Goal: Task Accomplishment & Management: Manage account settings

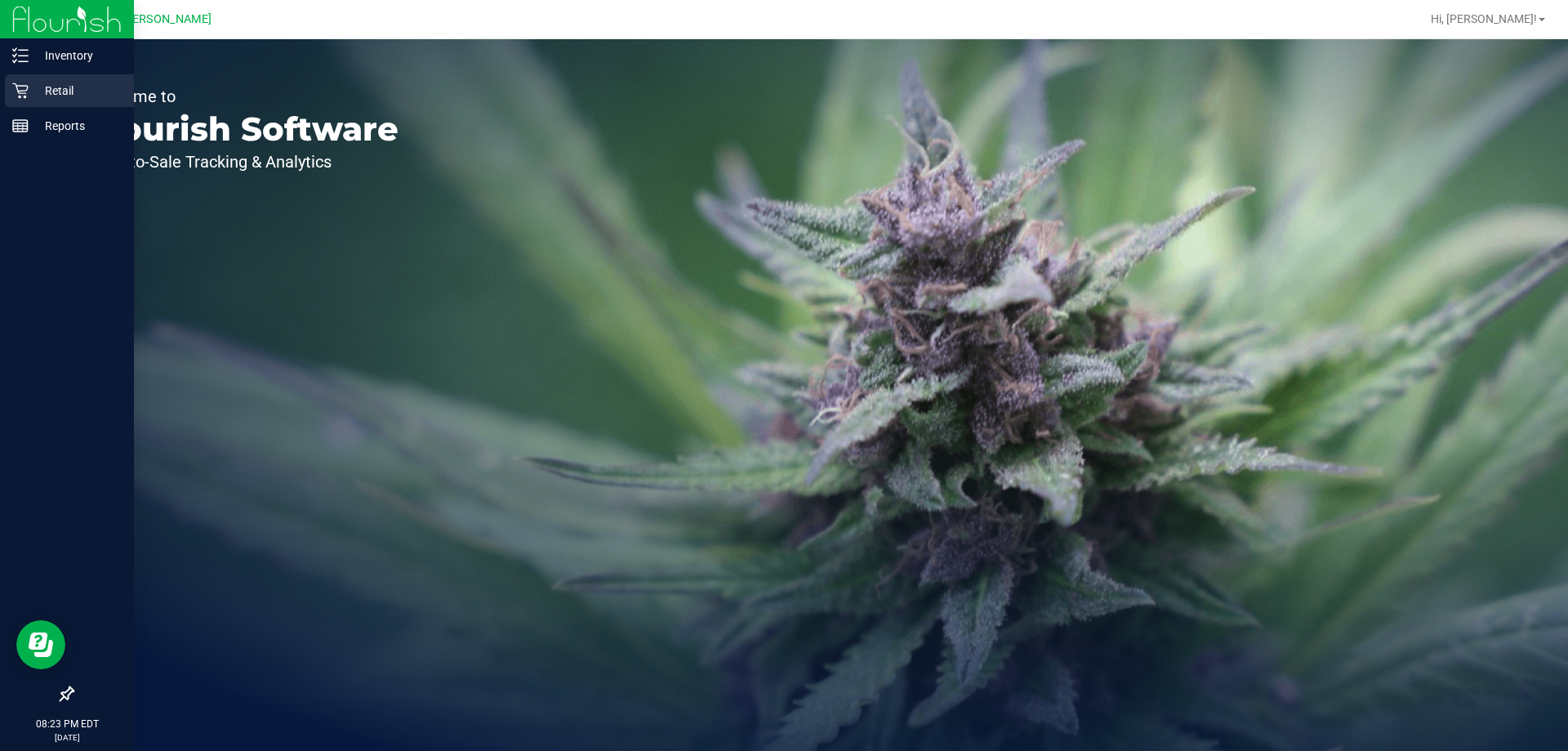
click at [61, 94] on p "Retail" at bounding box center [77, 91] width 98 height 20
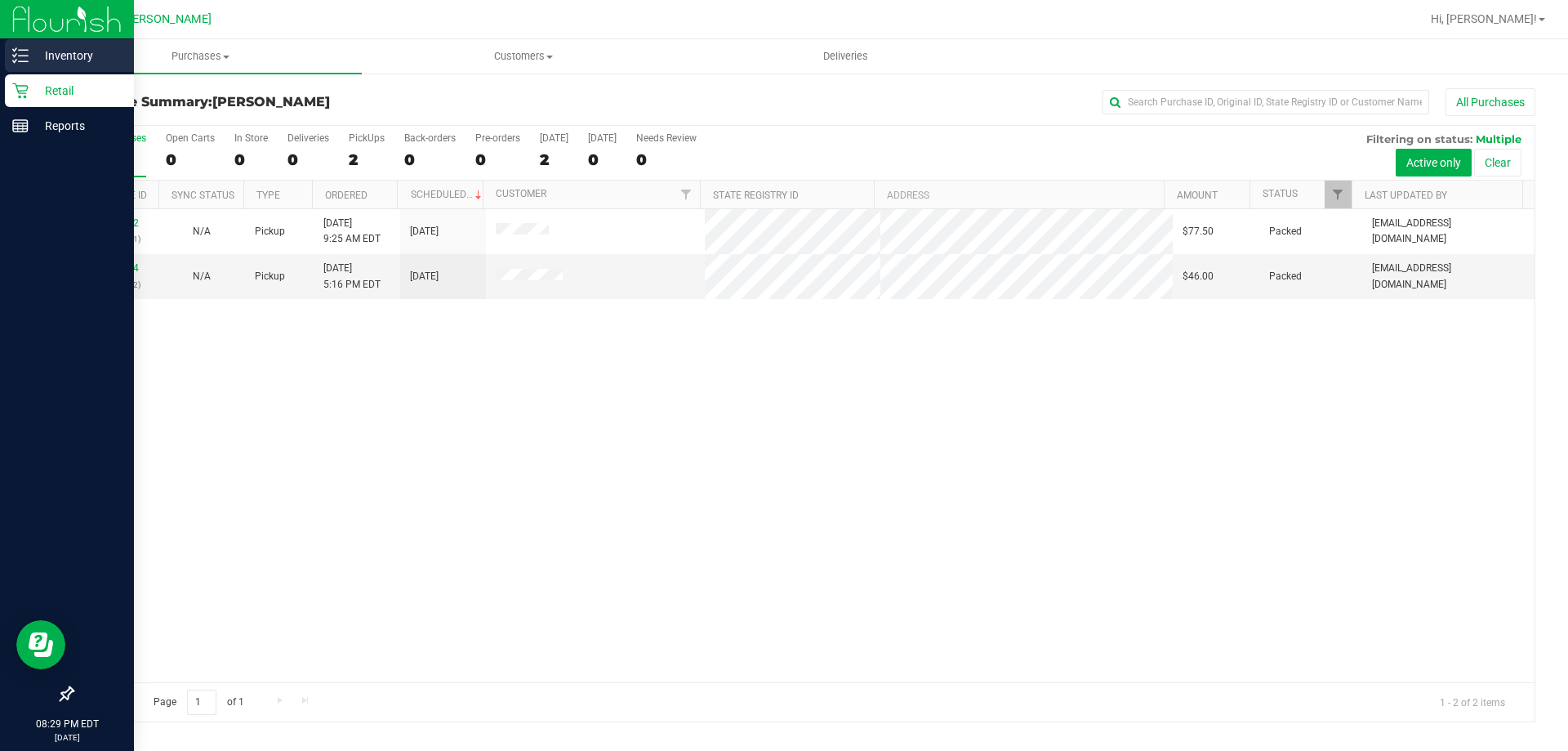
click at [77, 51] on p "Inventory" at bounding box center [77, 56] width 98 height 20
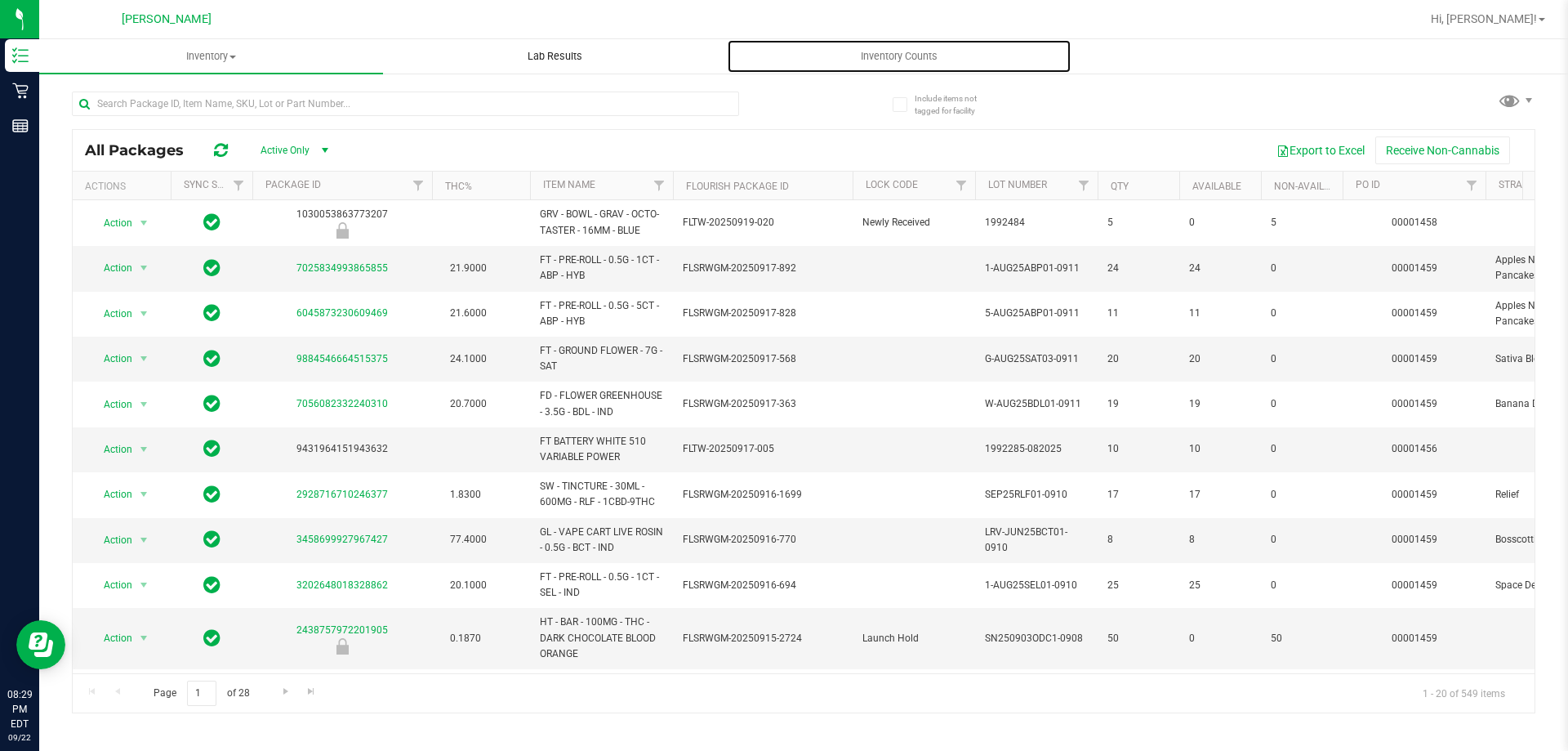
click at [920, 57] on span "Inventory Counts" at bounding box center [899, 56] width 121 height 15
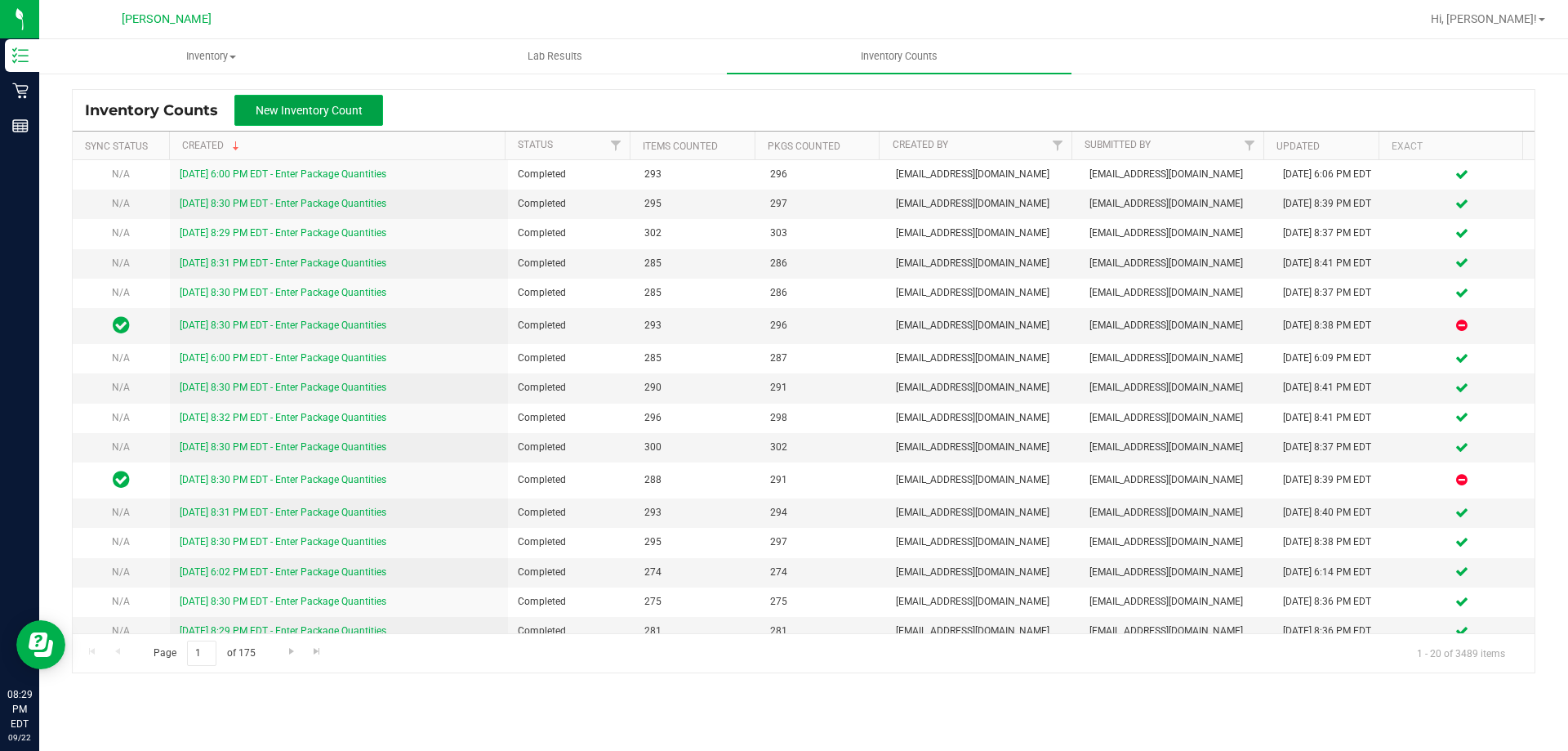
click at [283, 112] on span "New Inventory Count" at bounding box center [308, 110] width 107 height 13
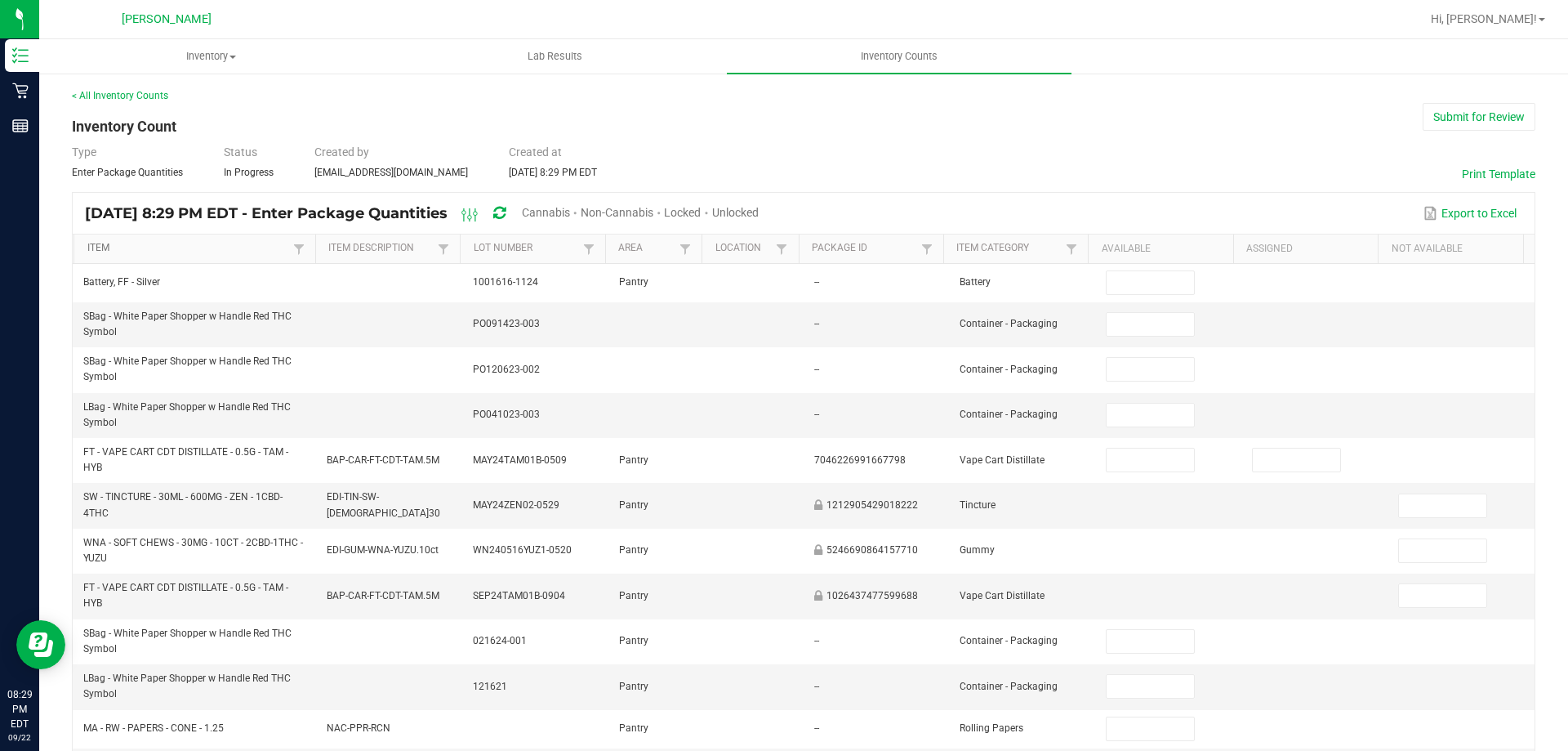
click at [97, 247] on link "Item" at bounding box center [187, 249] width 201 height 13
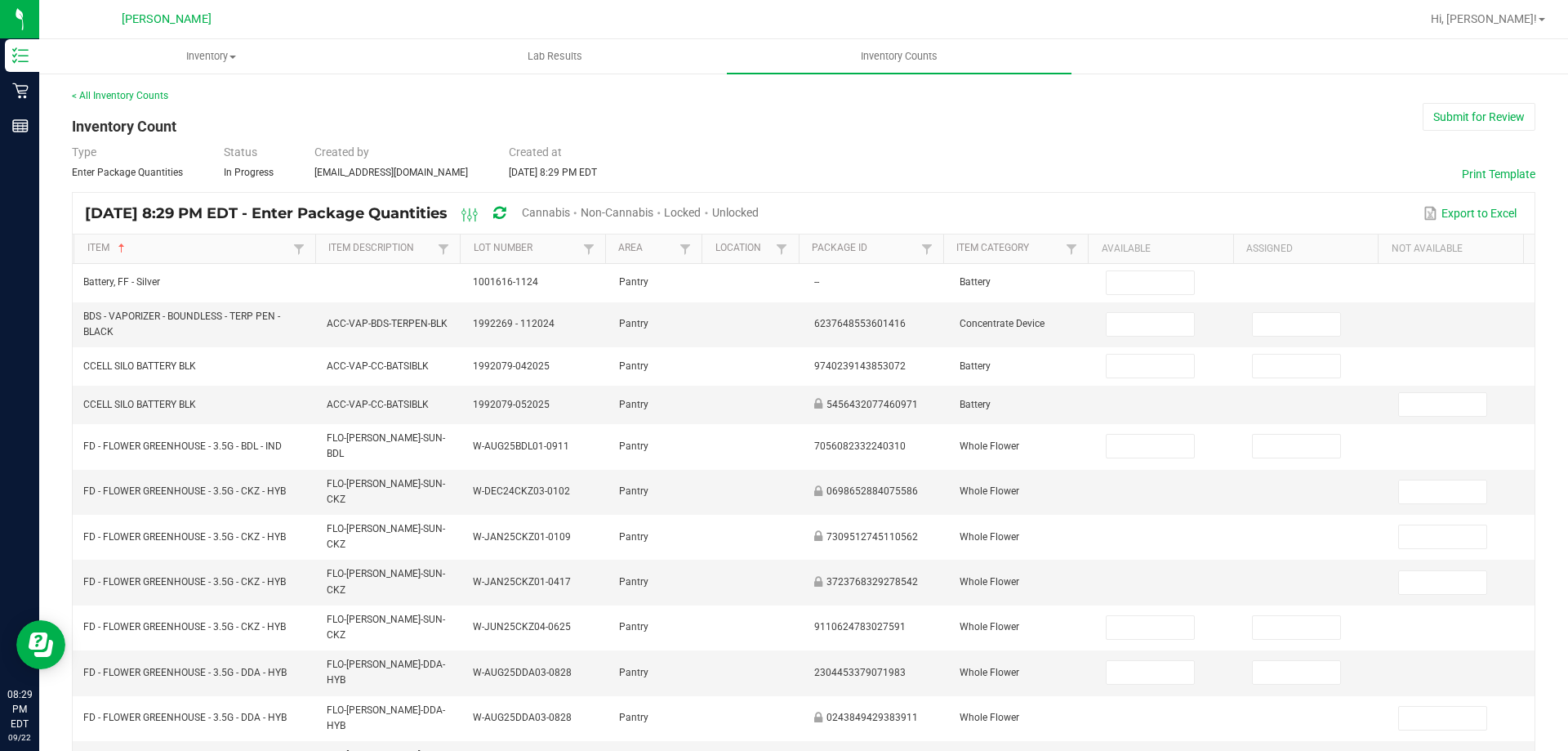
click at [570, 209] on span "Cannabis" at bounding box center [546, 212] width 48 height 13
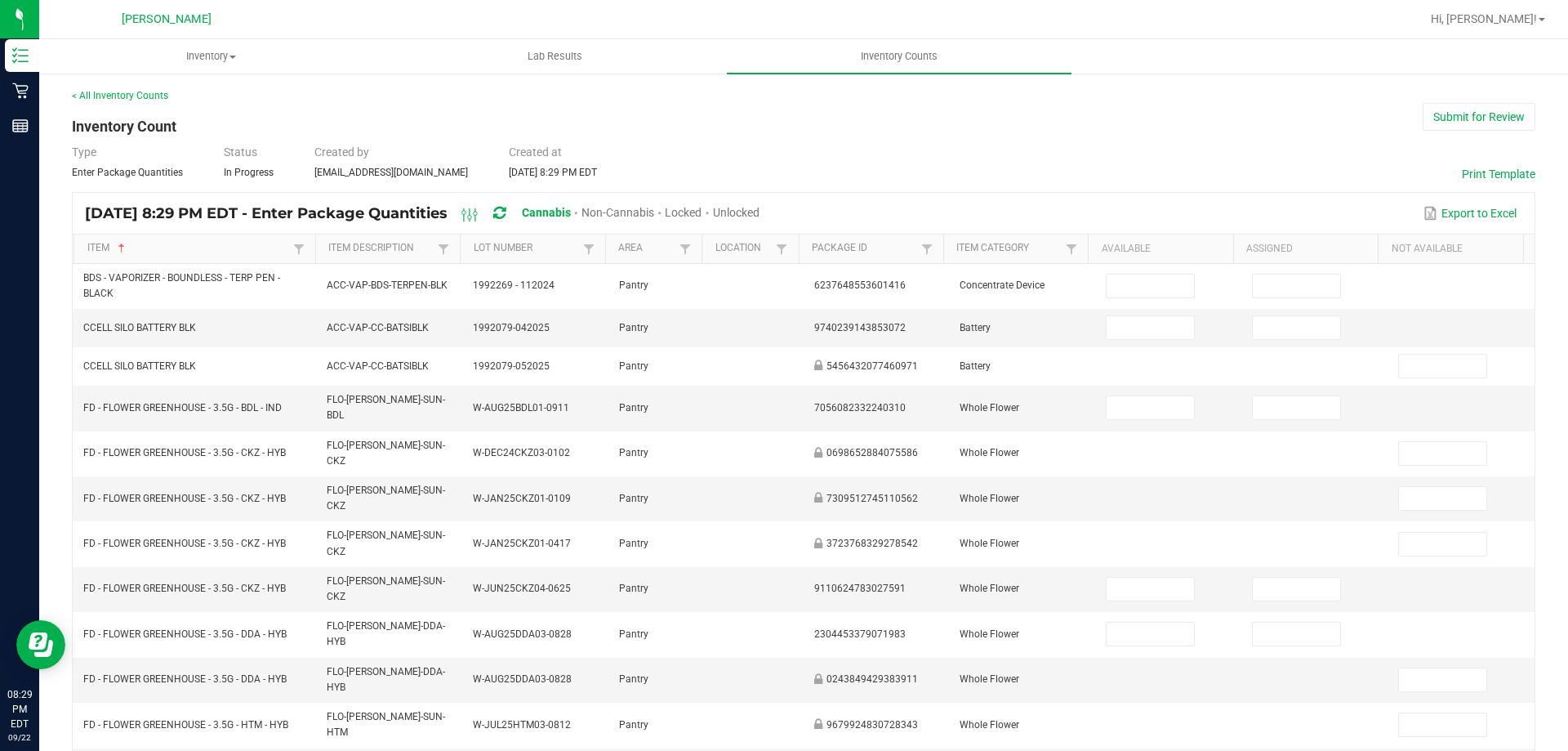
click at [759, 209] on span "Unlocked" at bounding box center [736, 212] width 46 height 13
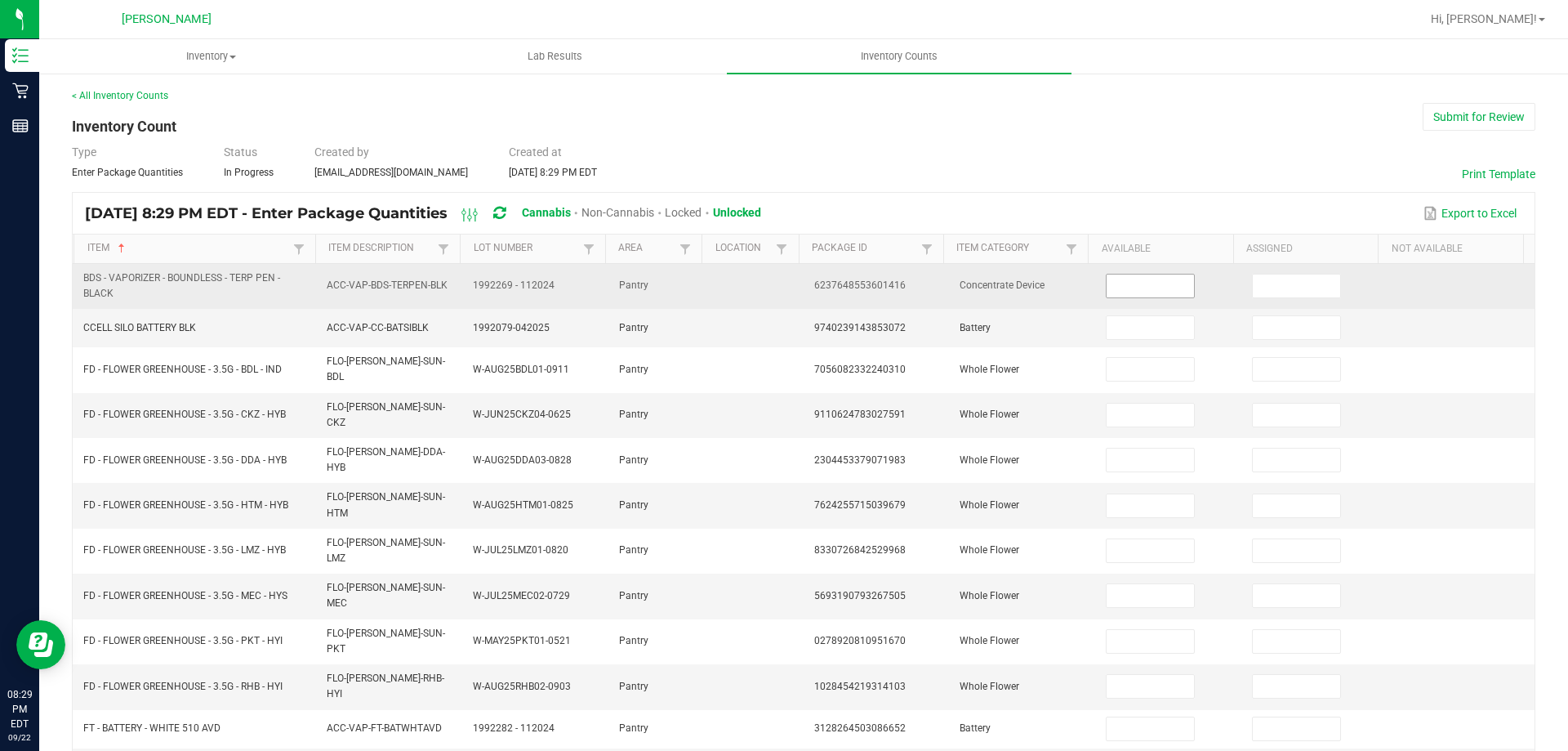
click at [1124, 284] on input at bounding box center [1149, 286] width 86 height 23
type input "1"
type input "5"
type input "19"
type input "17"
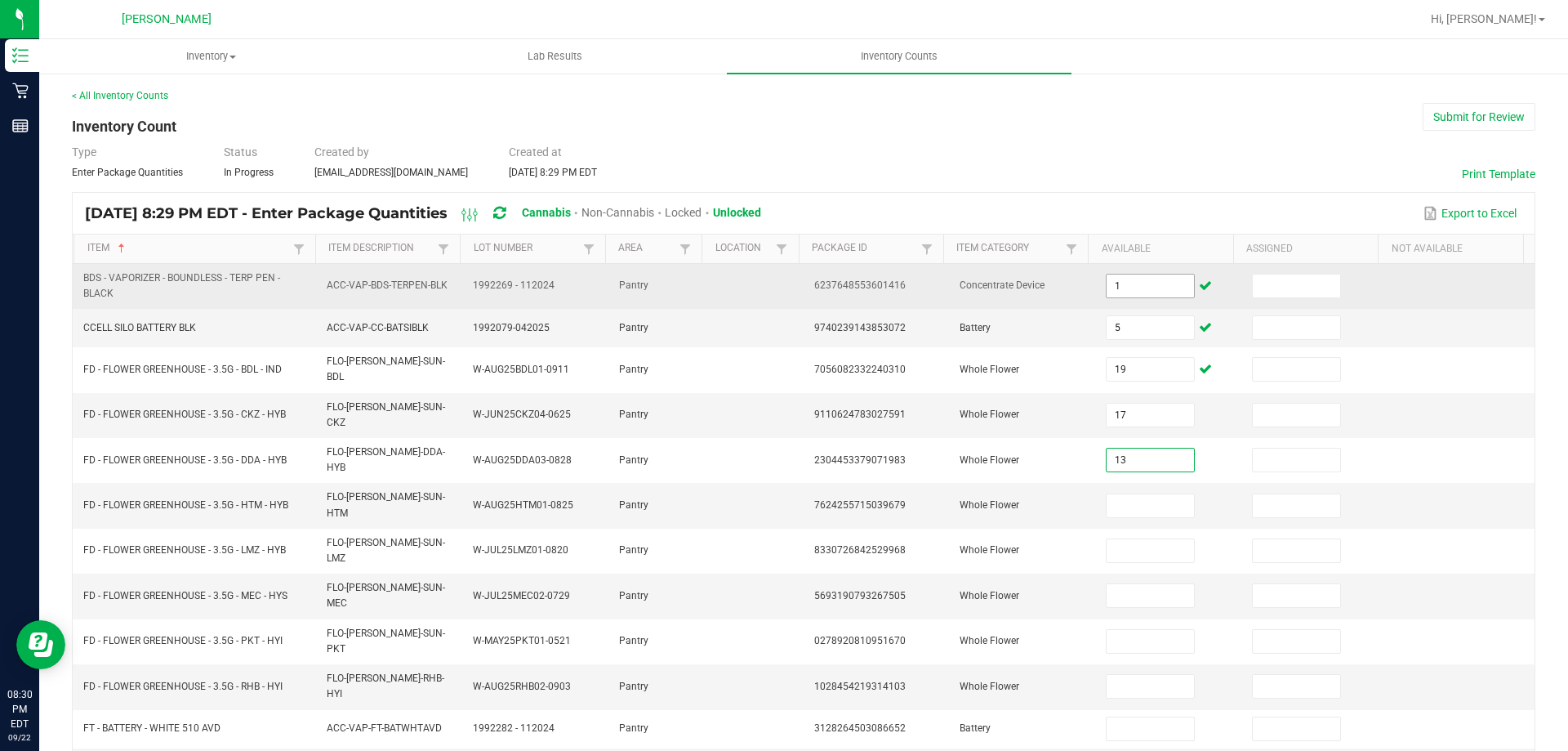
type input "13"
type input "2"
type input "9"
type input "20"
type input "5"
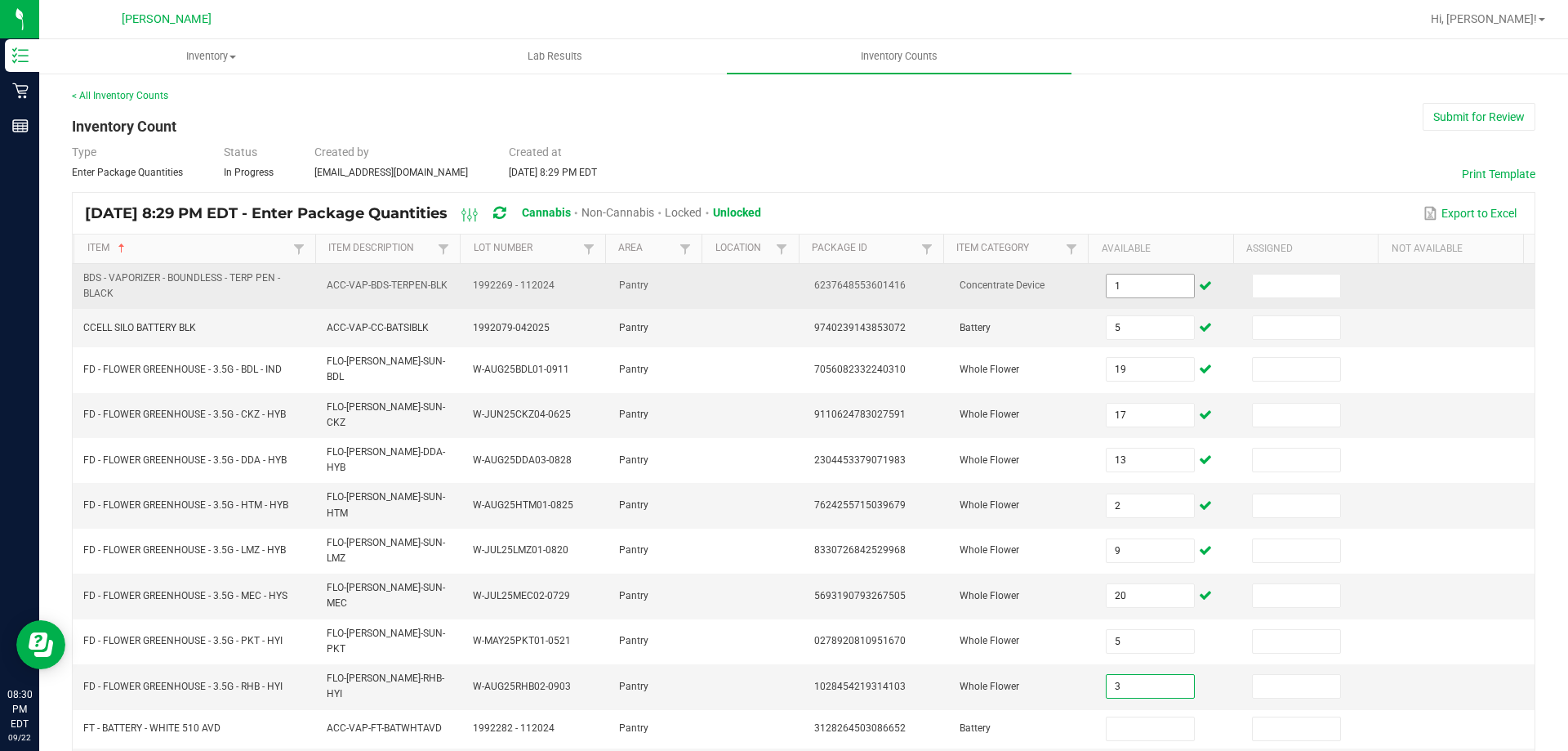
type input "3"
type input "35"
type input "6"
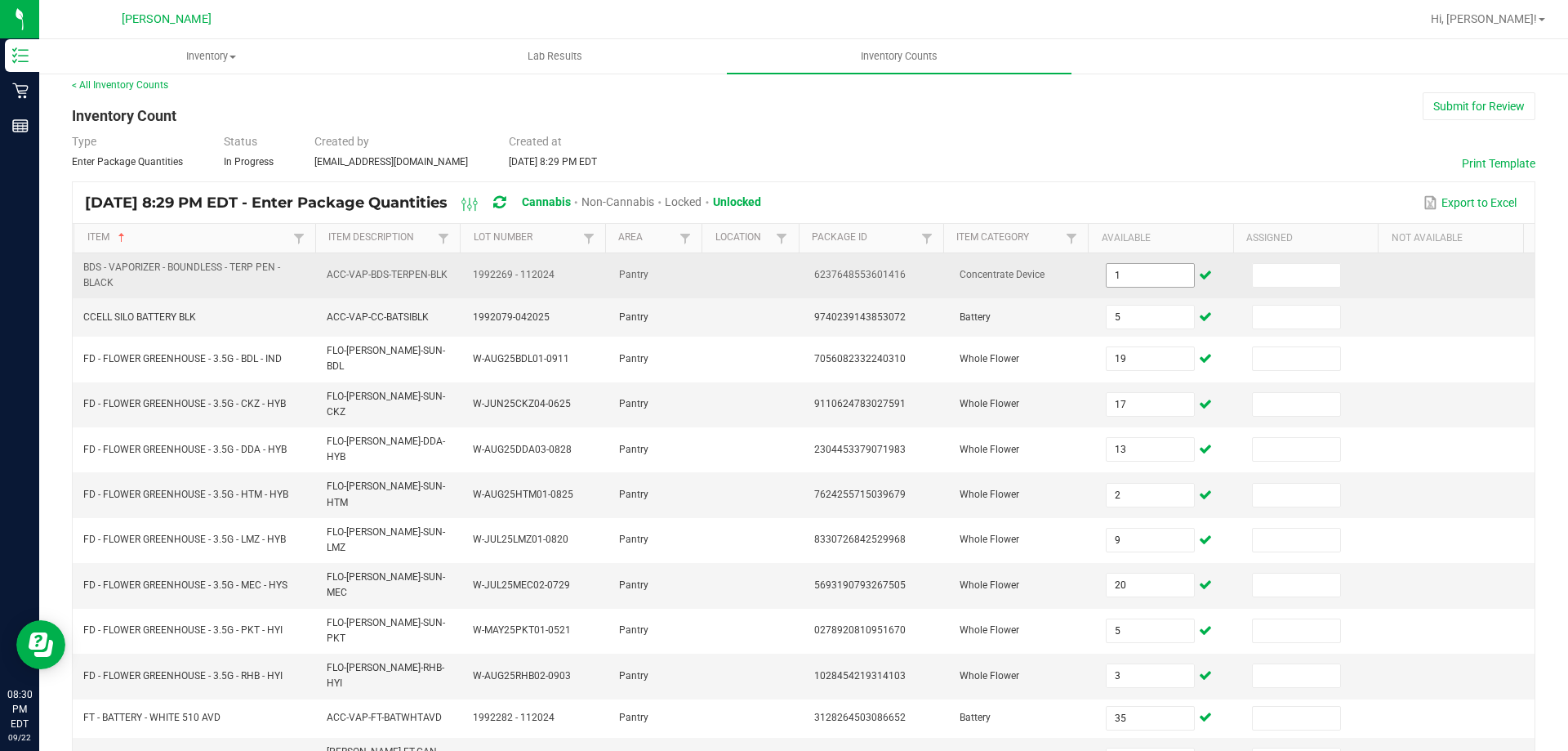
type input "3"
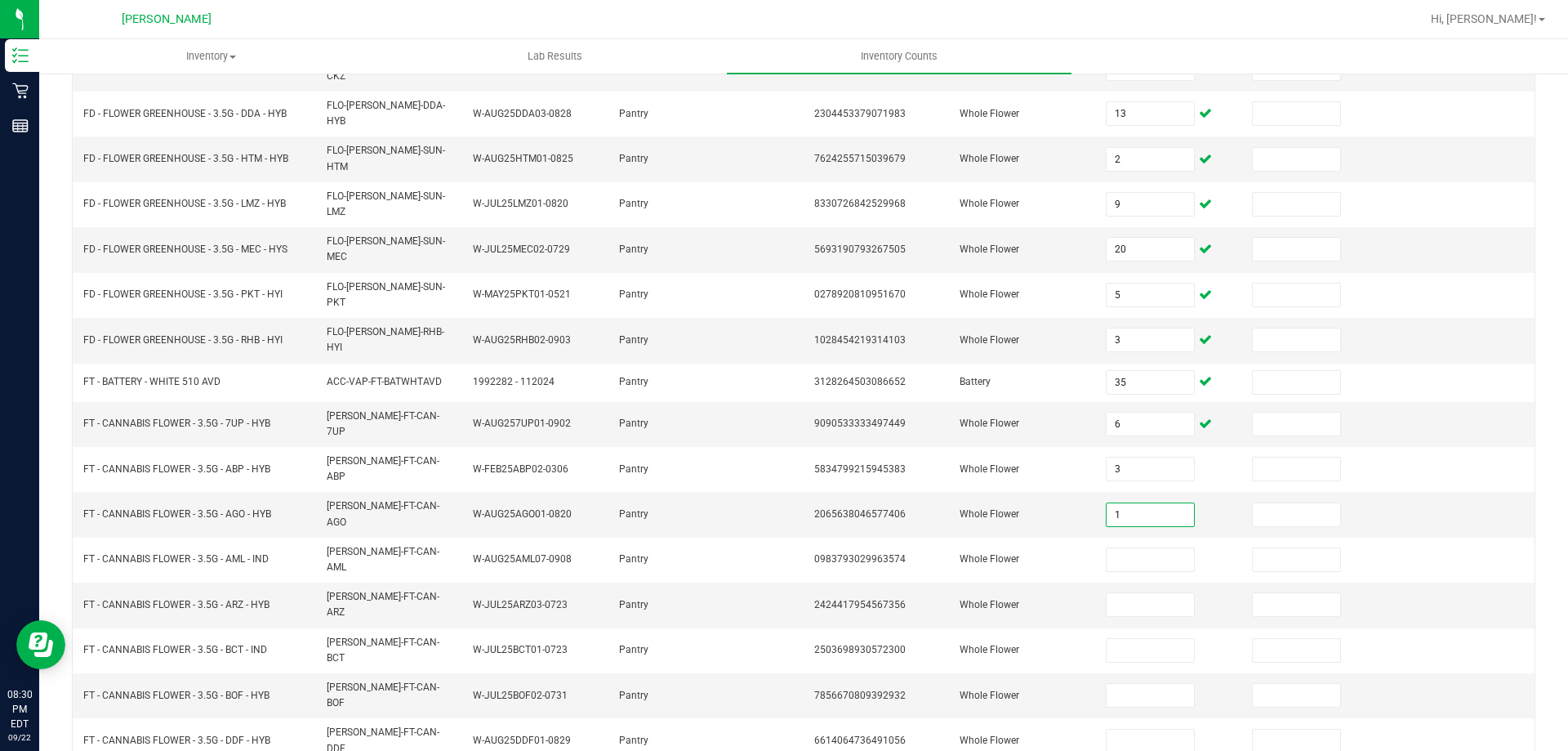
type input "1"
type input "9"
type input "2"
type input "9"
type input "13"
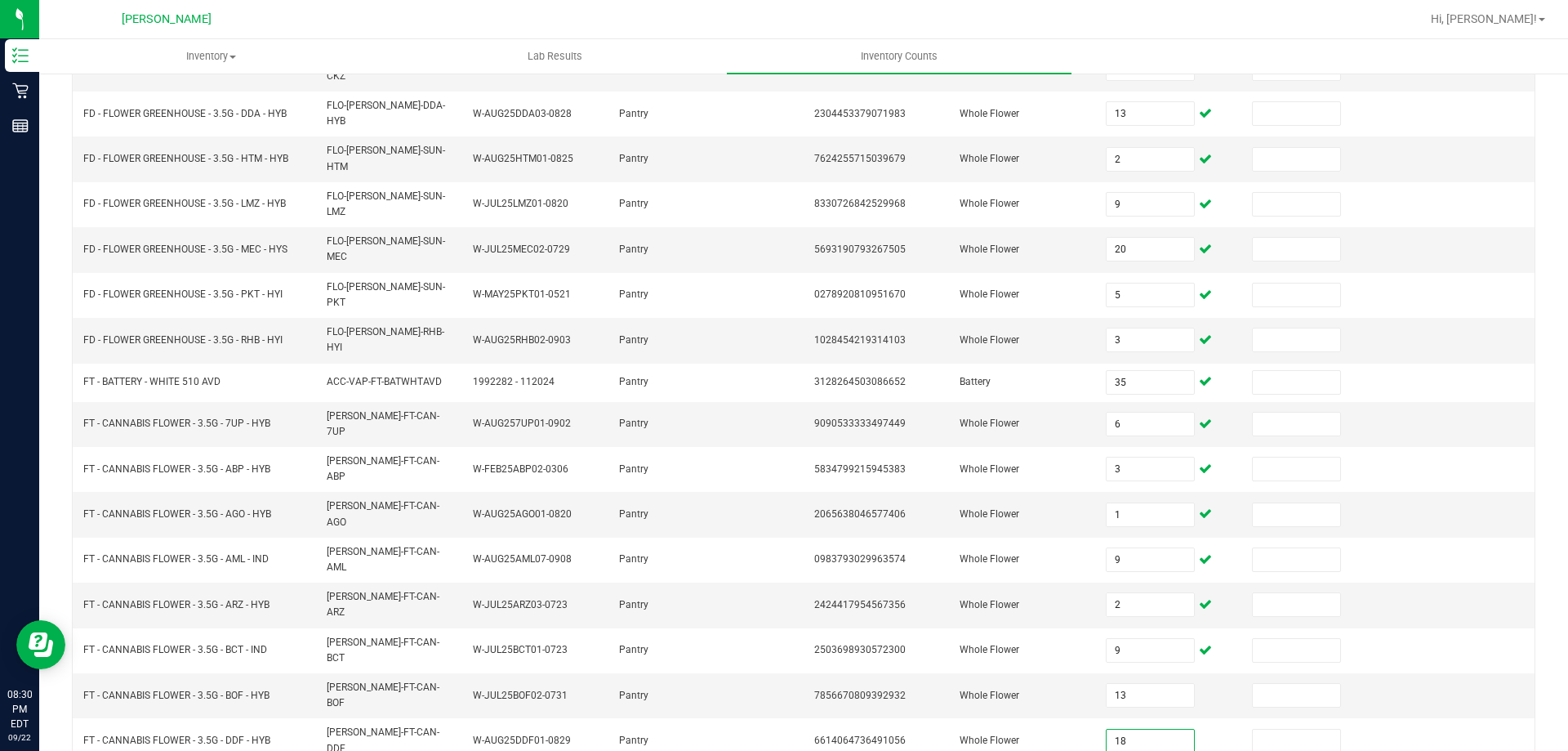
type input "18"
type input "13"
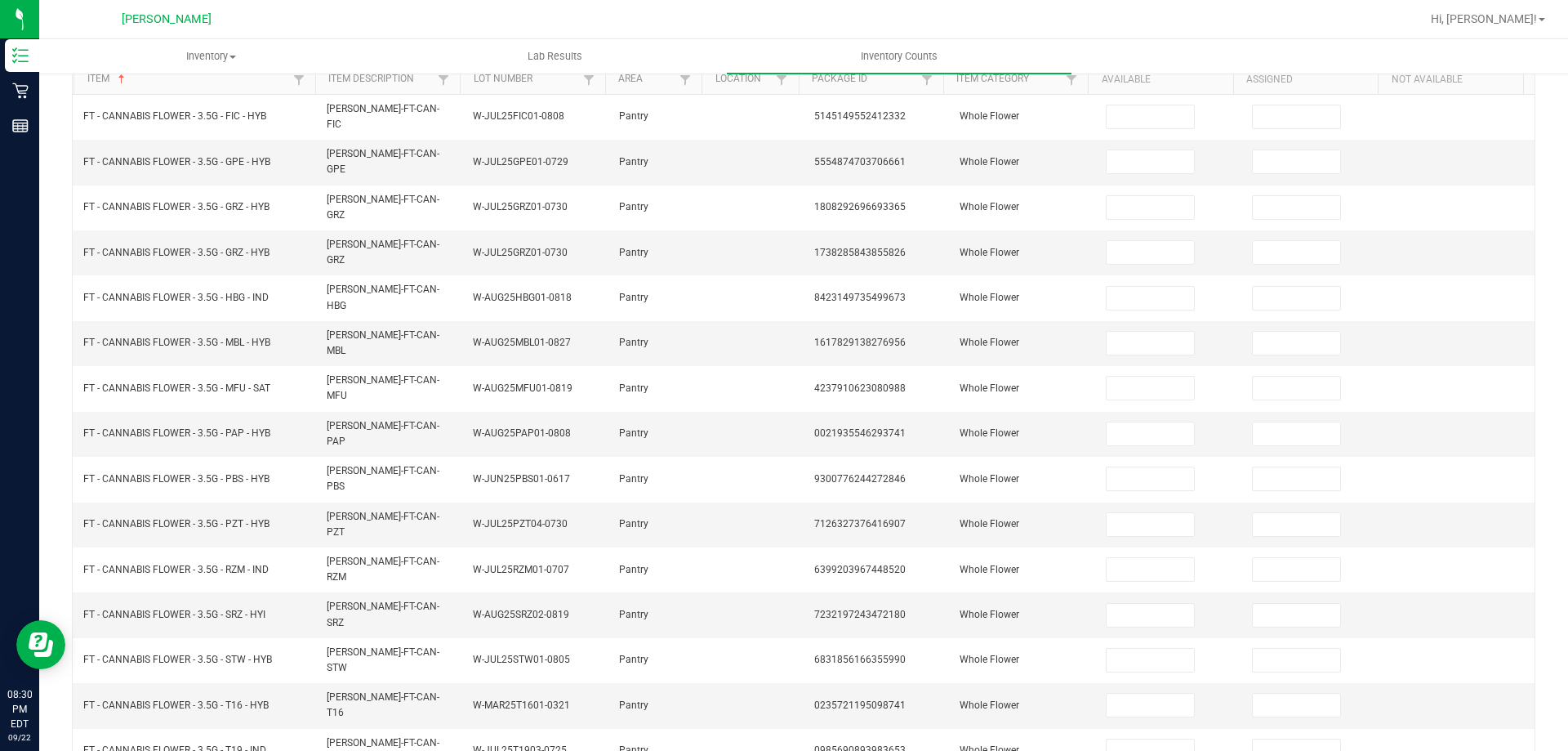
scroll to position [0, 0]
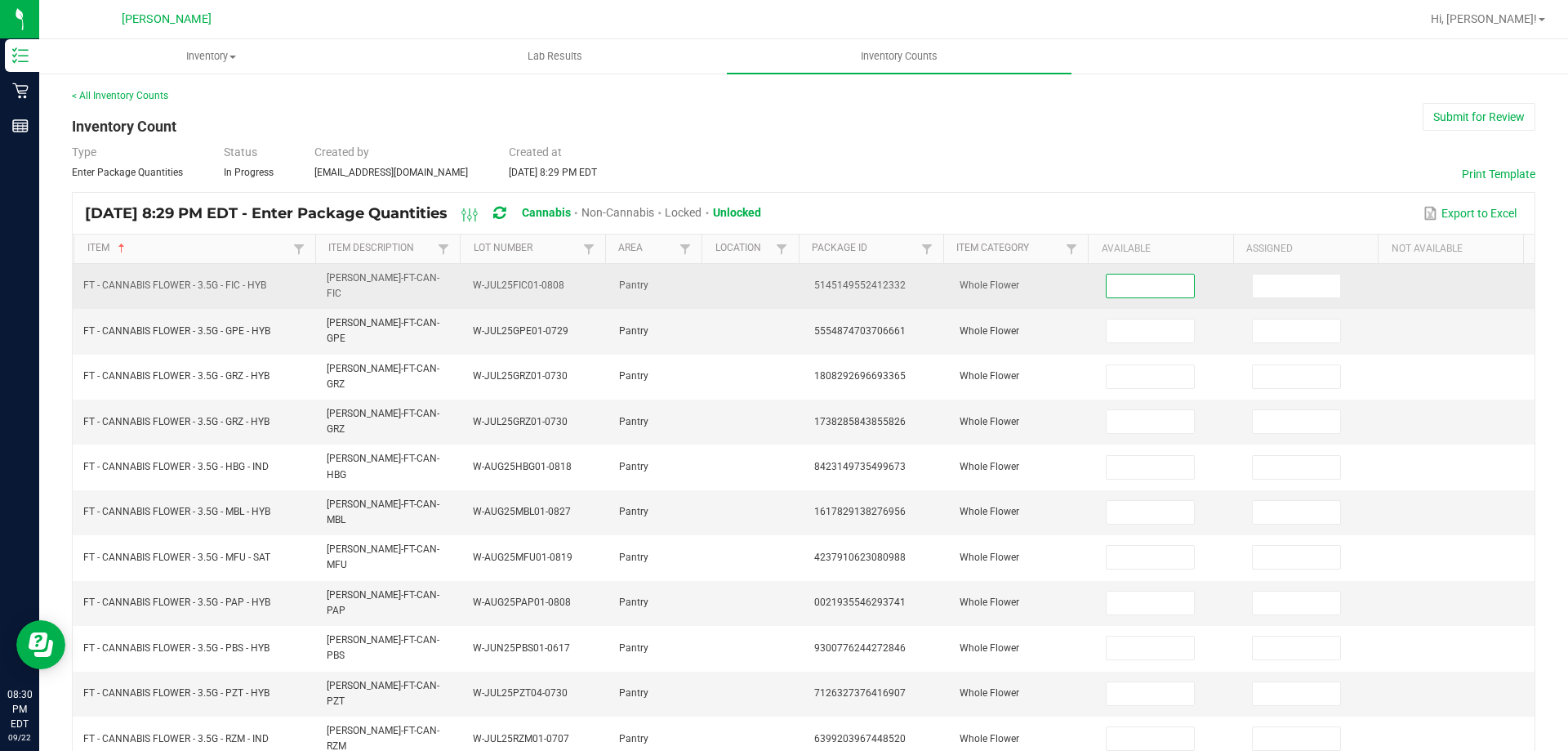
click at [1110, 283] on input at bounding box center [1149, 286] width 86 height 23
type input "8"
type input "2"
type input "1"
type input "9"
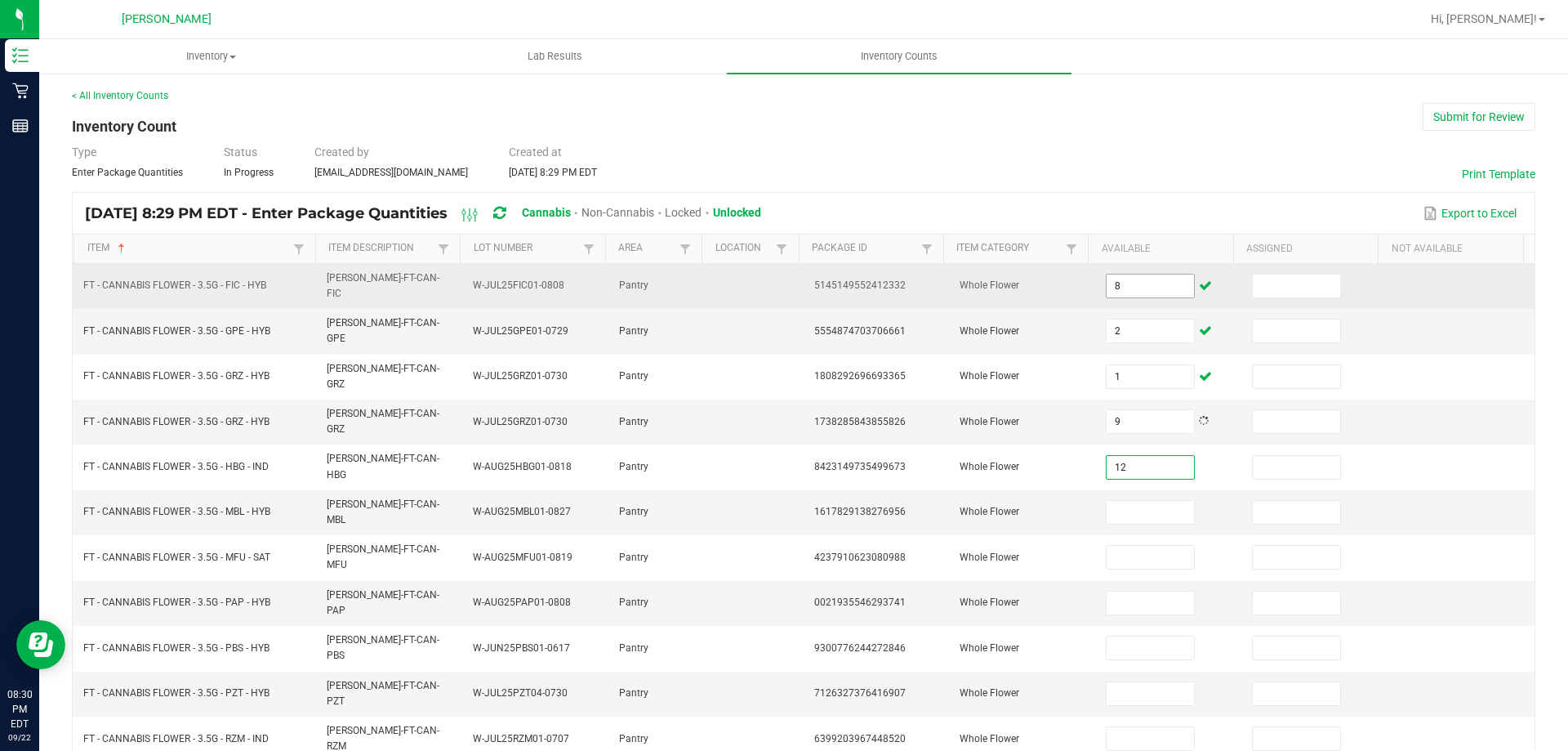
type input "12"
type input "185"
type input "4"
type input "6"
type input "20"
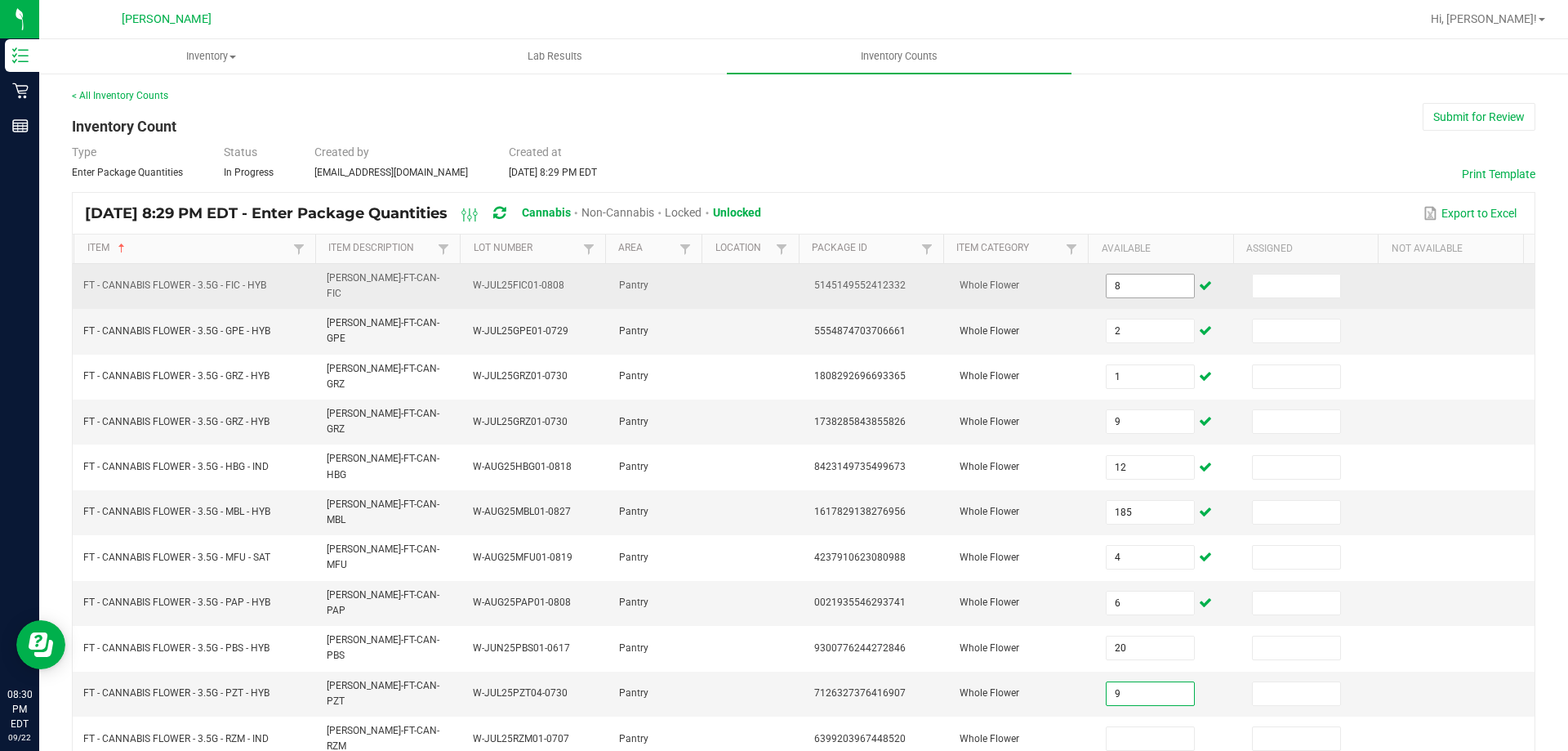
type input "9"
type input "17"
type input "11"
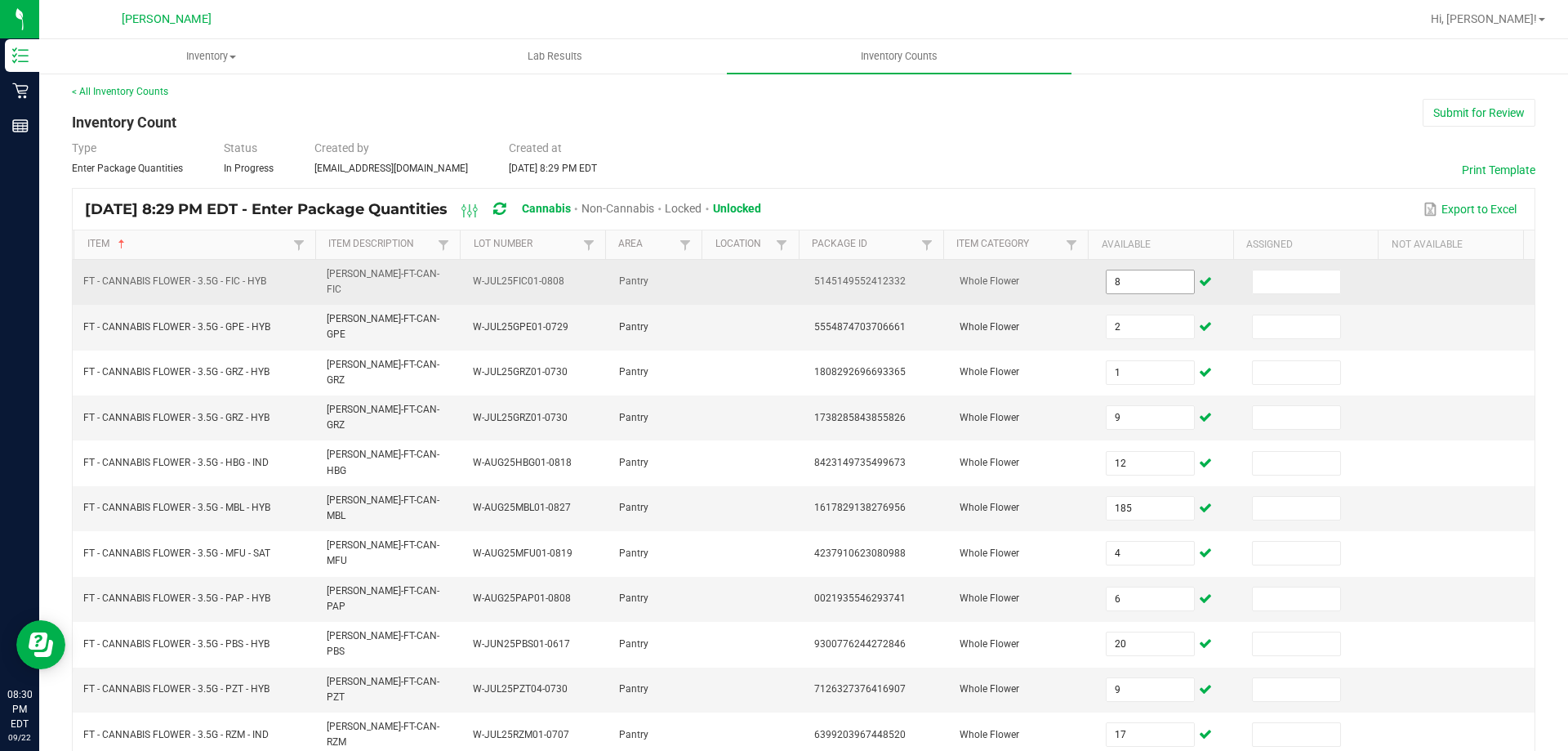
type input "15"
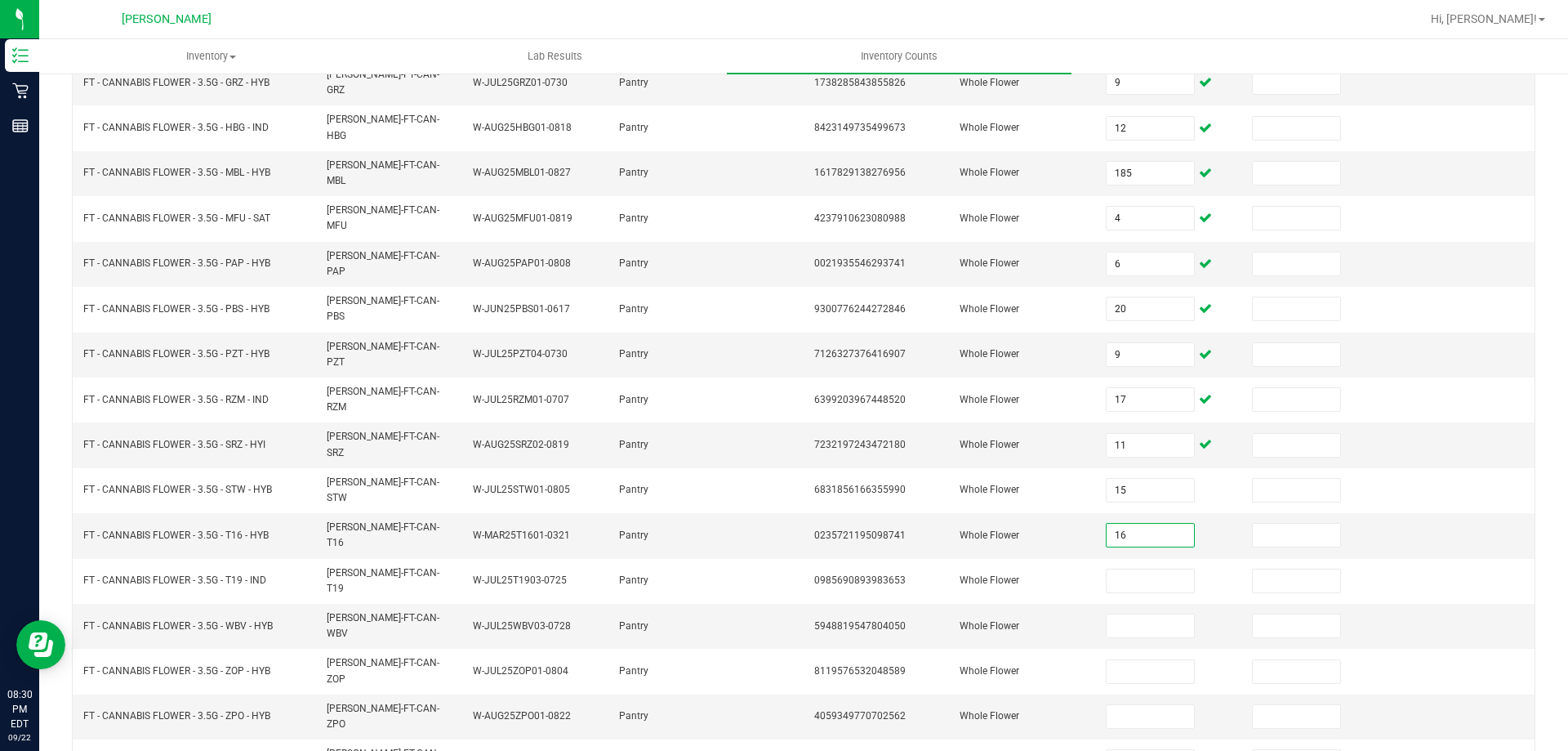
type input "16"
type input "19"
click at [1113, 614] on input "6" at bounding box center [1149, 626] width 86 height 23
type input "9"
type input "5"
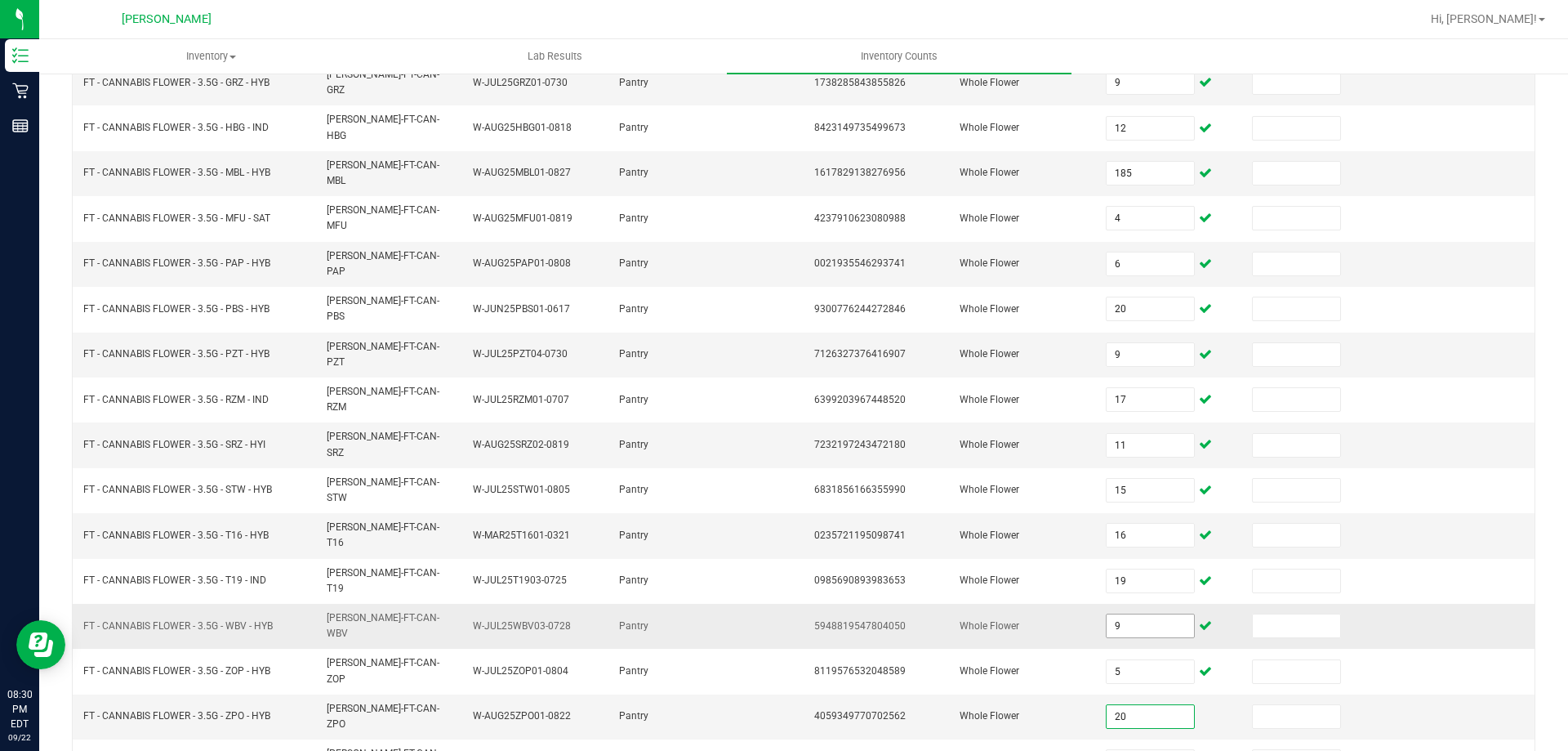
type input "20"
type input "19"
type input "15"
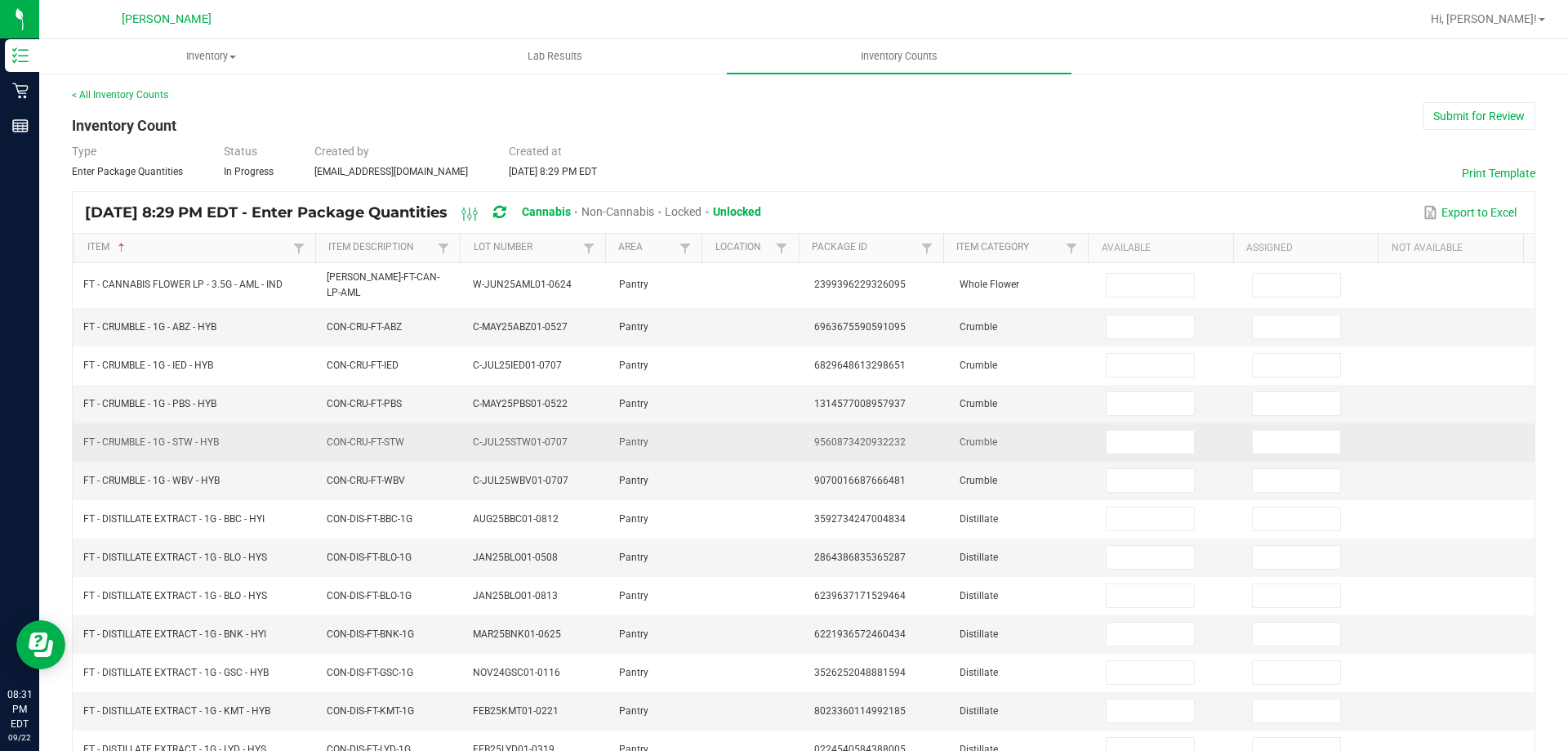
scroll to position [0, 0]
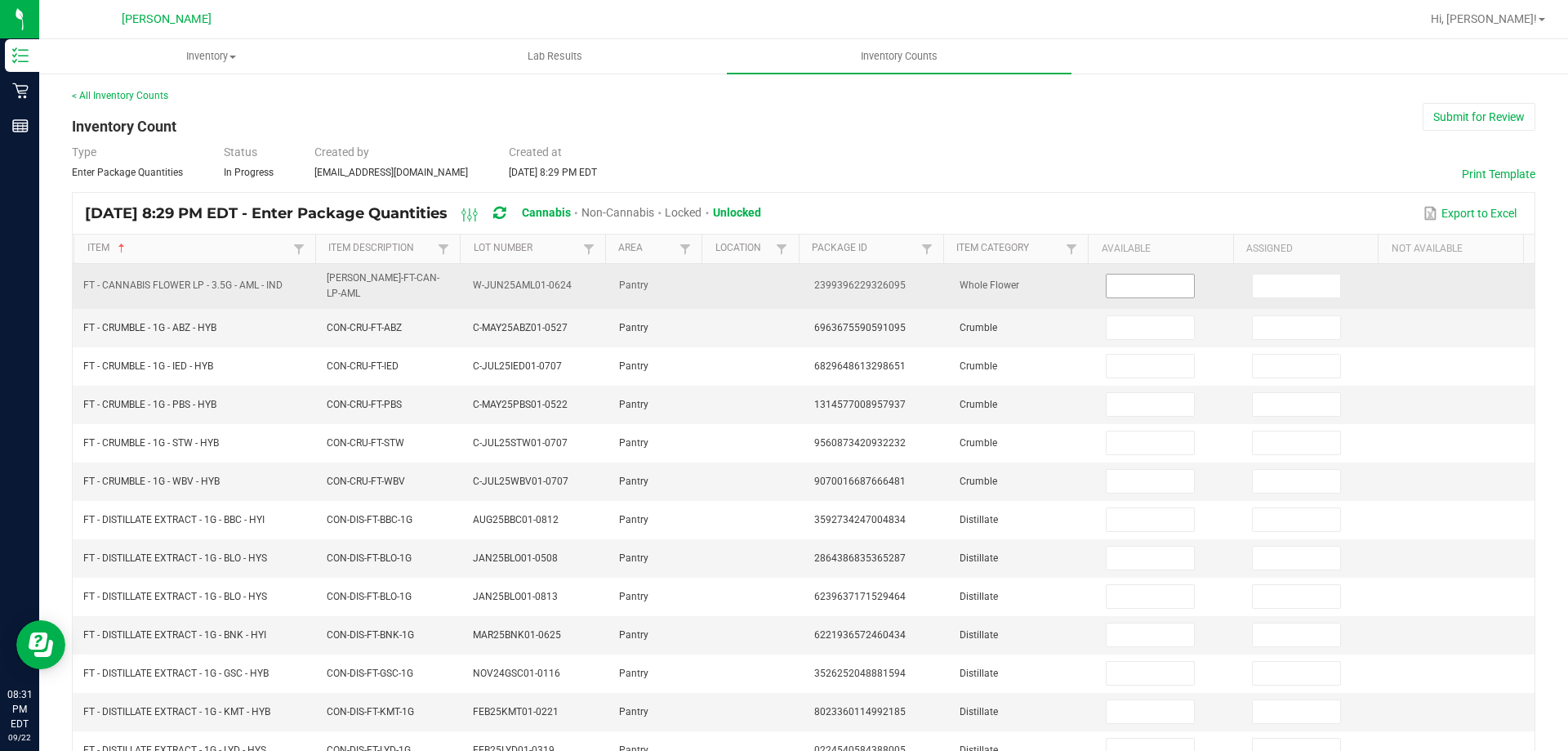
click at [1124, 279] on input at bounding box center [1149, 286] width 86 height 23
type input "1"
type input "5"
type input "1"
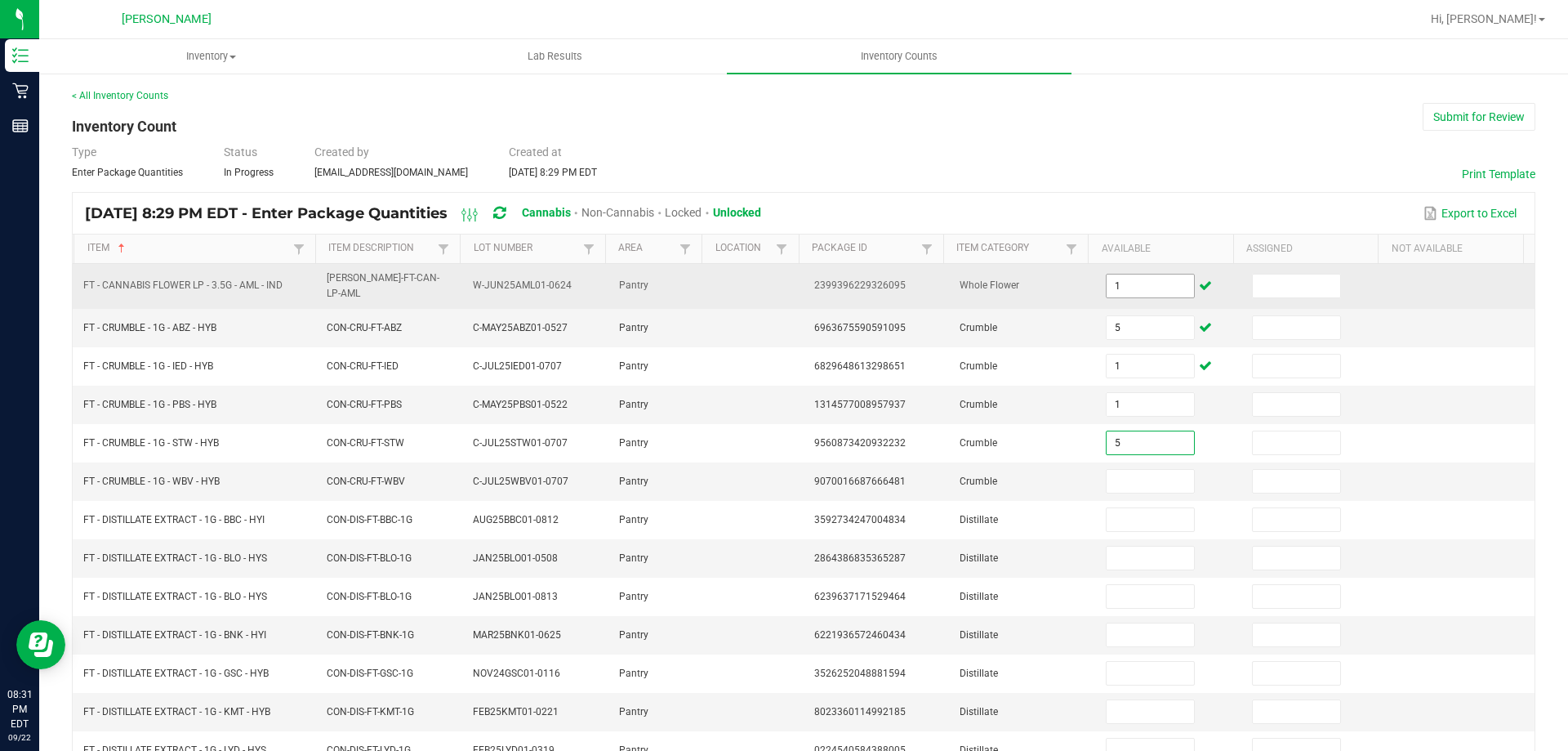
type input "5"
type input "1"
type input "7"
type input "8"
type input "1"
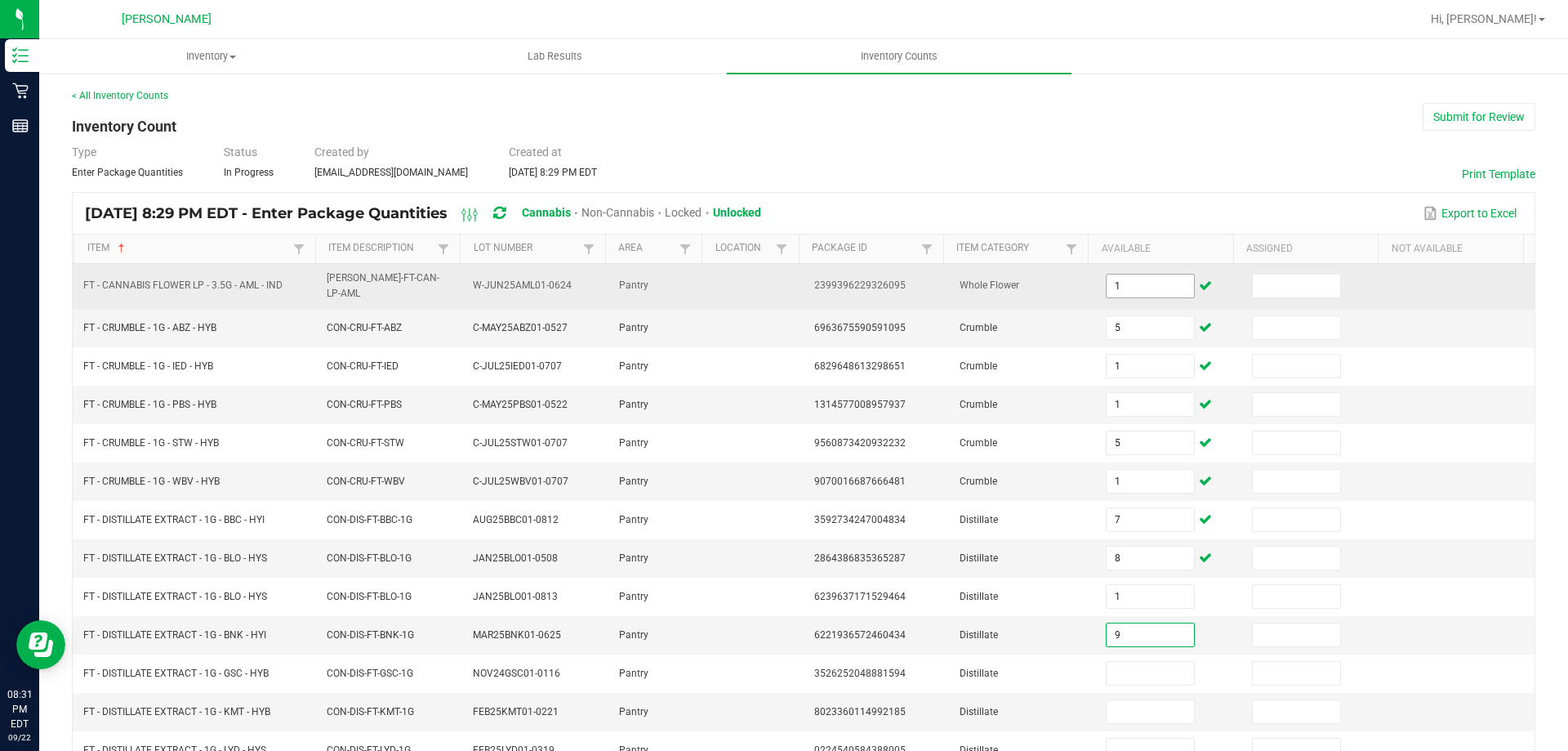
type input "9"
type input "1"
type input "12"
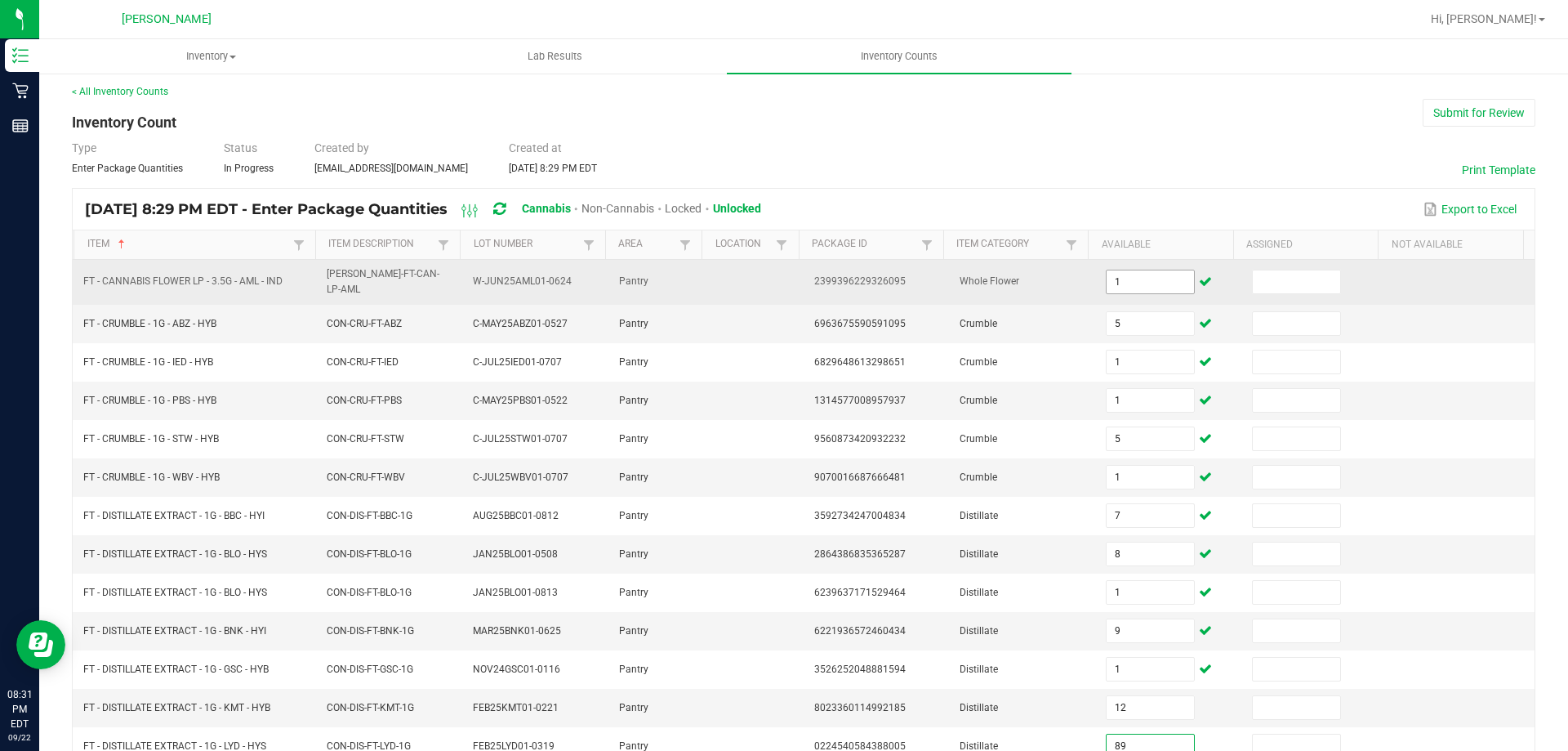
type input "89"
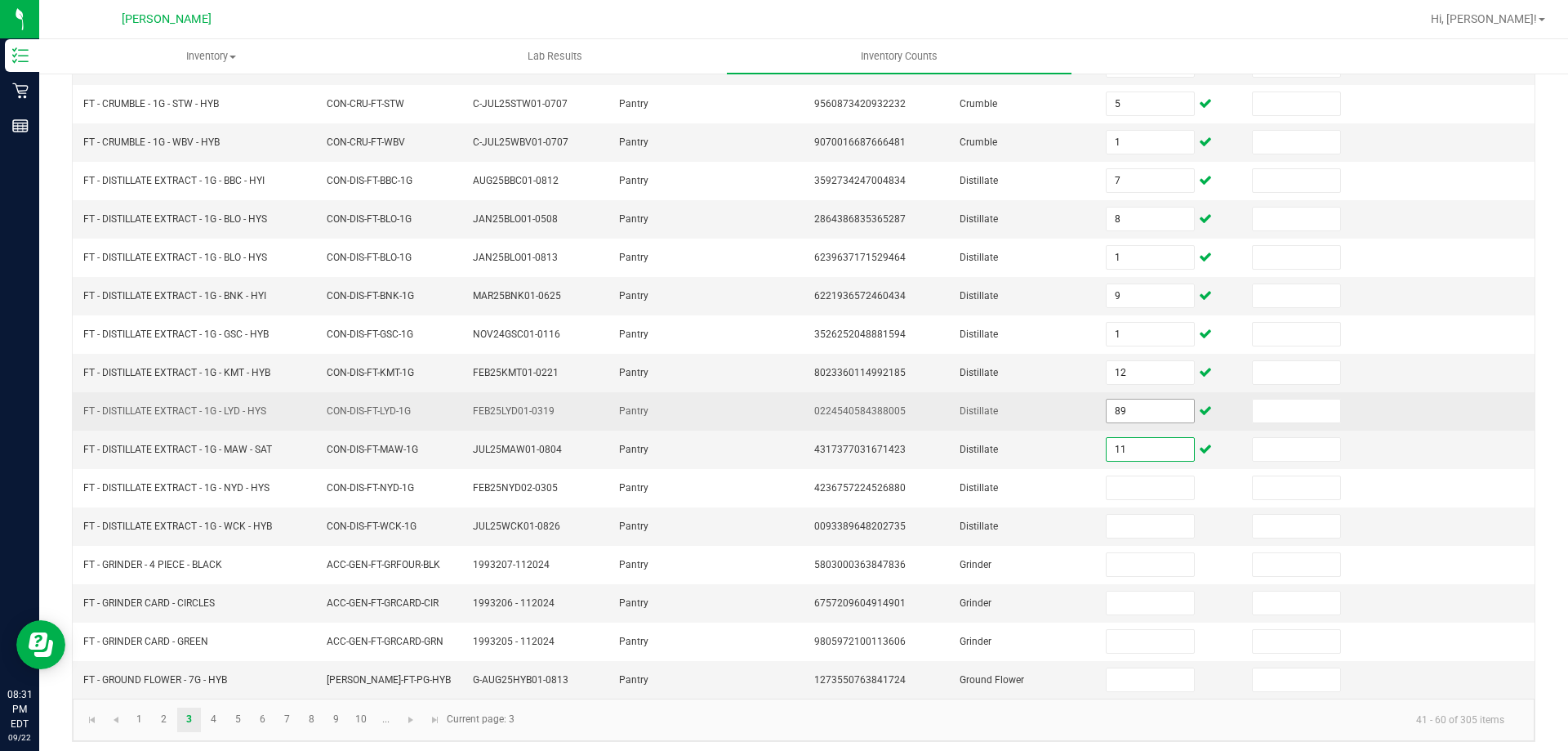
type input "11"
click at [1147, 400] on input "89" at bounding box center [1149, 411] width 86 height 23
type input "9"
type input "7"
type input "11"
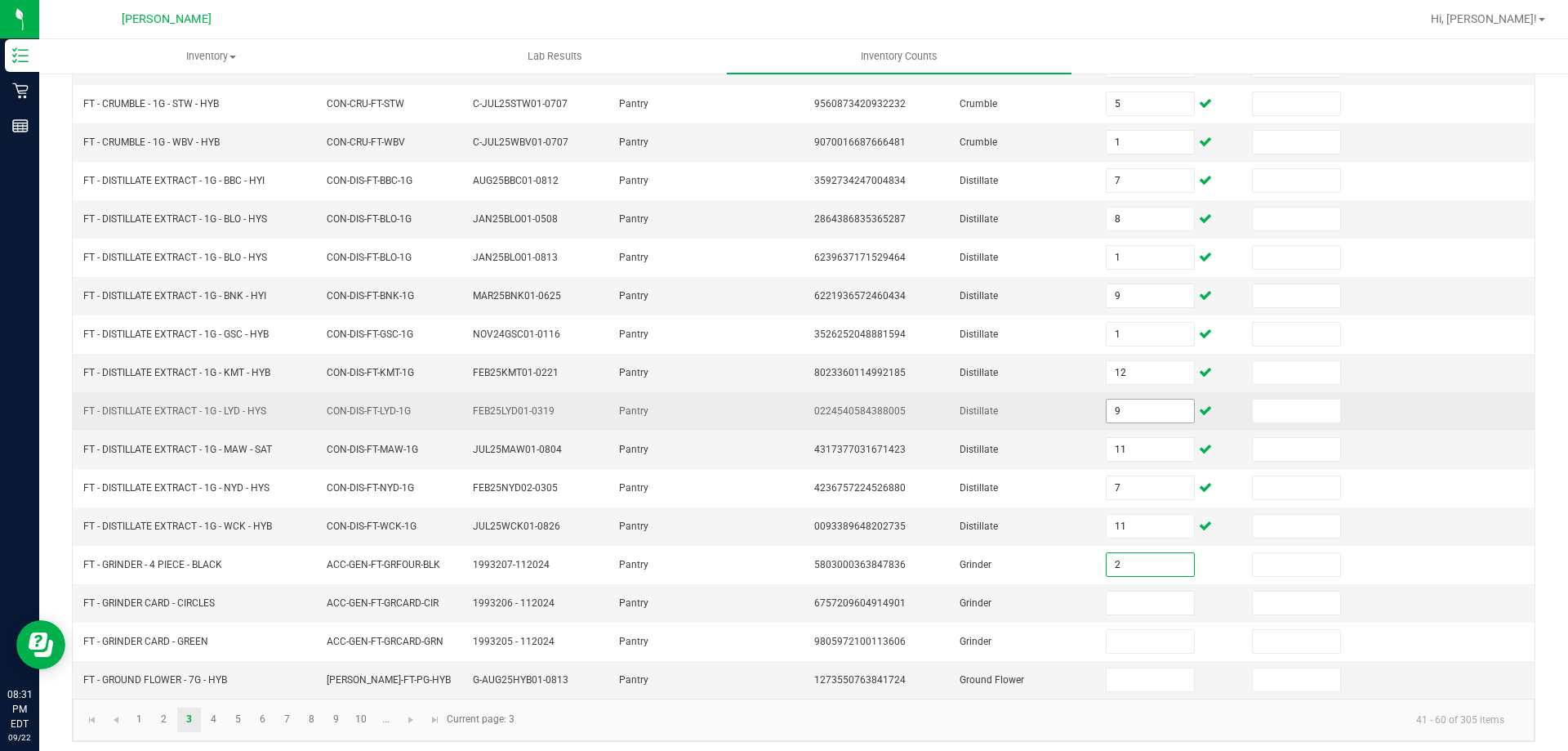
type input "2"
type input "1"
type input "12"
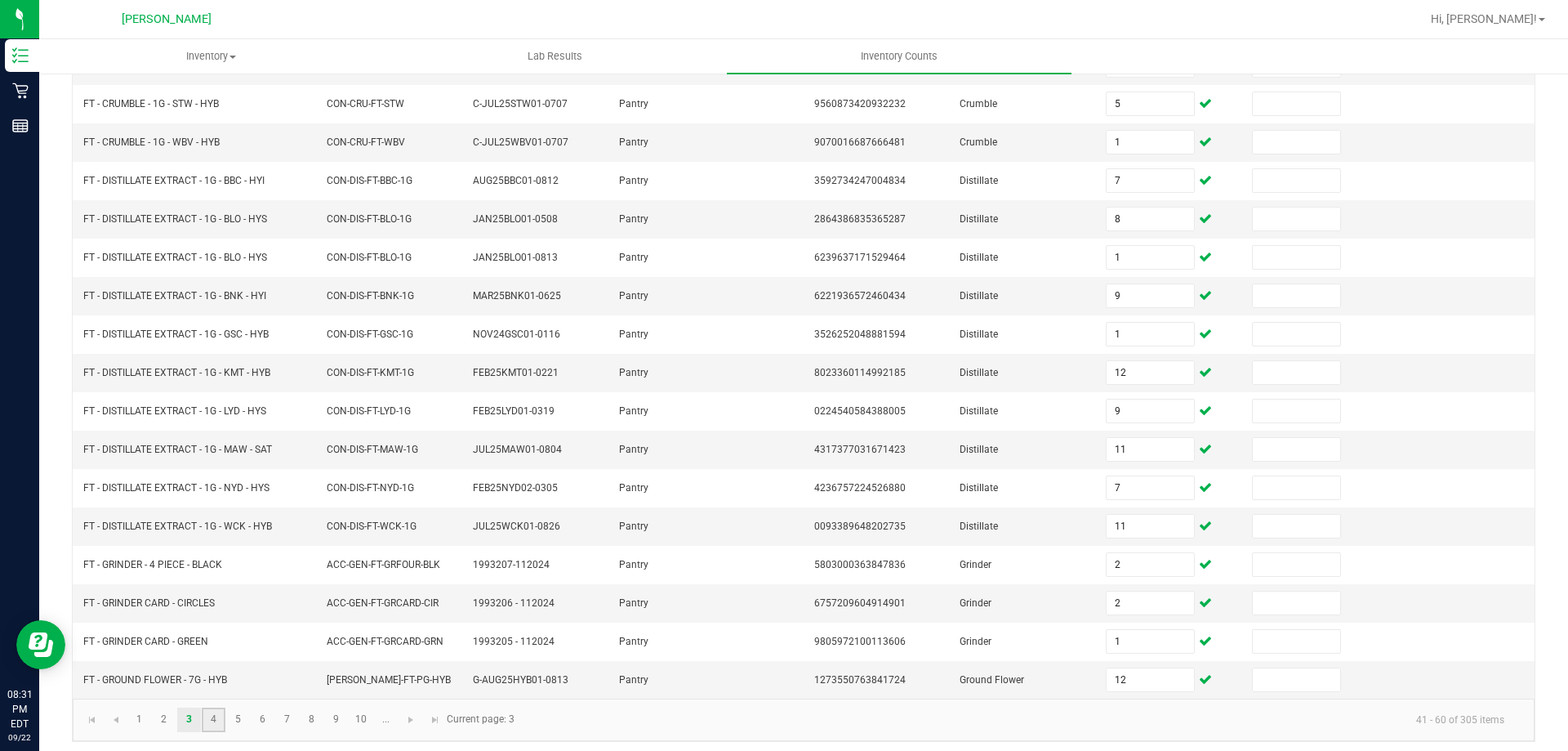
click at [213, 719] on link "4" at bounding box center [213, 720] width 24 height 25
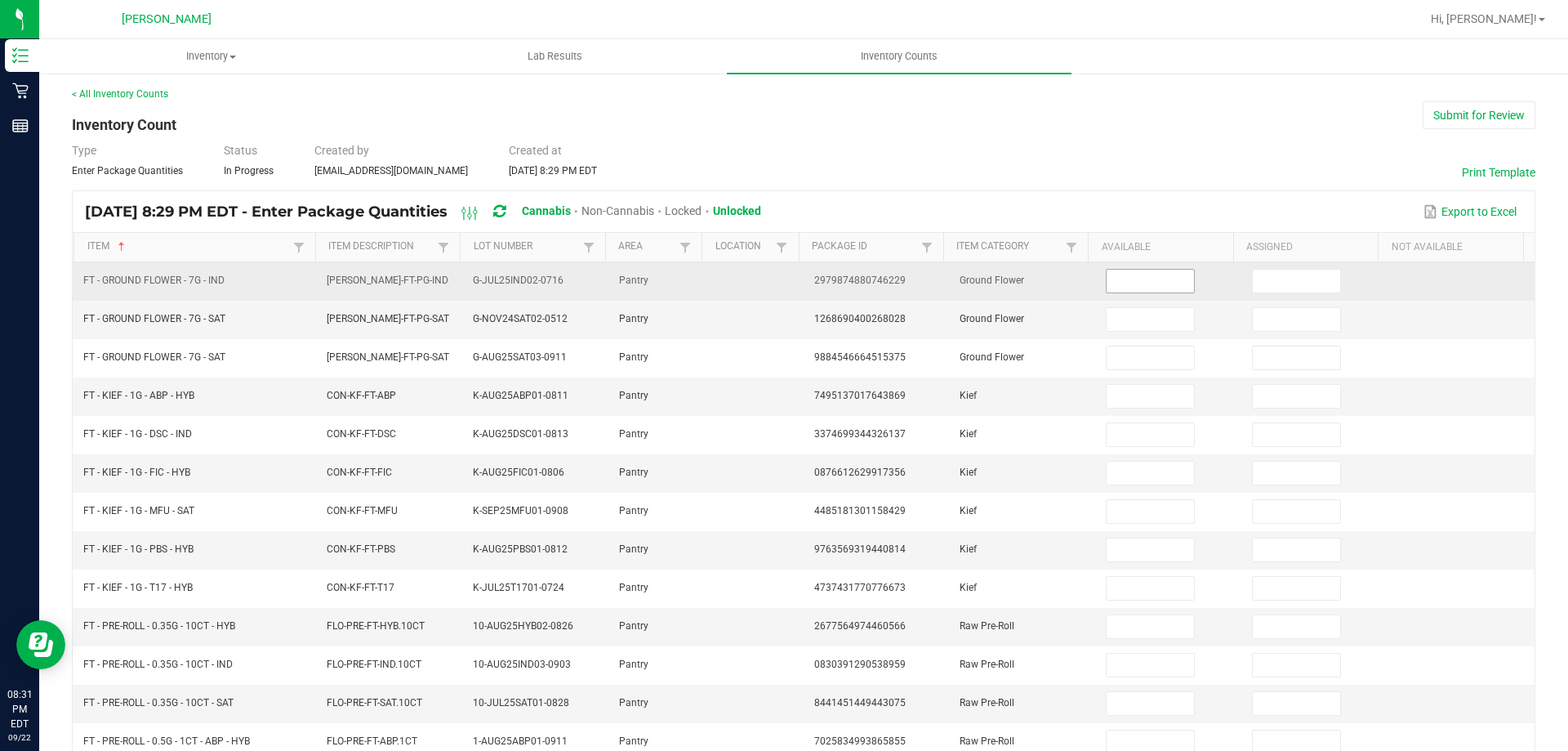
scroll to position [0, 0]
click at [1113, 283] on input at bounding box center [1149, 283] width 86 height 23
type input "6"
type input "3"
type input "20"
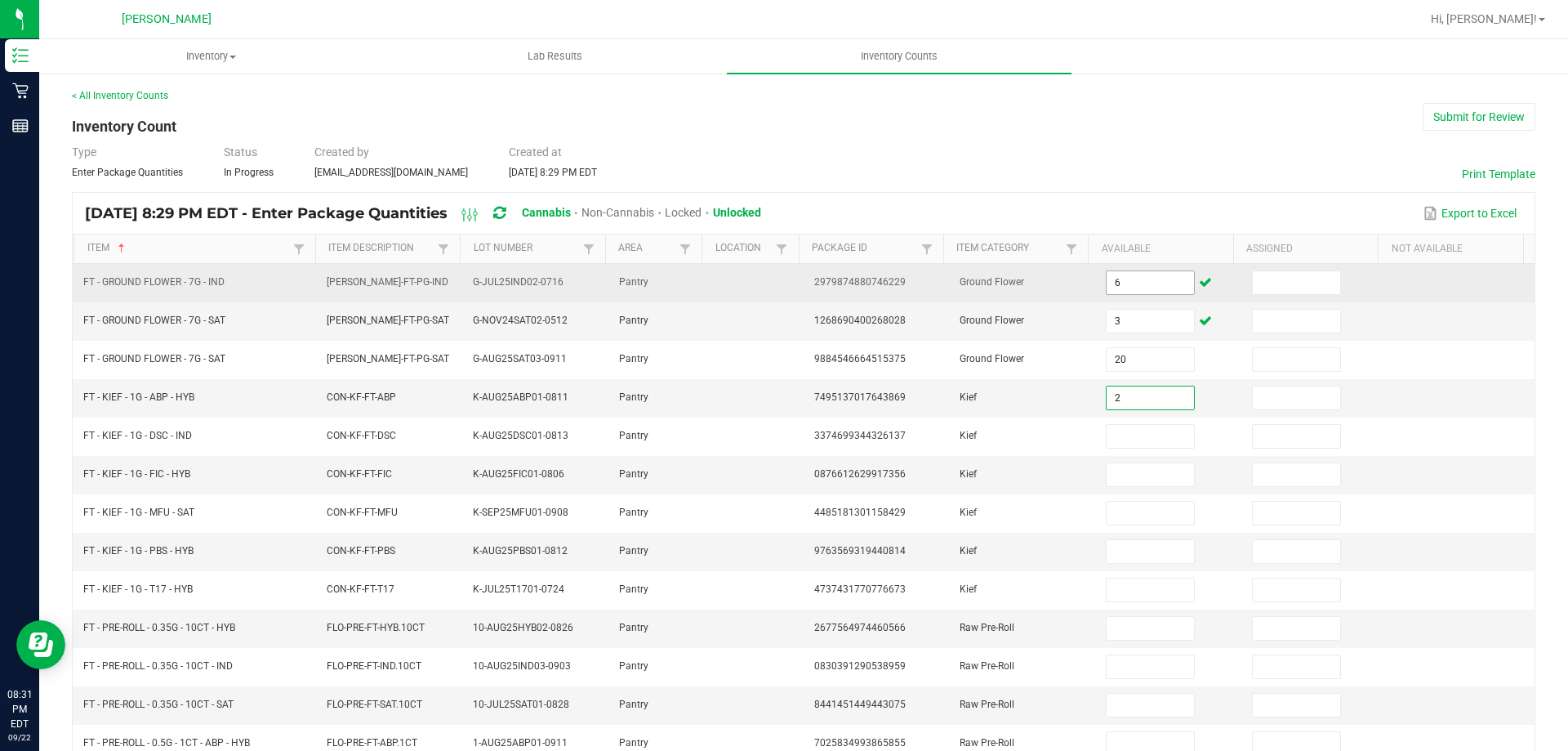
type input "2"
type input "5"
type input "8"
type input "7"
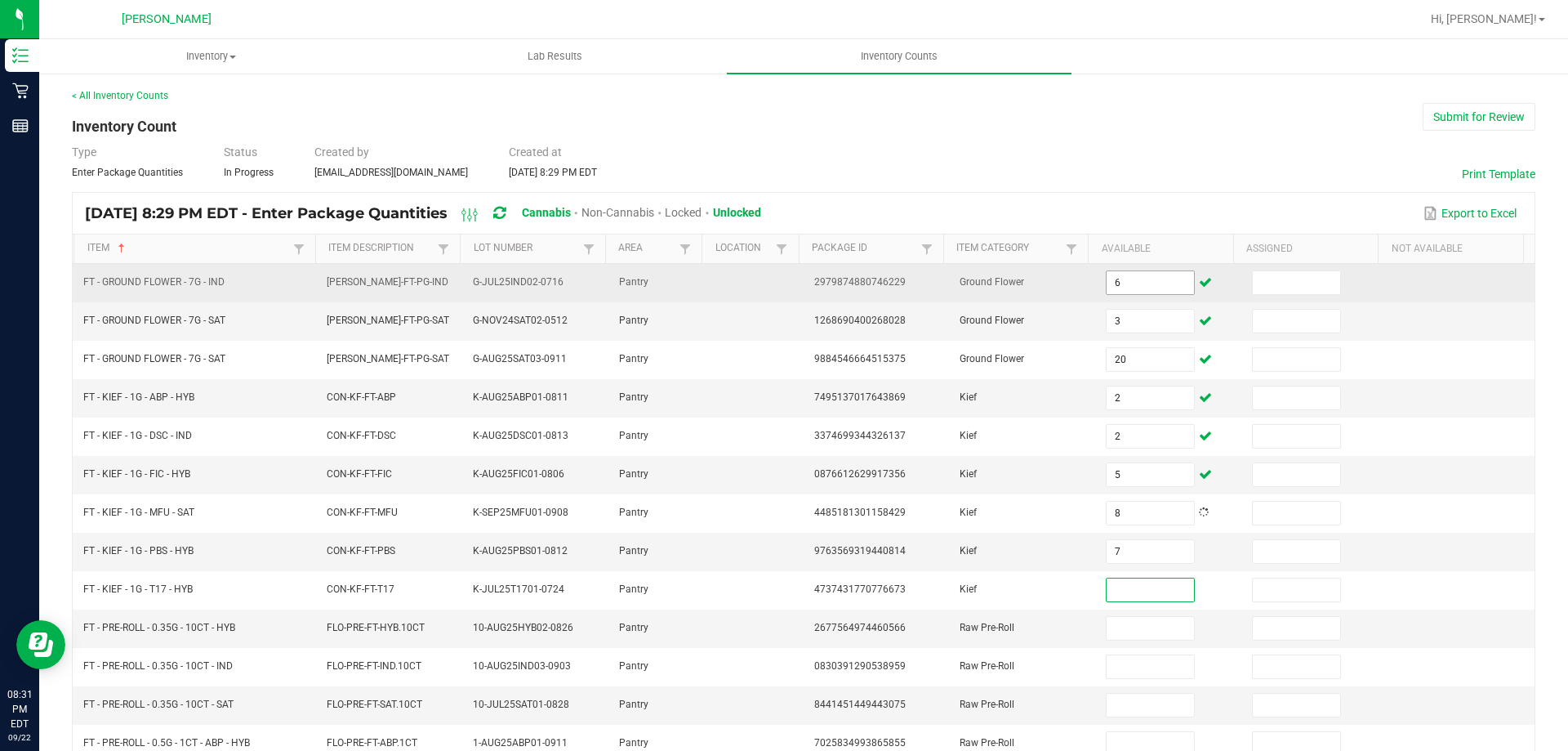
type input "6"
type input "3"
type input "5"
type input "15"
type input "2"
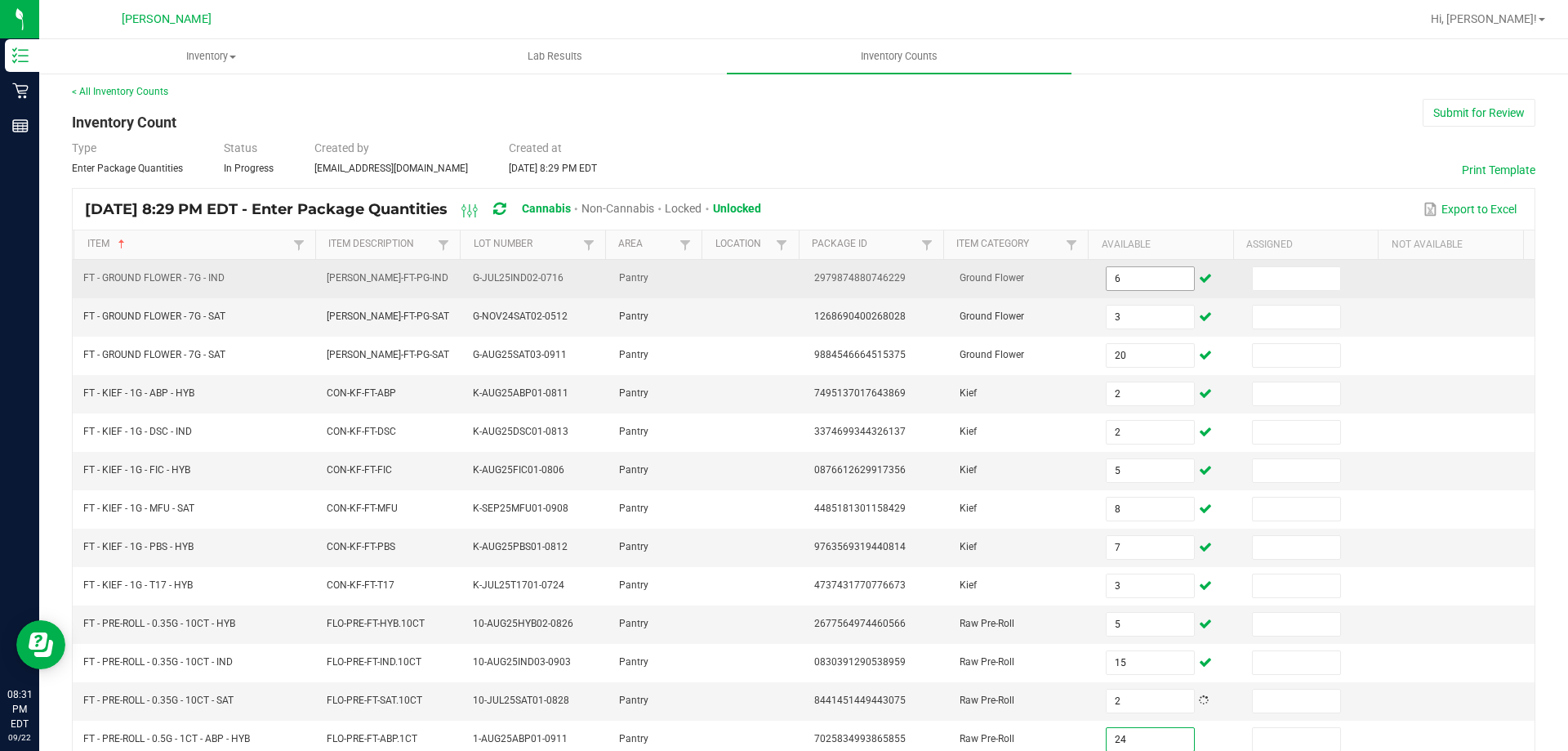
type input "24"
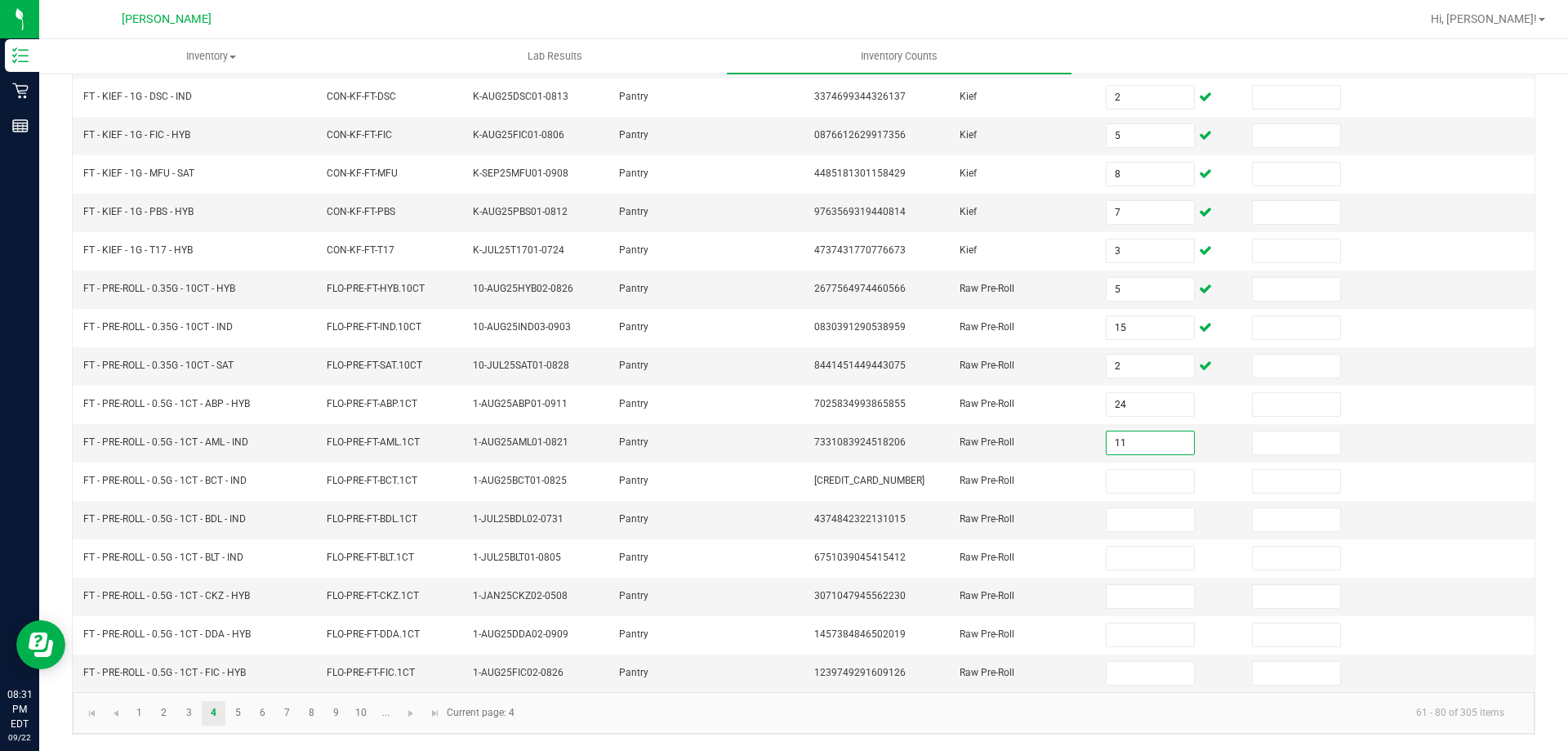
type input "11"
type input "3"
type input "10"
type input "19"
type input "11"
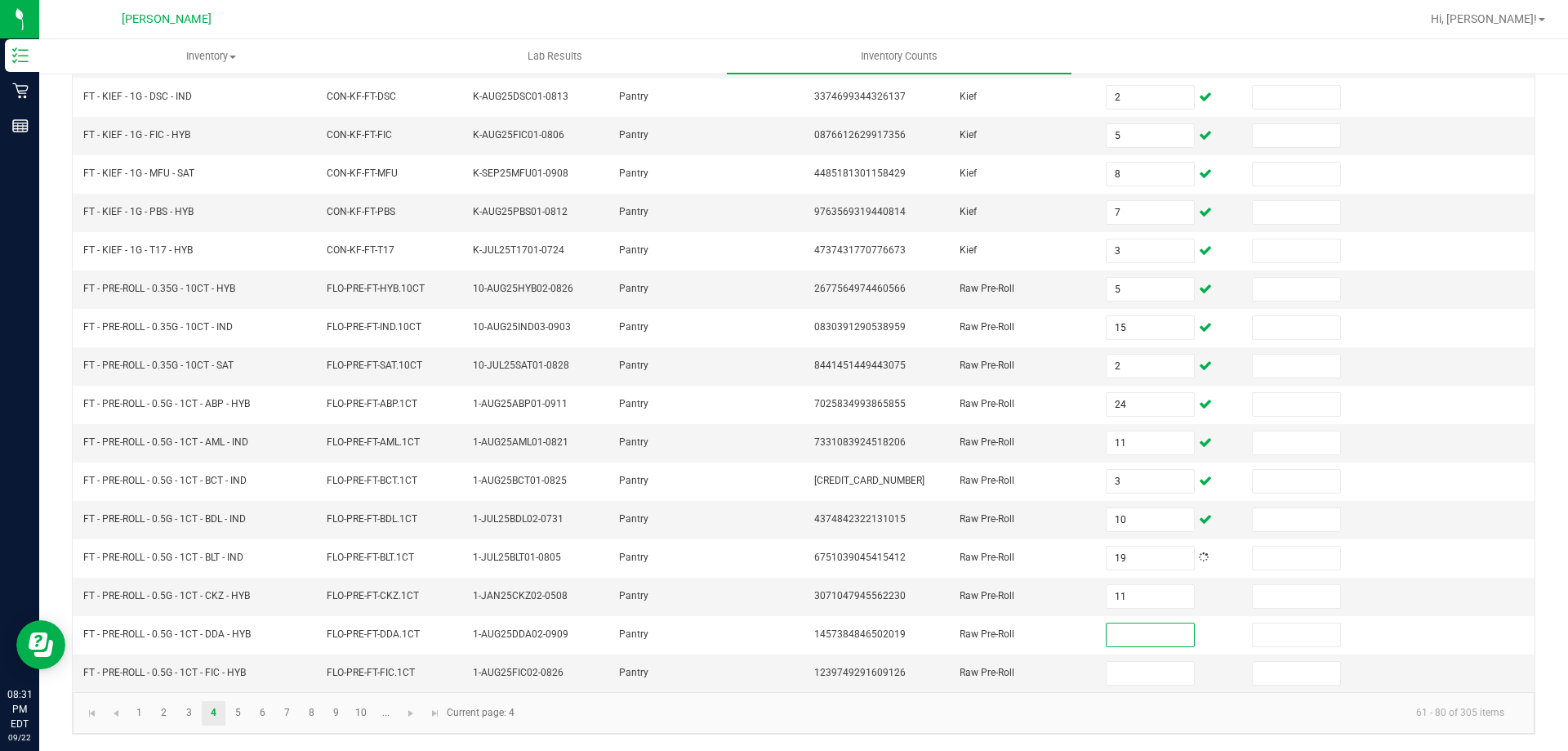
type input "1"
type input "25"
type input "22"
click at [238, 713] on link "5" at bounding box center [238, 713] width 24 height 25
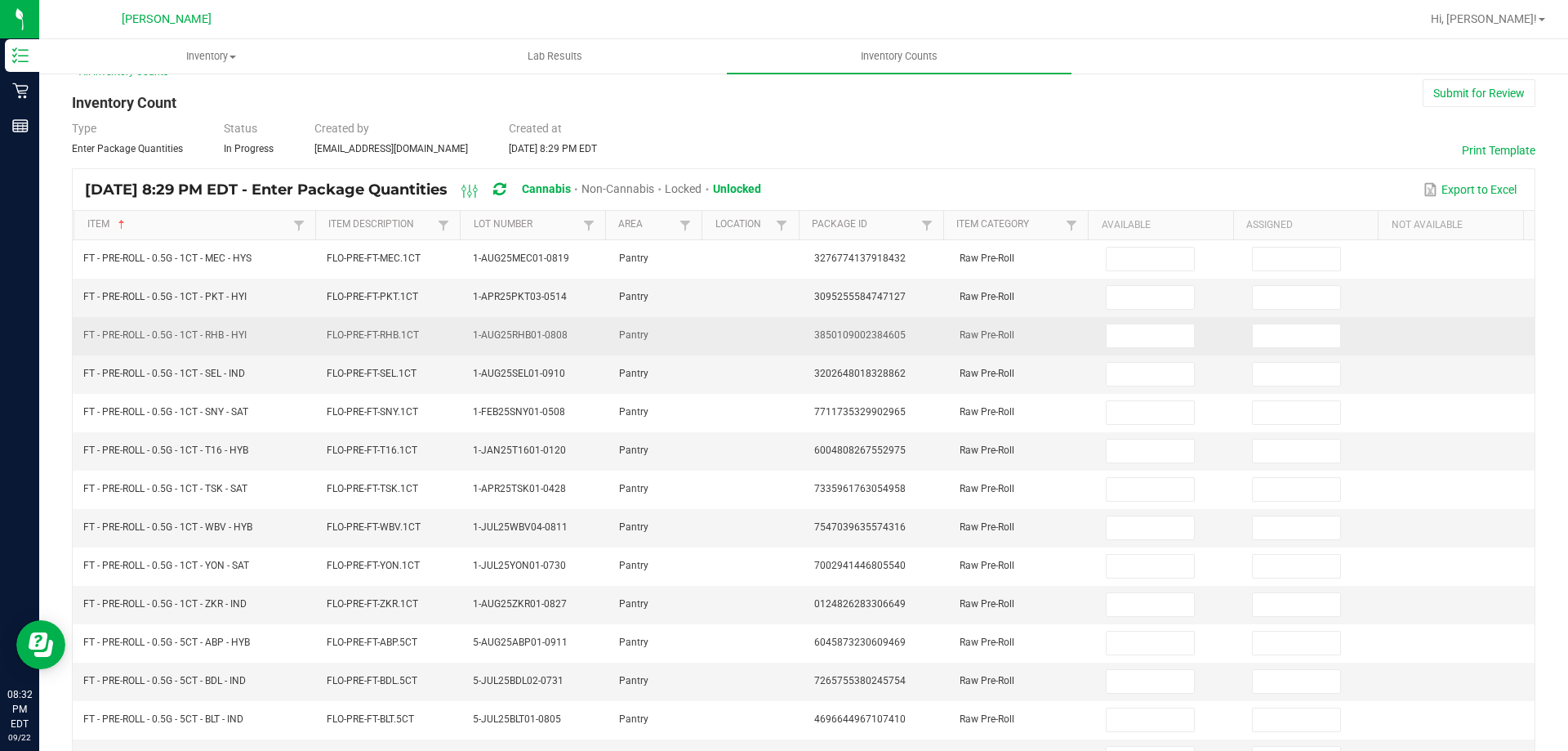
scroll to position [0, 0]
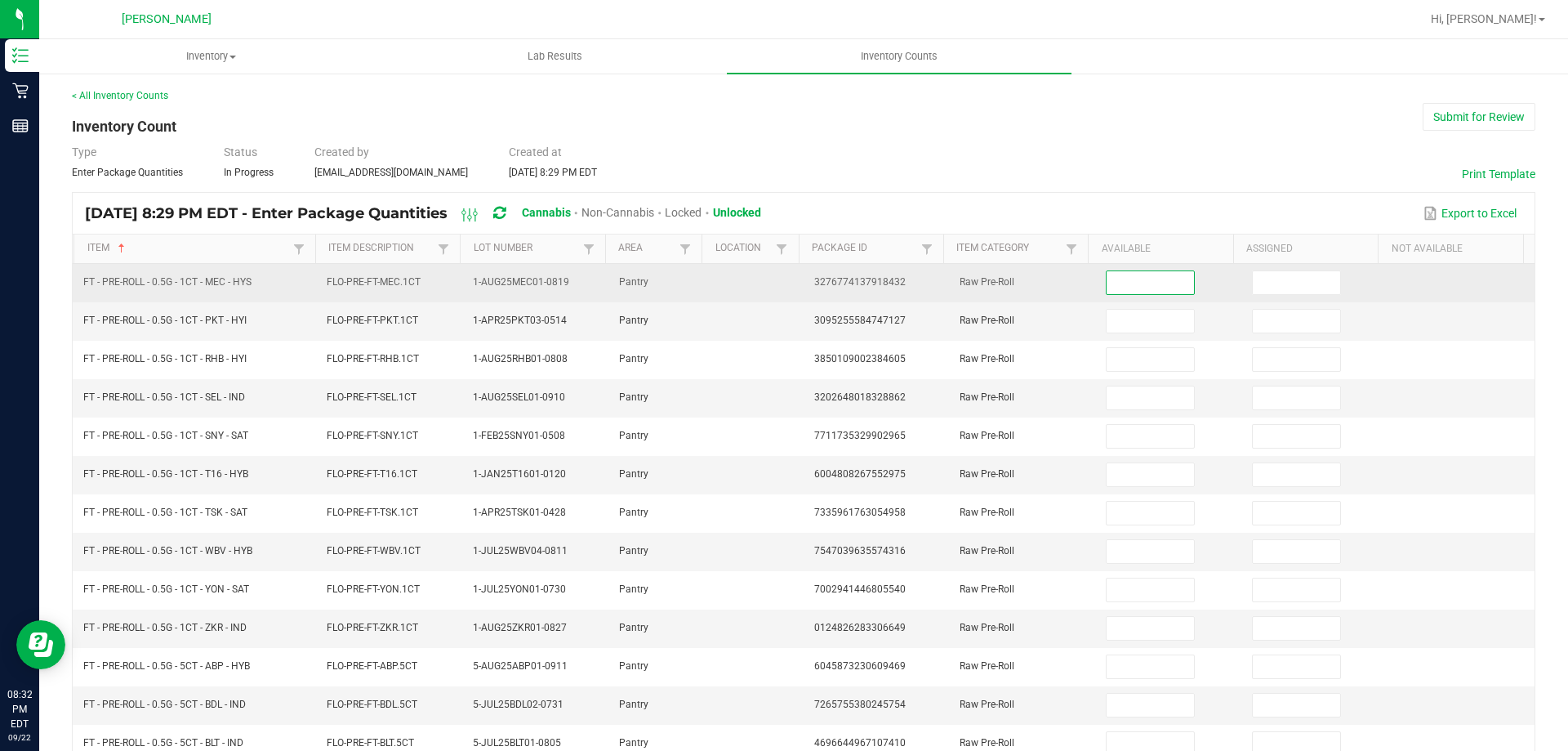
click at [1134, 286] on input at bounding box center [1149, 283] width 86 height 23
type input "1"
type input "5"
type input "11"
type input "25"
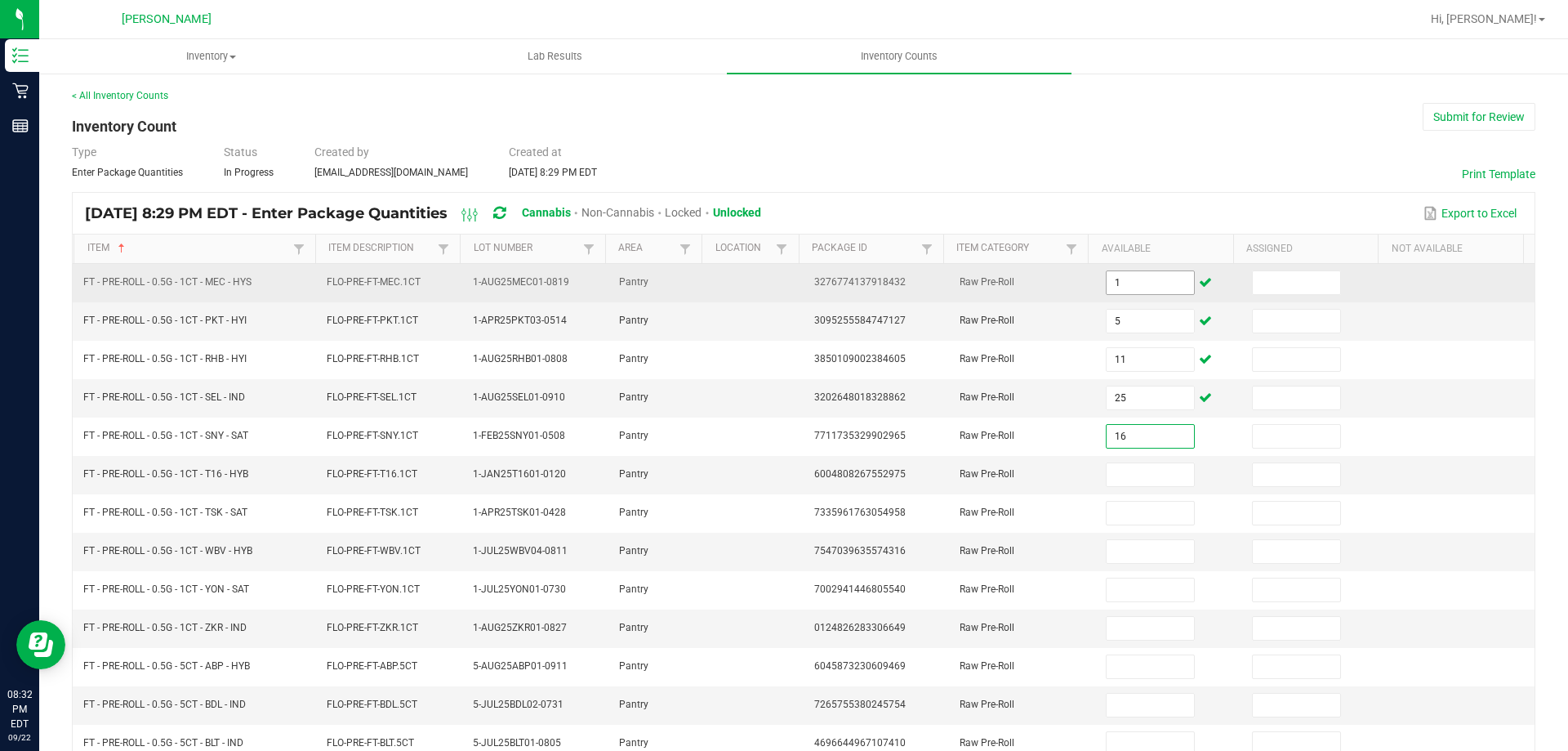
type input "16"
type input "2"
type input "25"
type input "13"
type input "1"
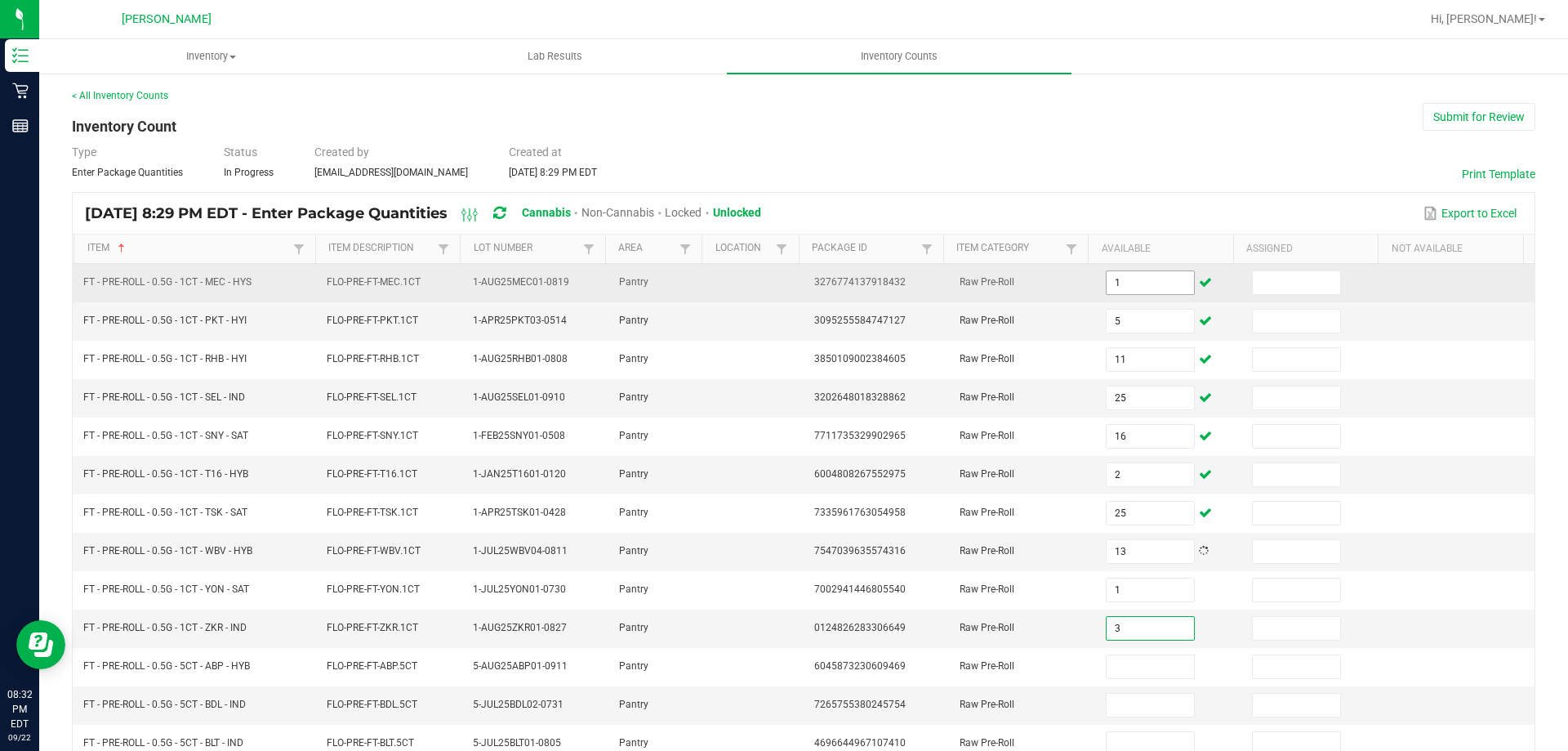
type input "3"
type input "11"
type input "4"
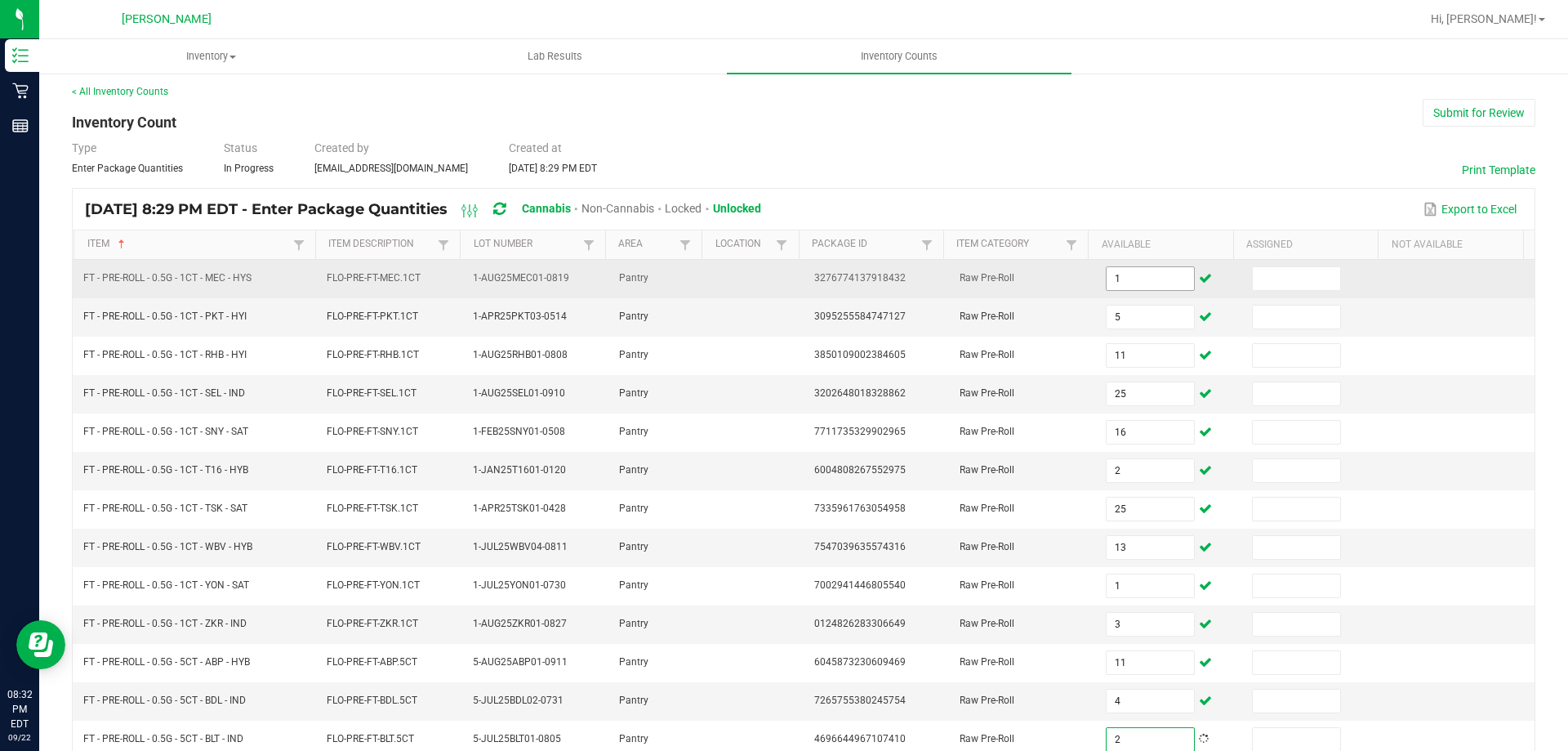
type input "2"
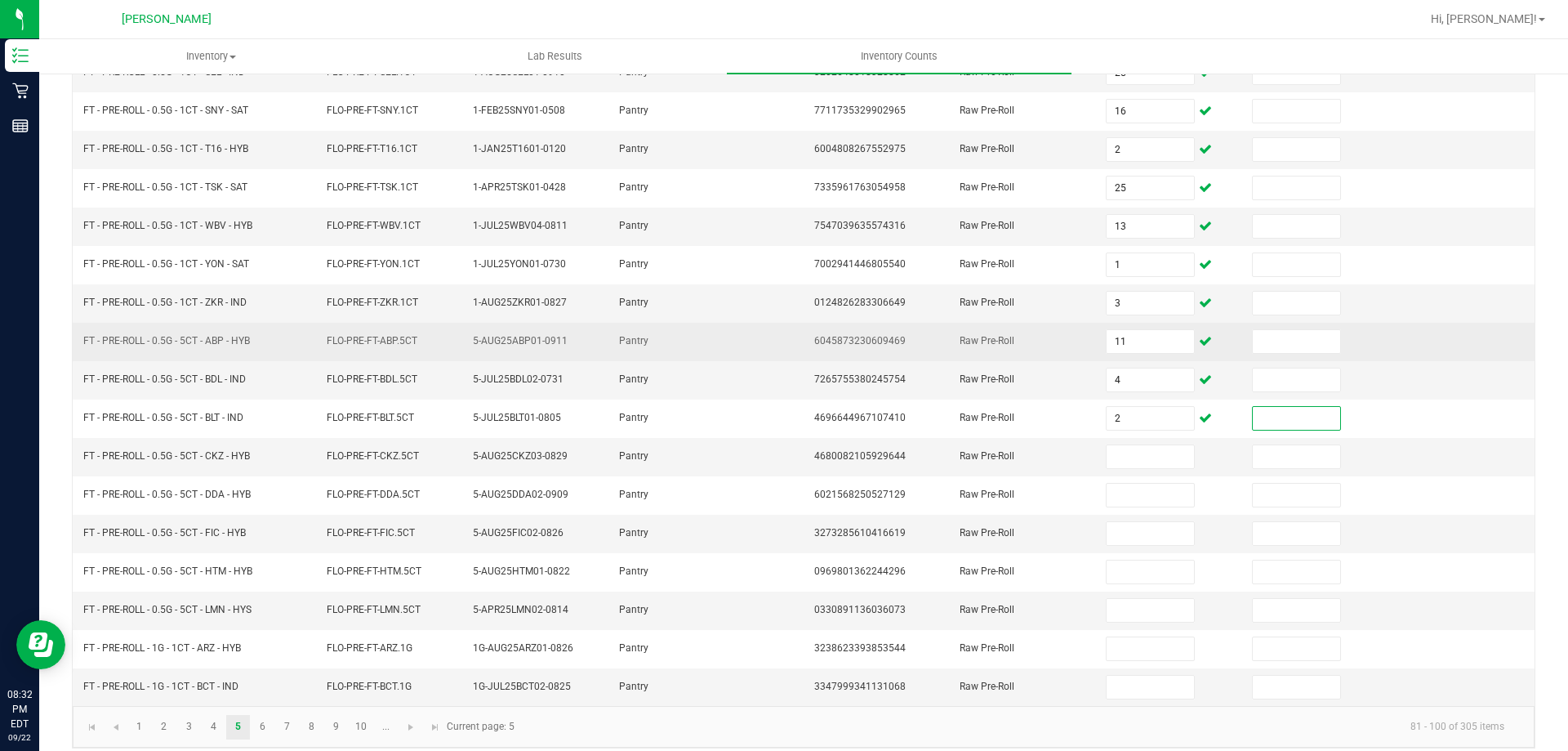
scroll to position [339, 0]
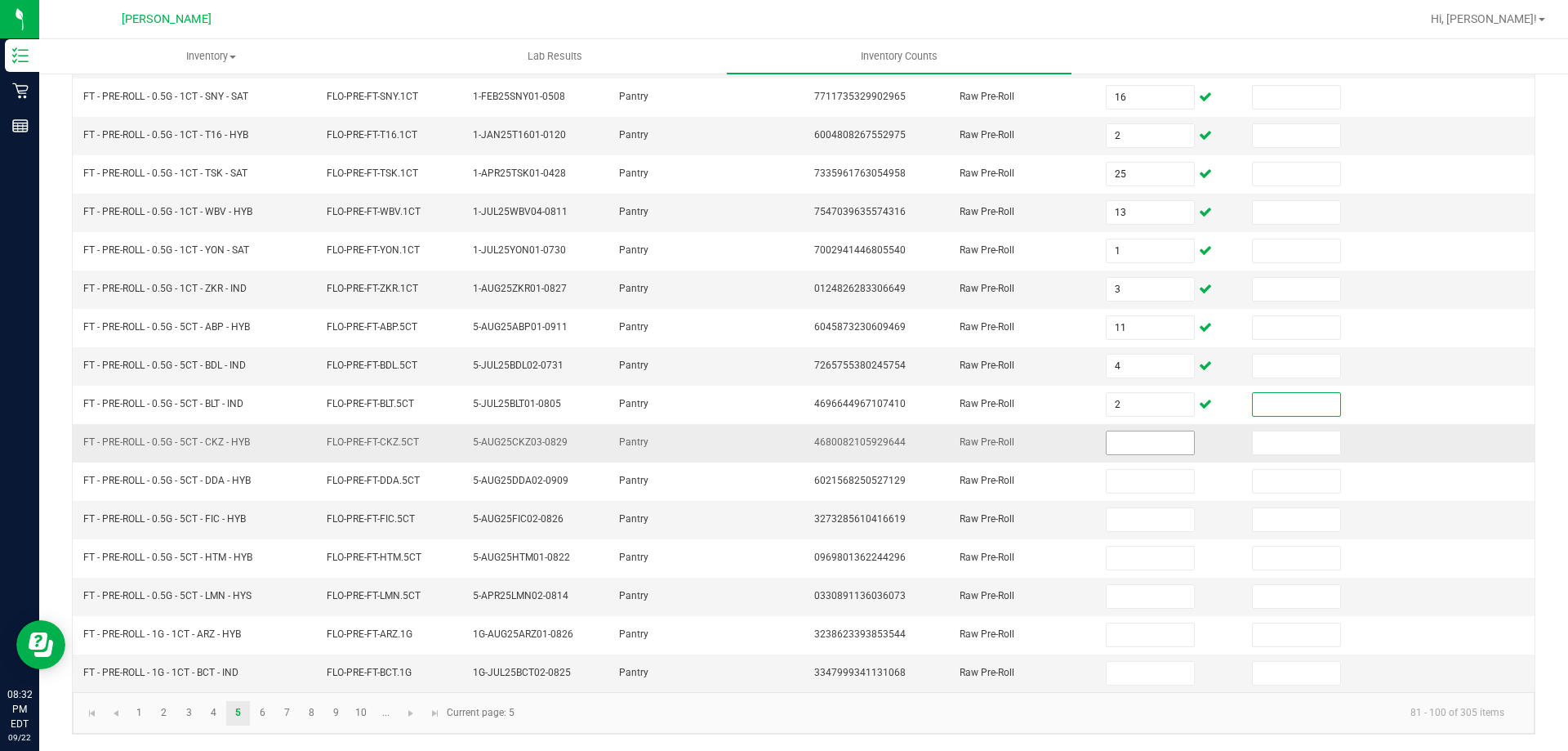
drag, startPoint x: 1110, startPoint y: 448, endPoint x: 1104, endPoint y: 436, distance: 13.4
click at [1108, 448] on input at bounding box center [1149, 443] width 86 height 23
type input "9"
type input "8"
type input "3"
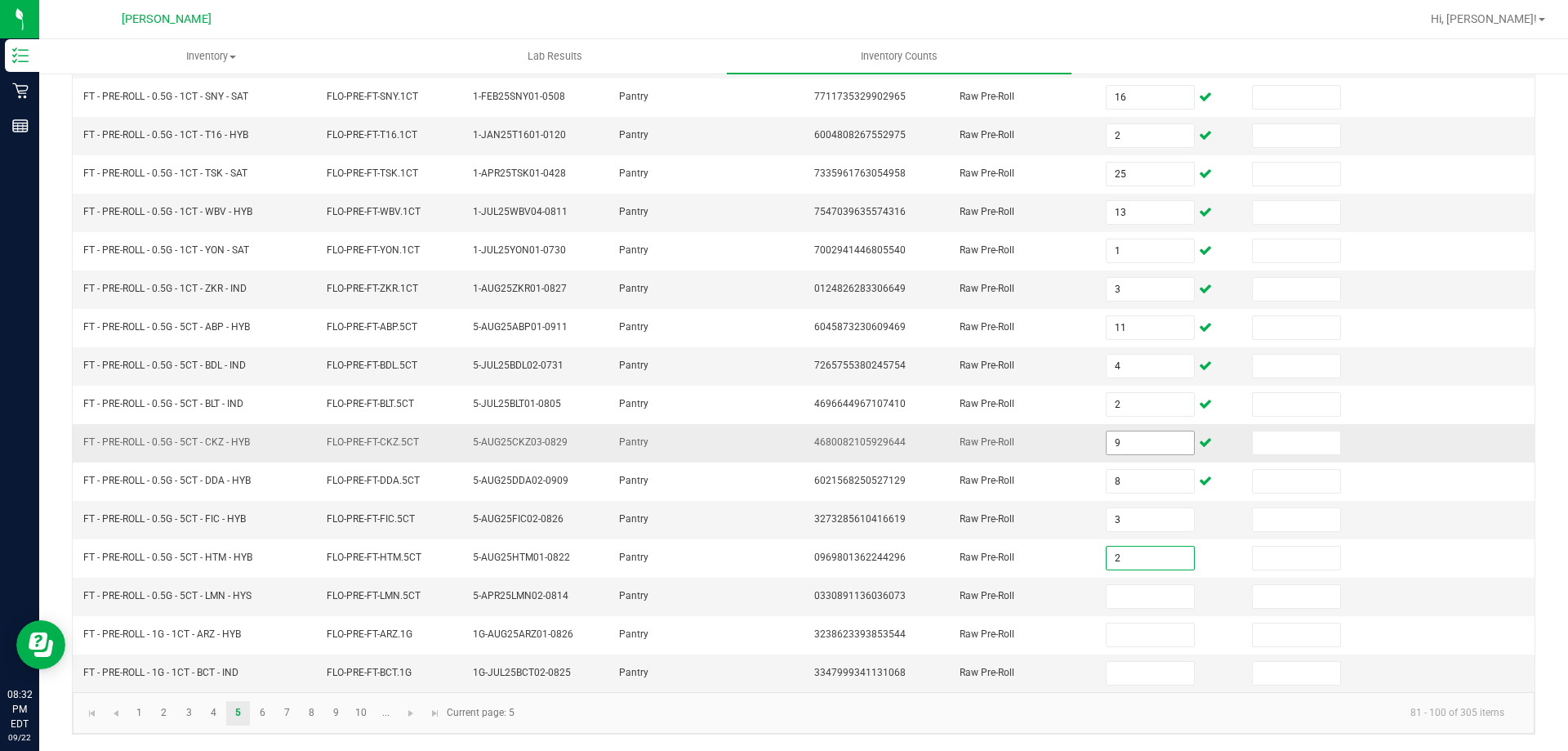
type input "2"
type input "3"
type input "14"
type input "22"
click at [258, 718] on link "6" at bounding box center [263, 713] width 24 height 25
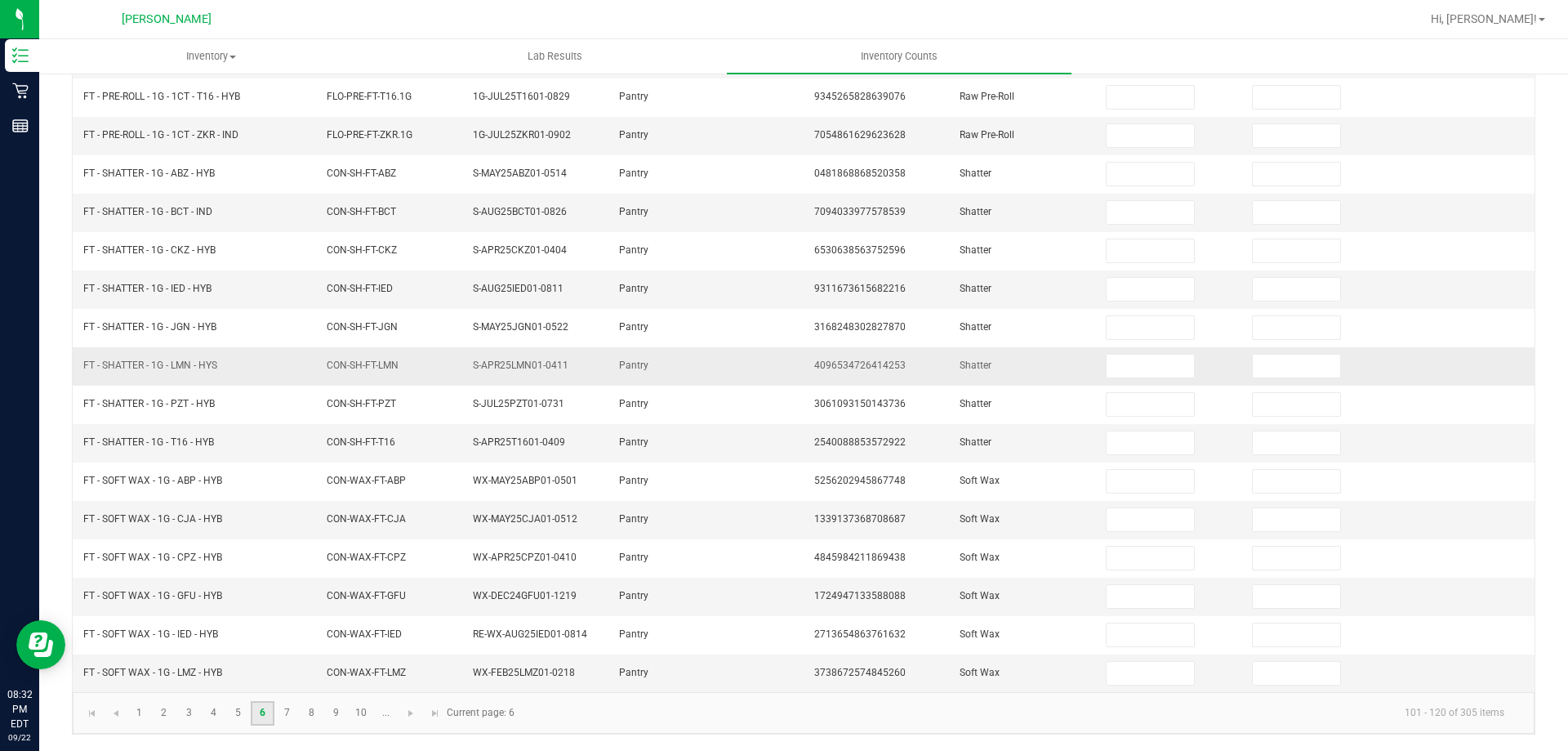
scroll to position [0, 0]
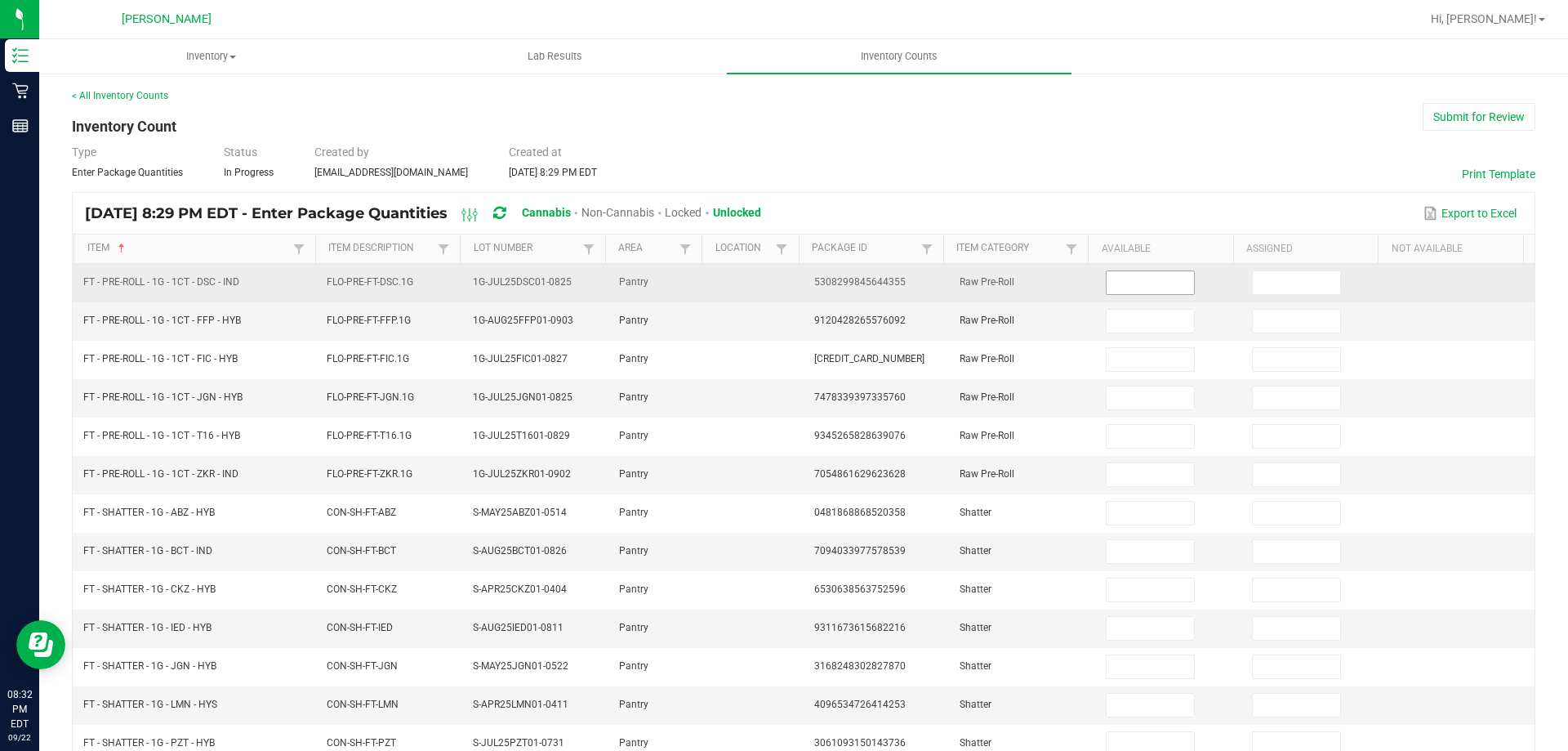
click at [1130, 279] on input at bounding box center [1149, 283] width 86 height 23
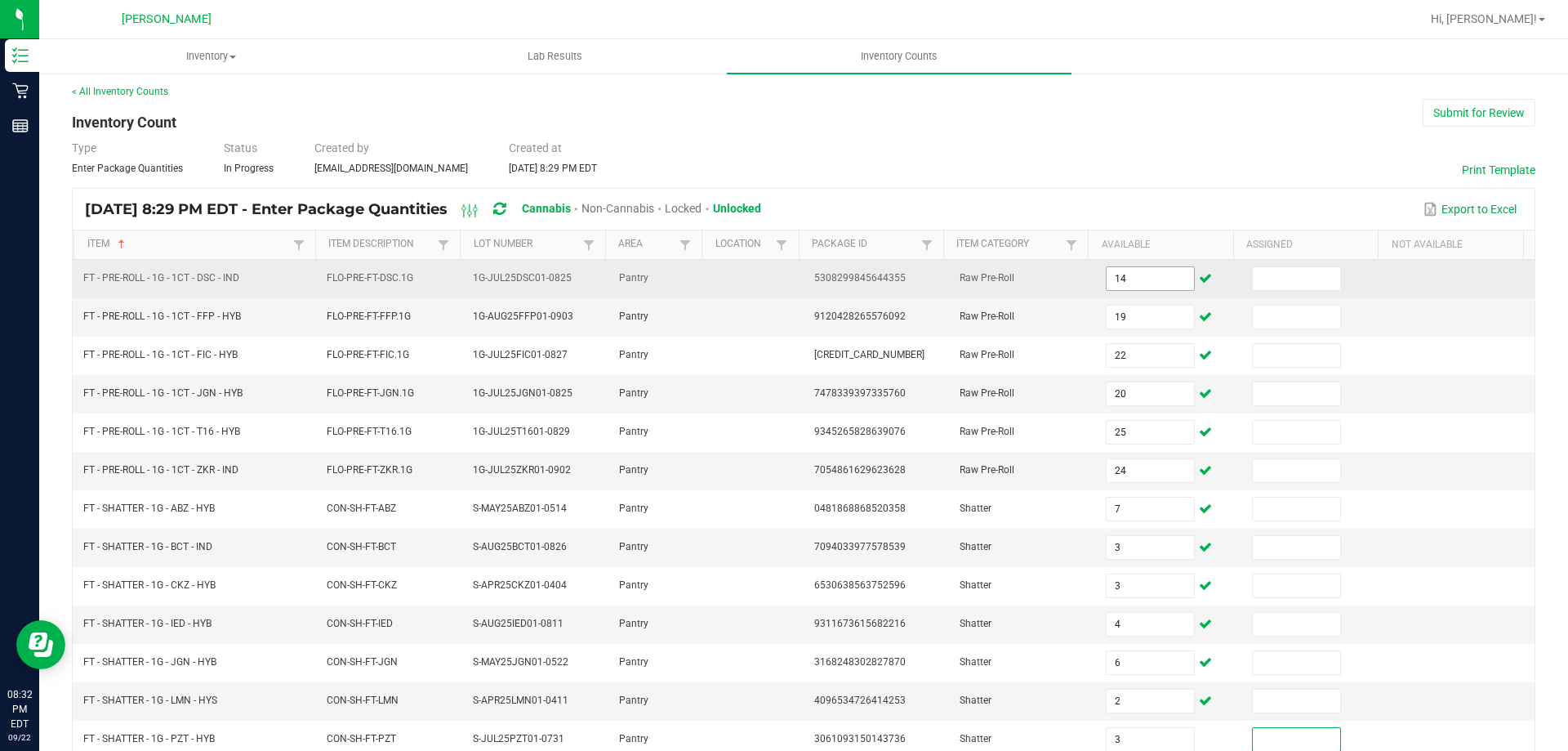
scroll to position [339, 0]
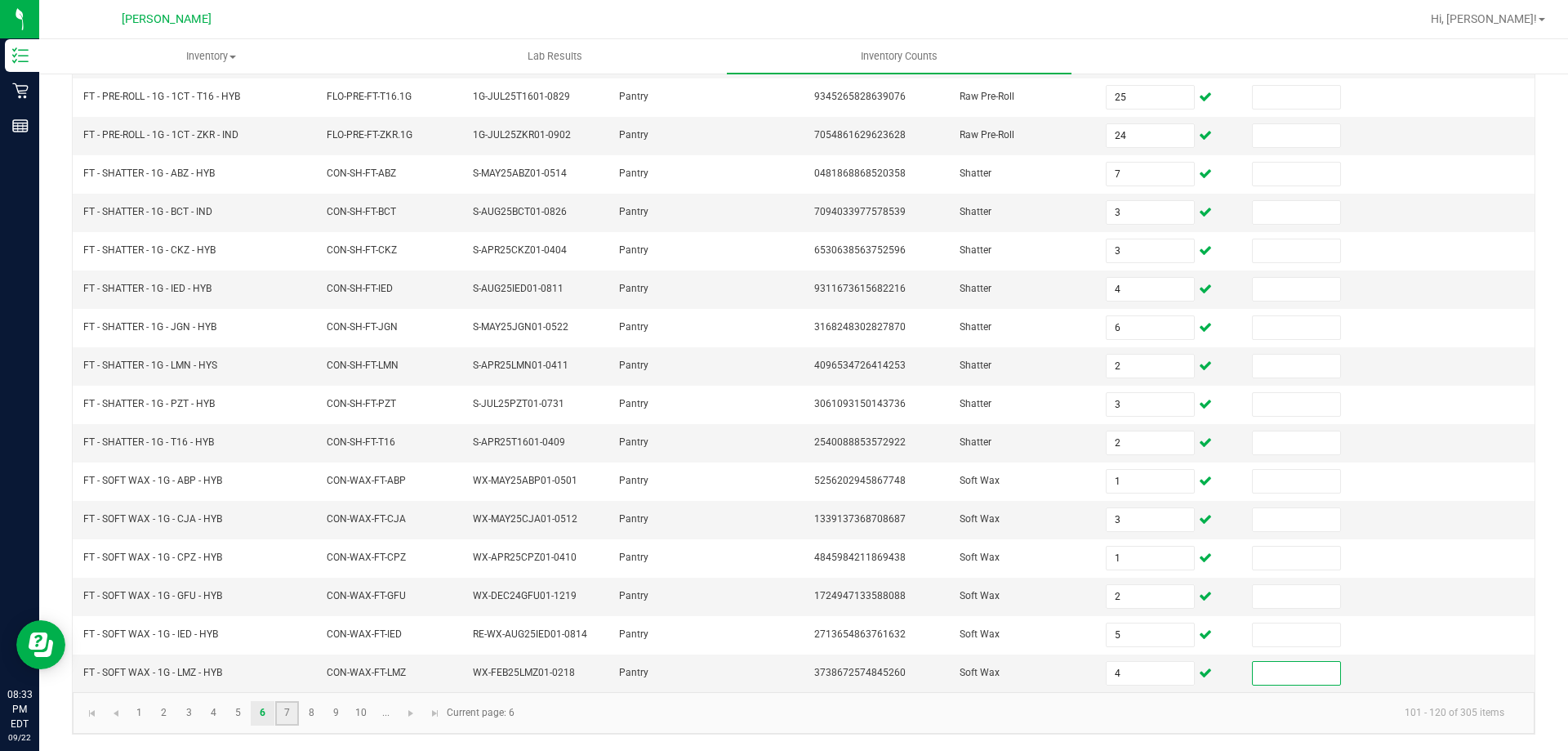
click at [288, 711] on link "7" at bounding box center [287, 713] width 24 height 25
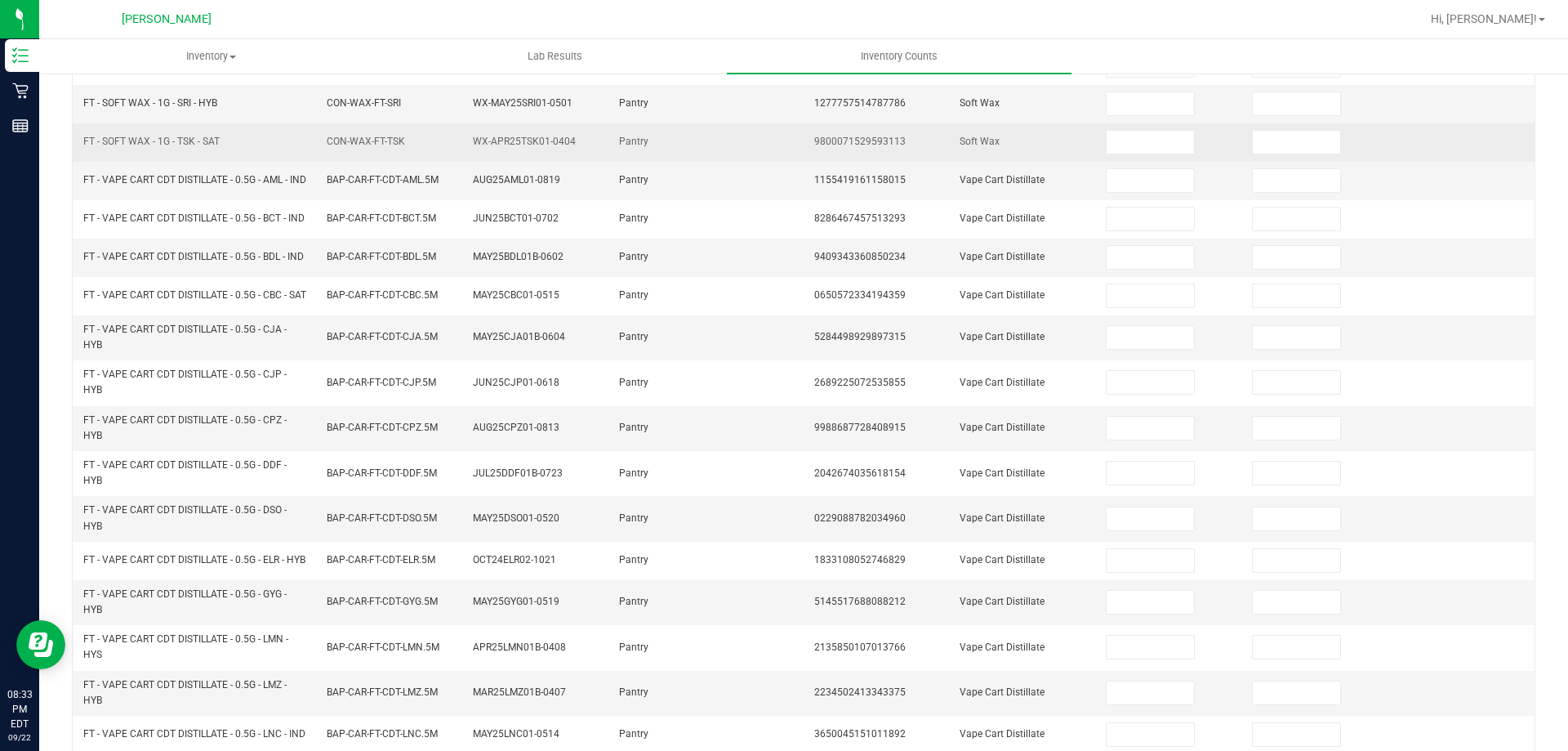
scroll to position [12, 0]
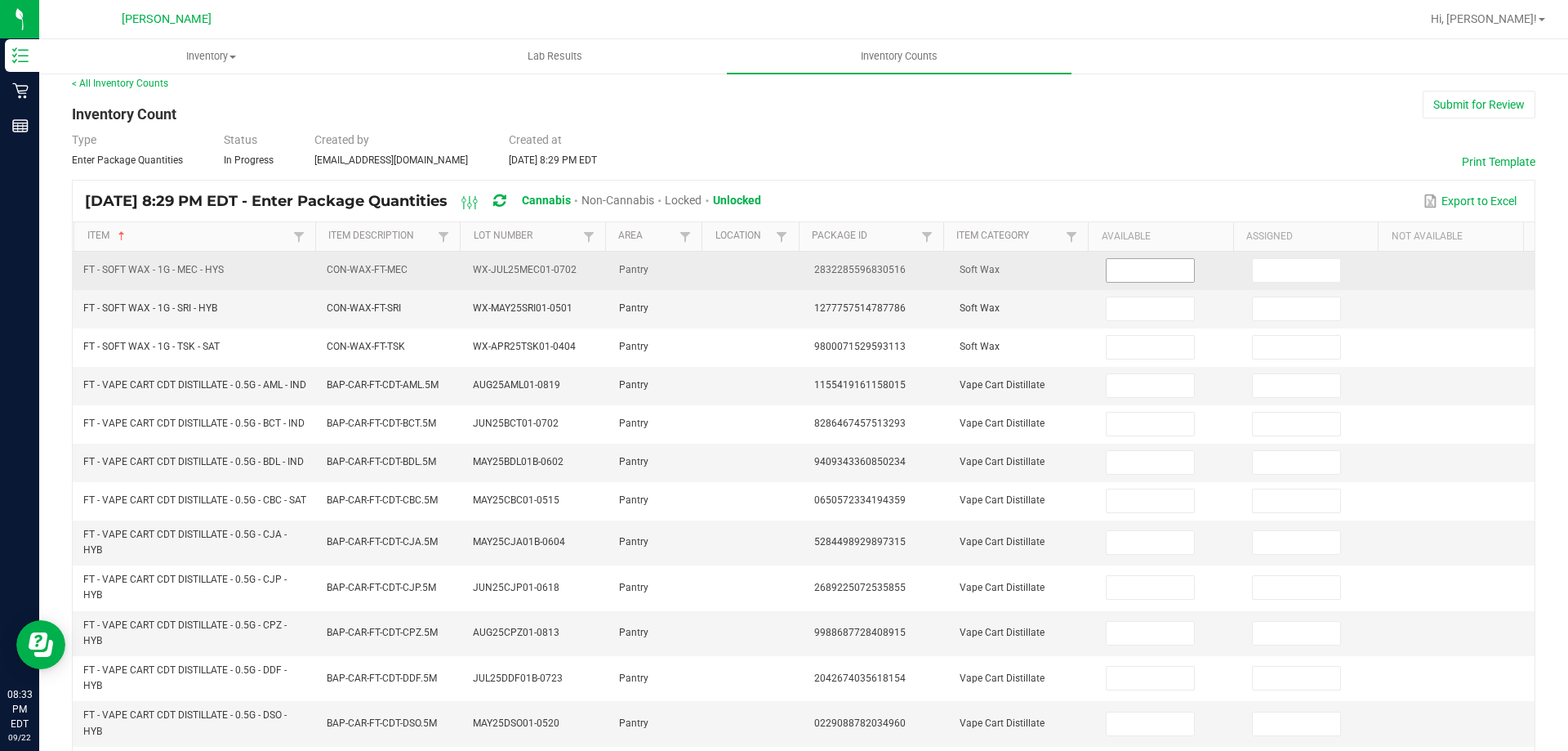
click at [1106, 272] on input at bounding box center [1149, 270] width 86 height 23
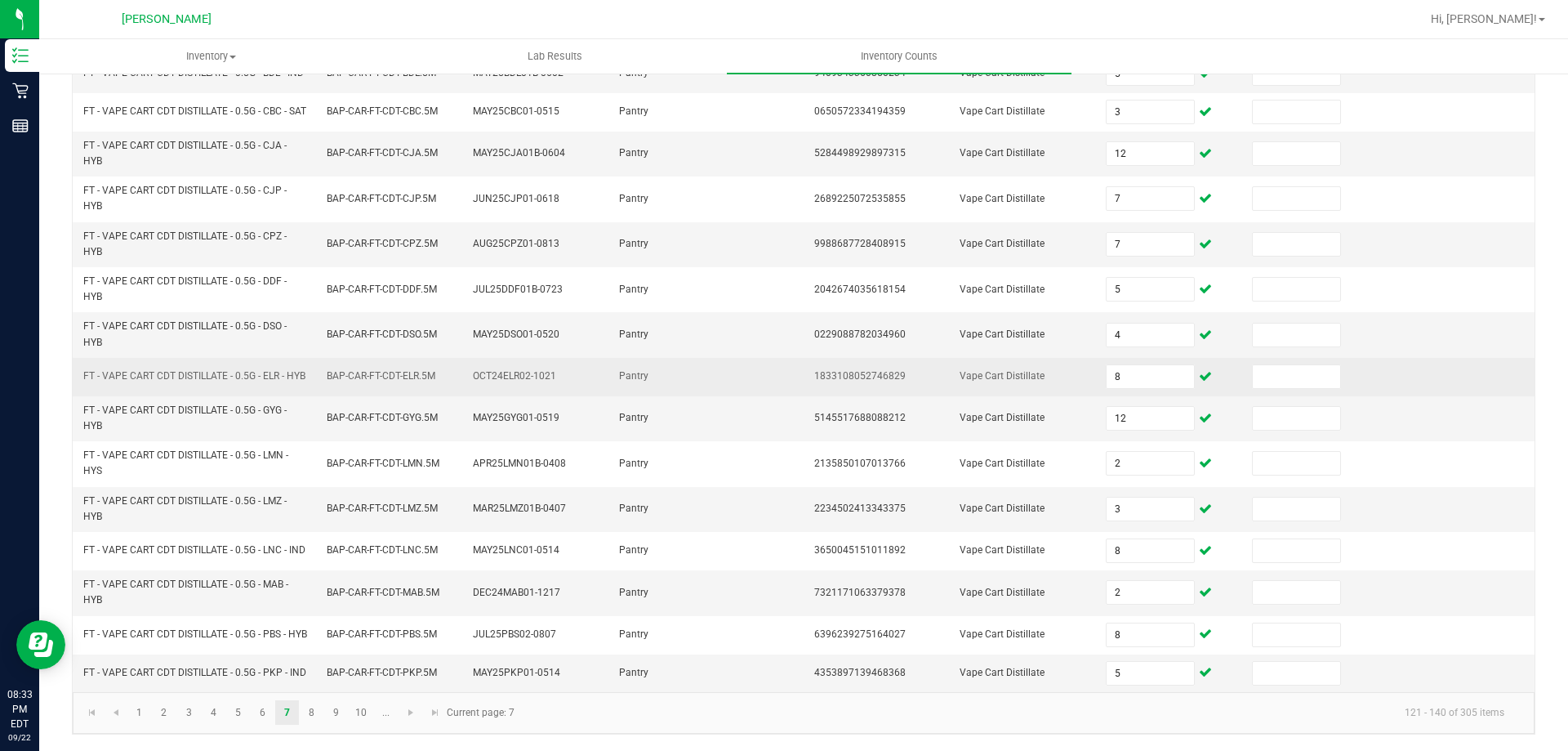
scroll to position [456, 0]
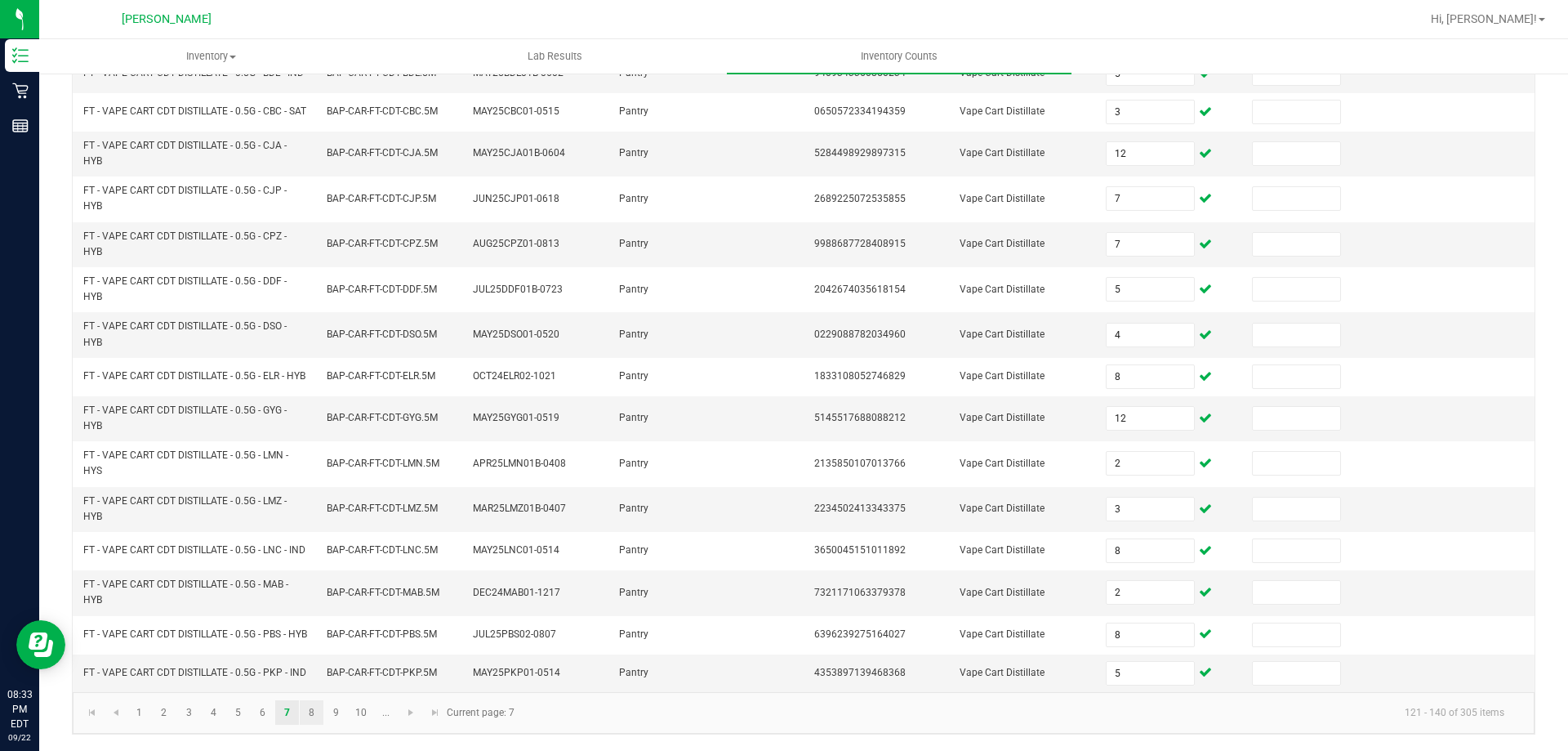
click at [312, 714] on link "8" at bounding box center [312, 712] width 24 height 25
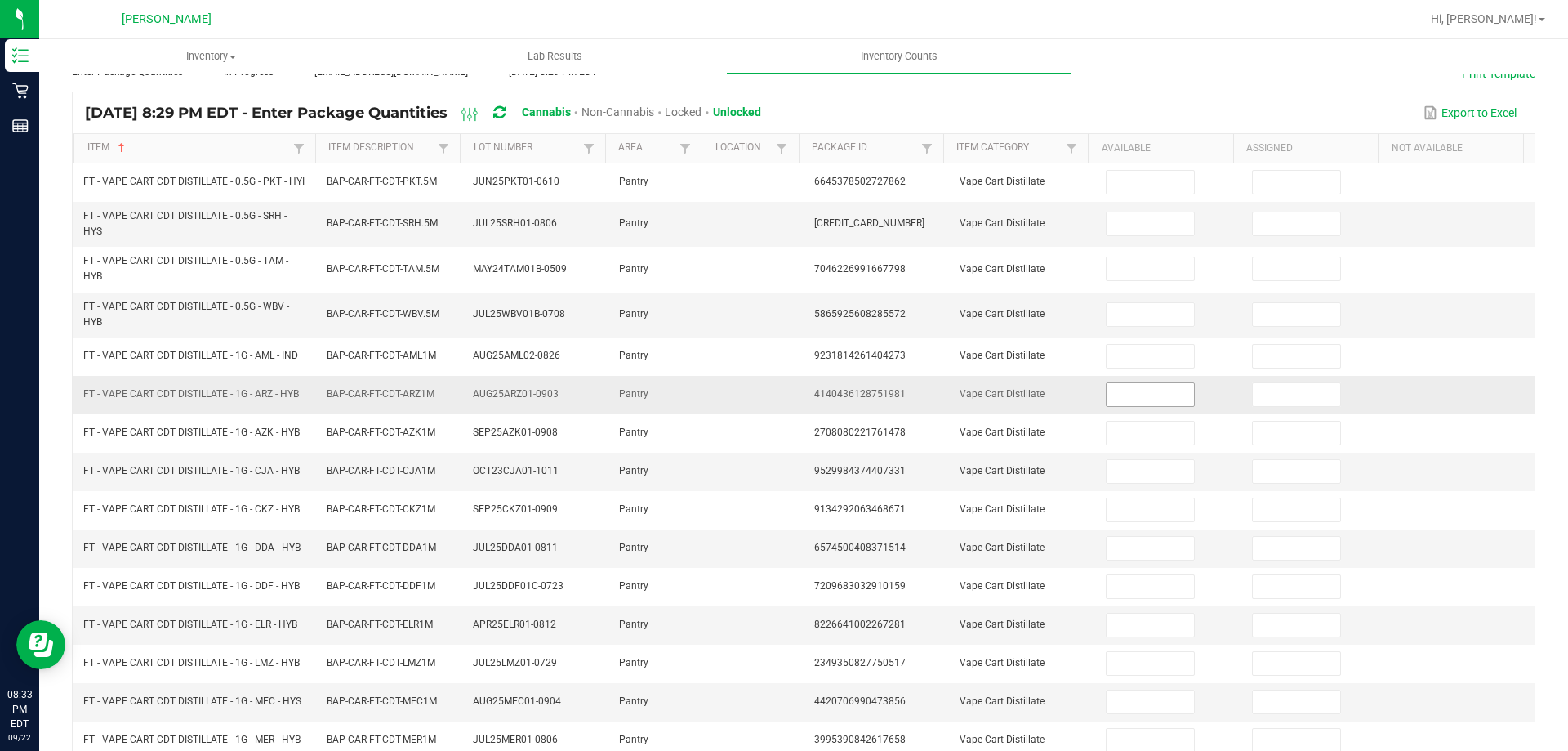
scroll to position [0, 0]
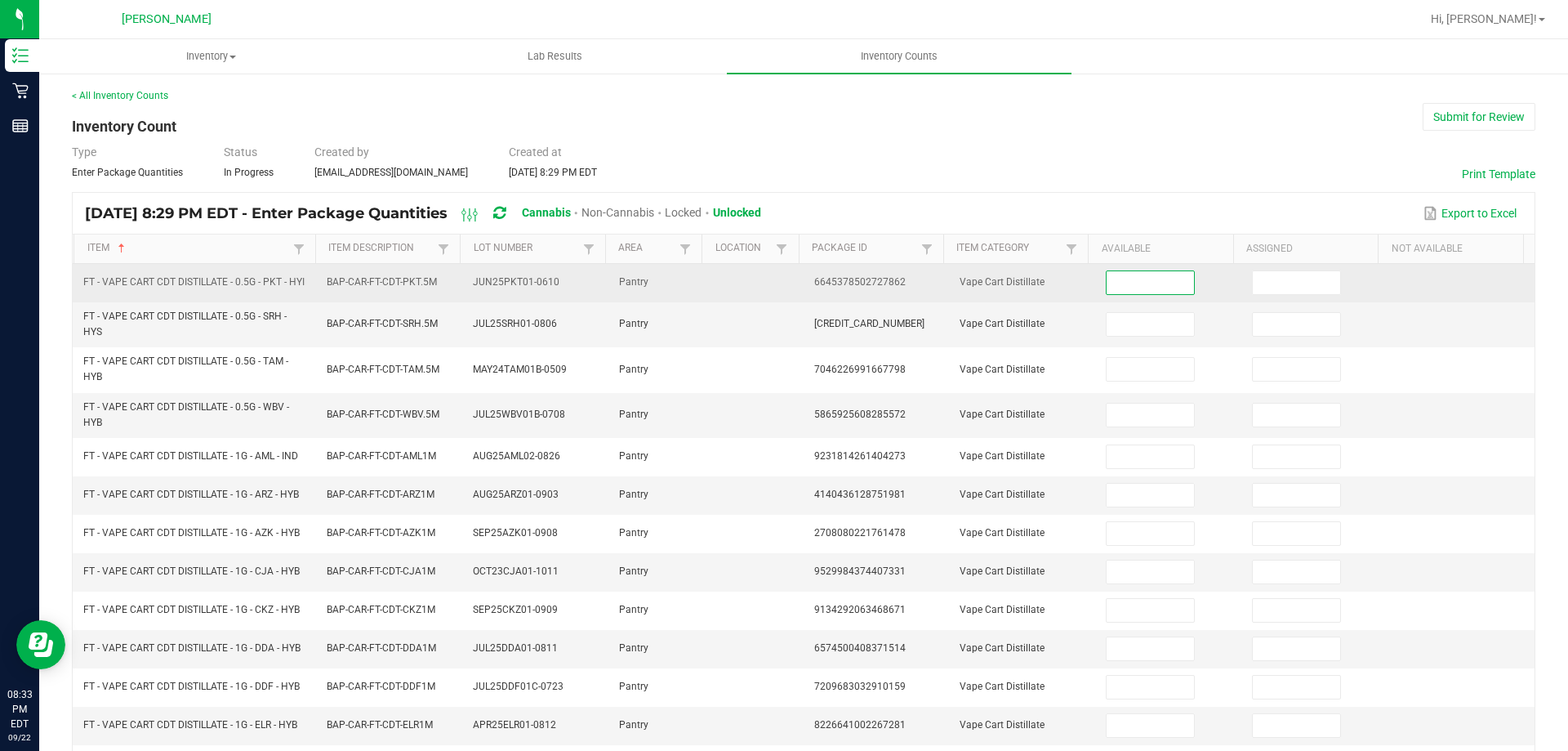
click at [1135, 287] on input at bounding box center [1149, 283] width 86 height 23
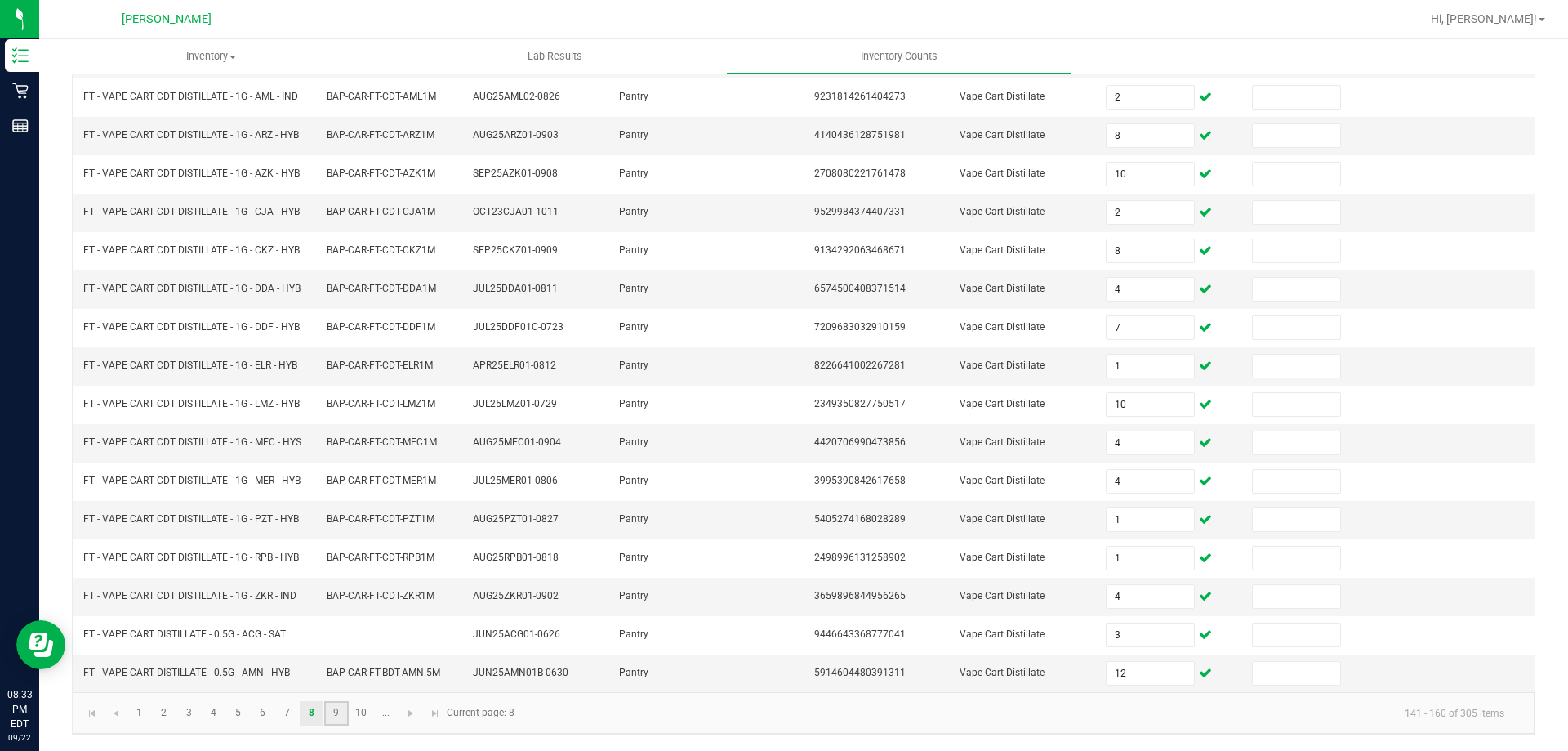
click at [336, 712] on link "9" at bounding box center [336, 713] width 24 height 25
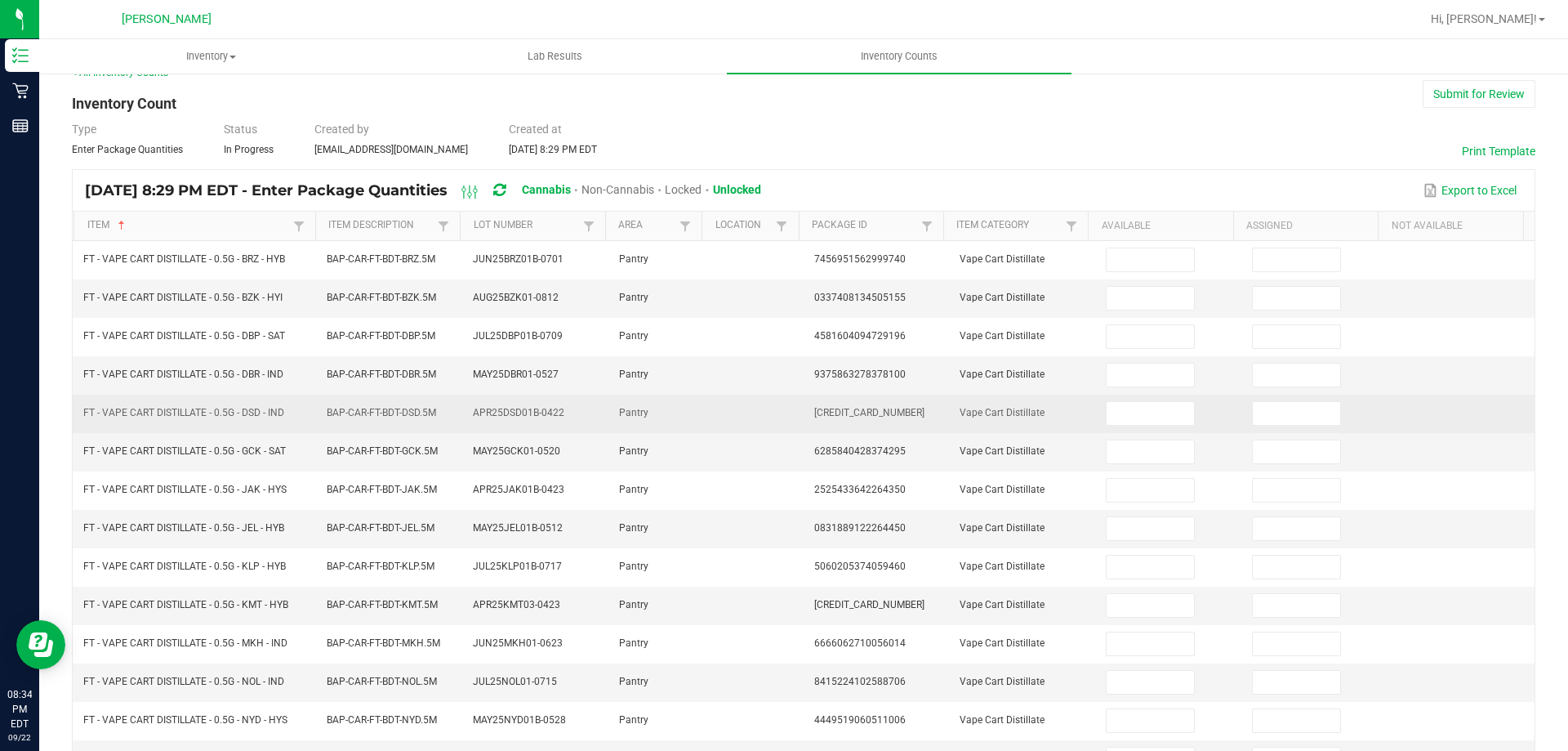
scroll to position [12, 0]
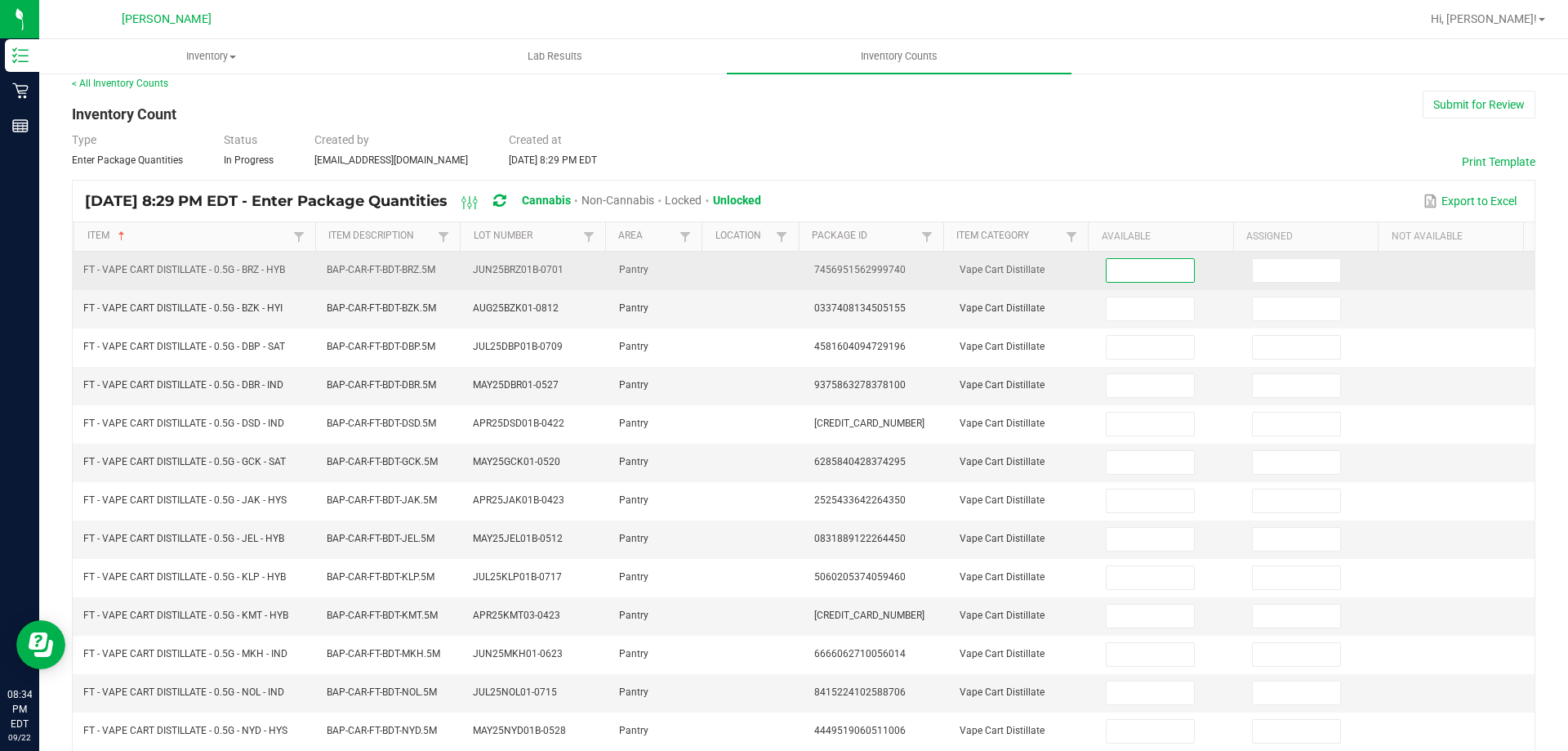
click at [1107, 274] on input at bounding box center [1149, 270] width 86 height 23
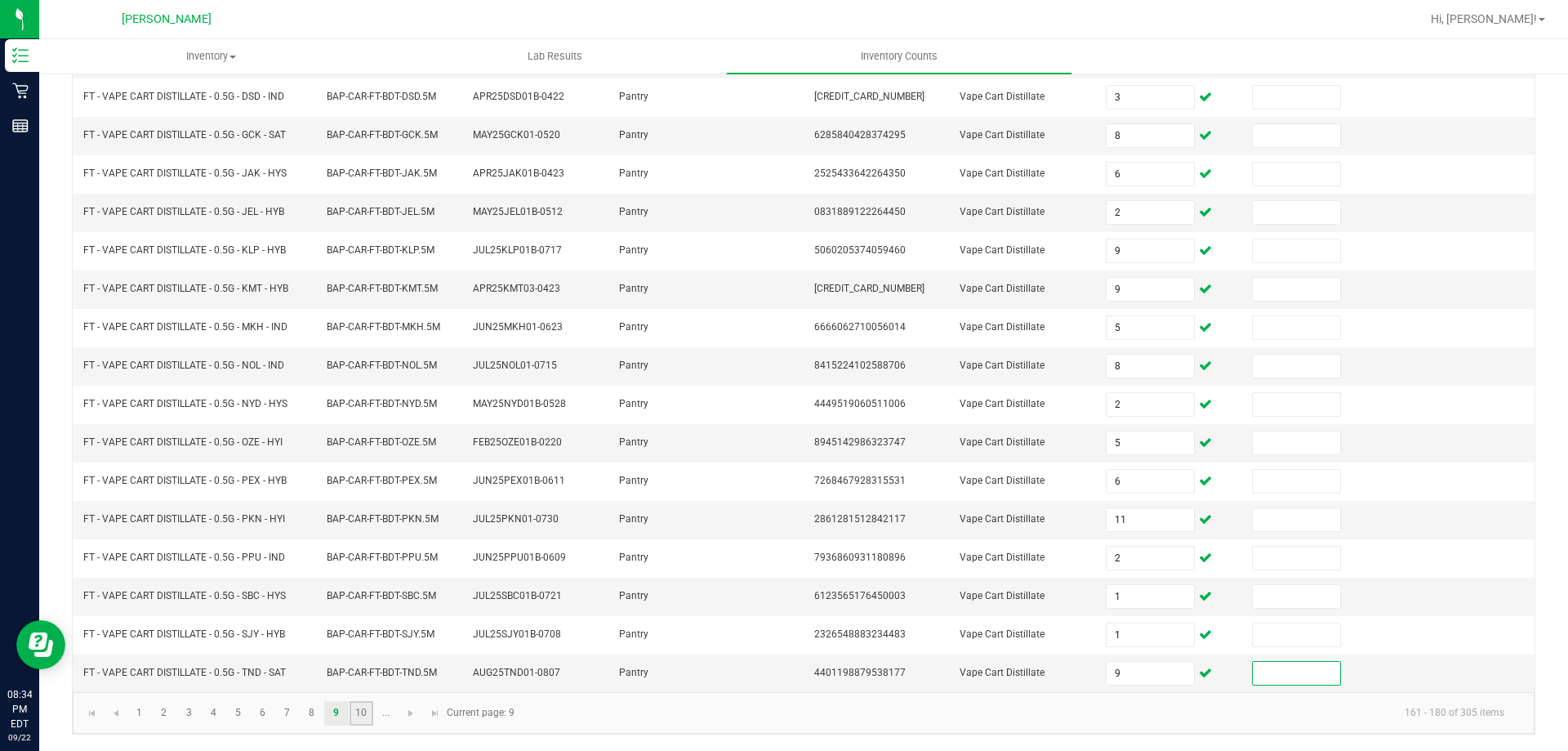
click at [362, 713] on link "10" at bounding box center [361, 713] width 24 height 25
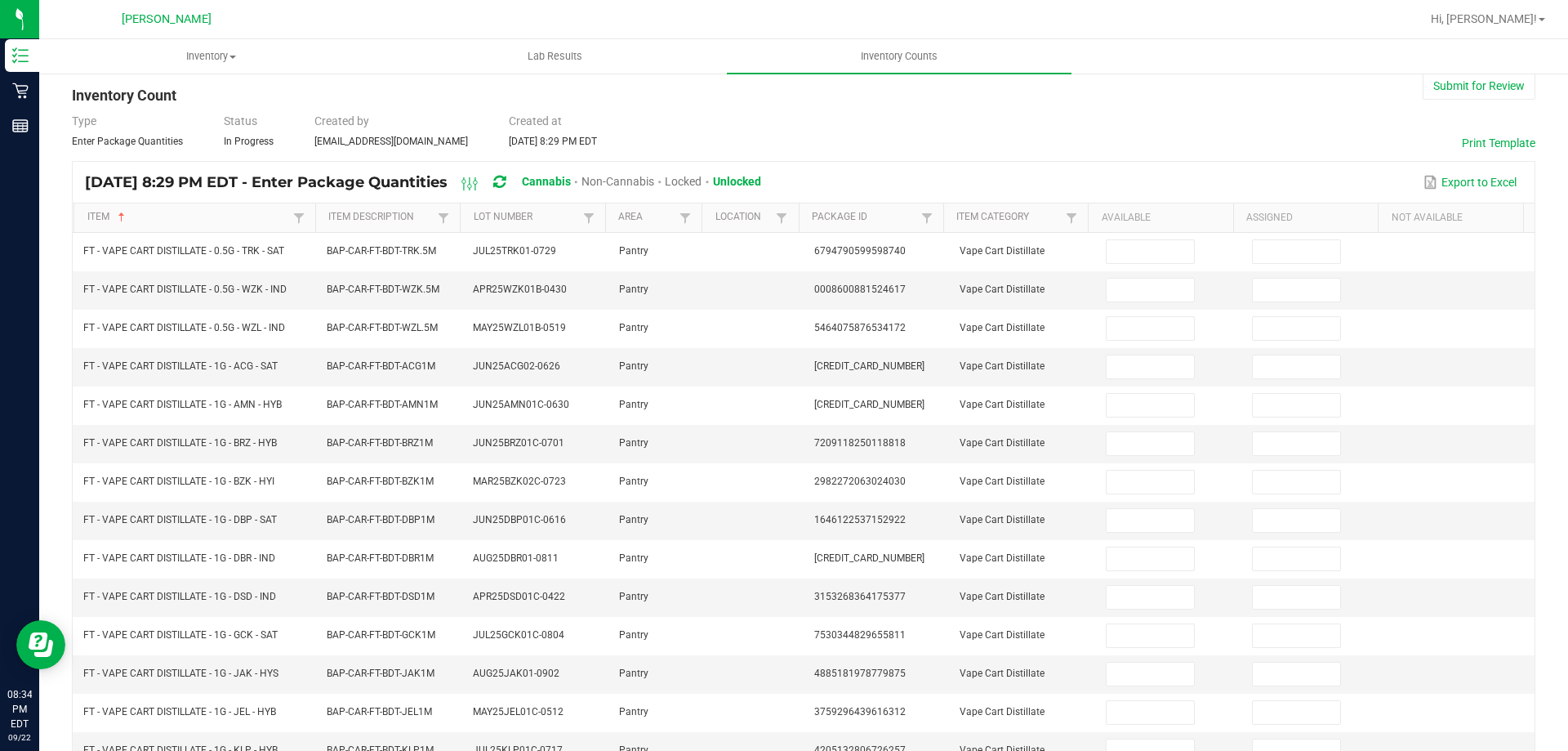
scroll to position [0, 0]
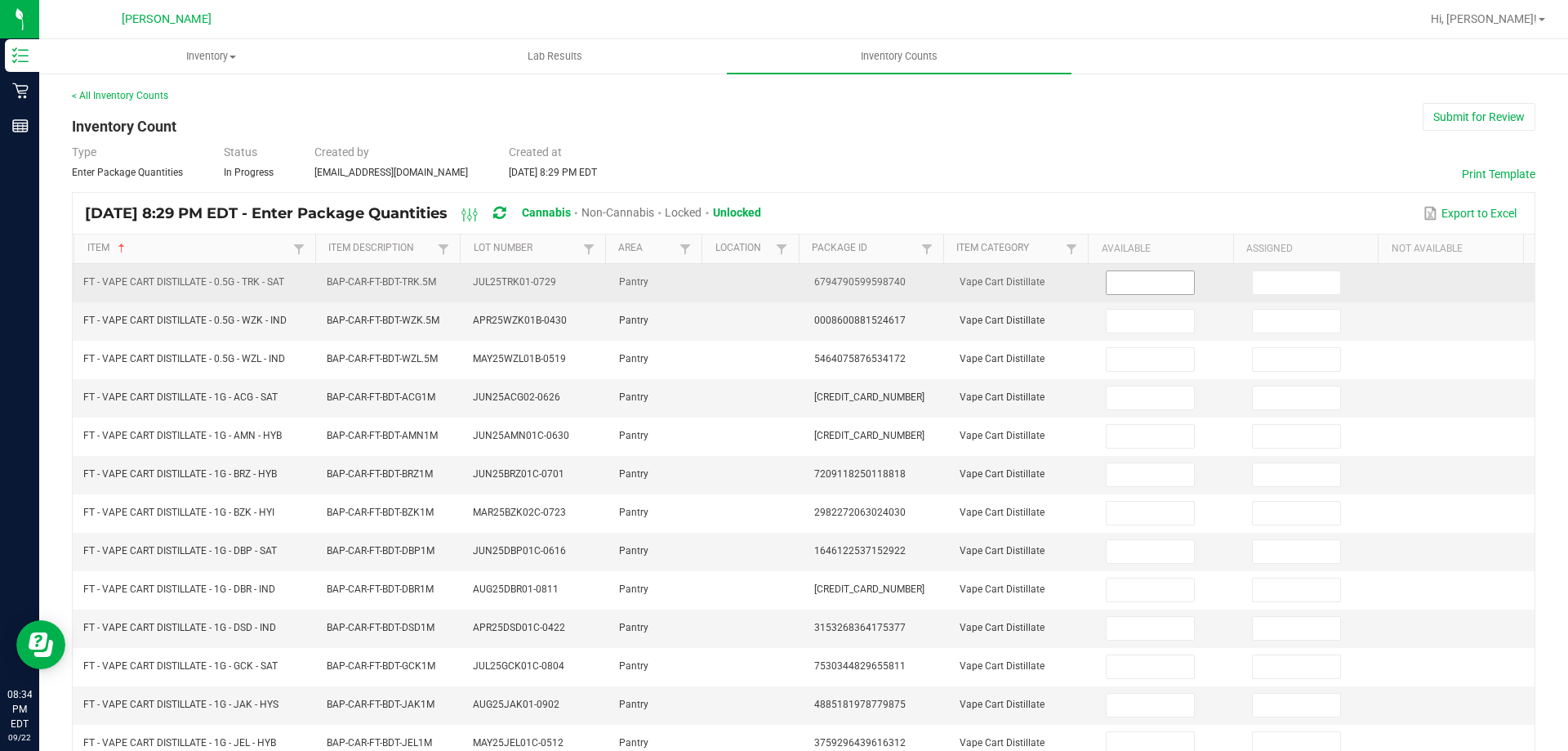
drag, startPoint x: 1116, startPoint y: 280, endPoint x: 1106, endPoint y: 272, distance: 12.8
click at [1115, 280] on input at bounding box center [1149, 283] width 86 height 23
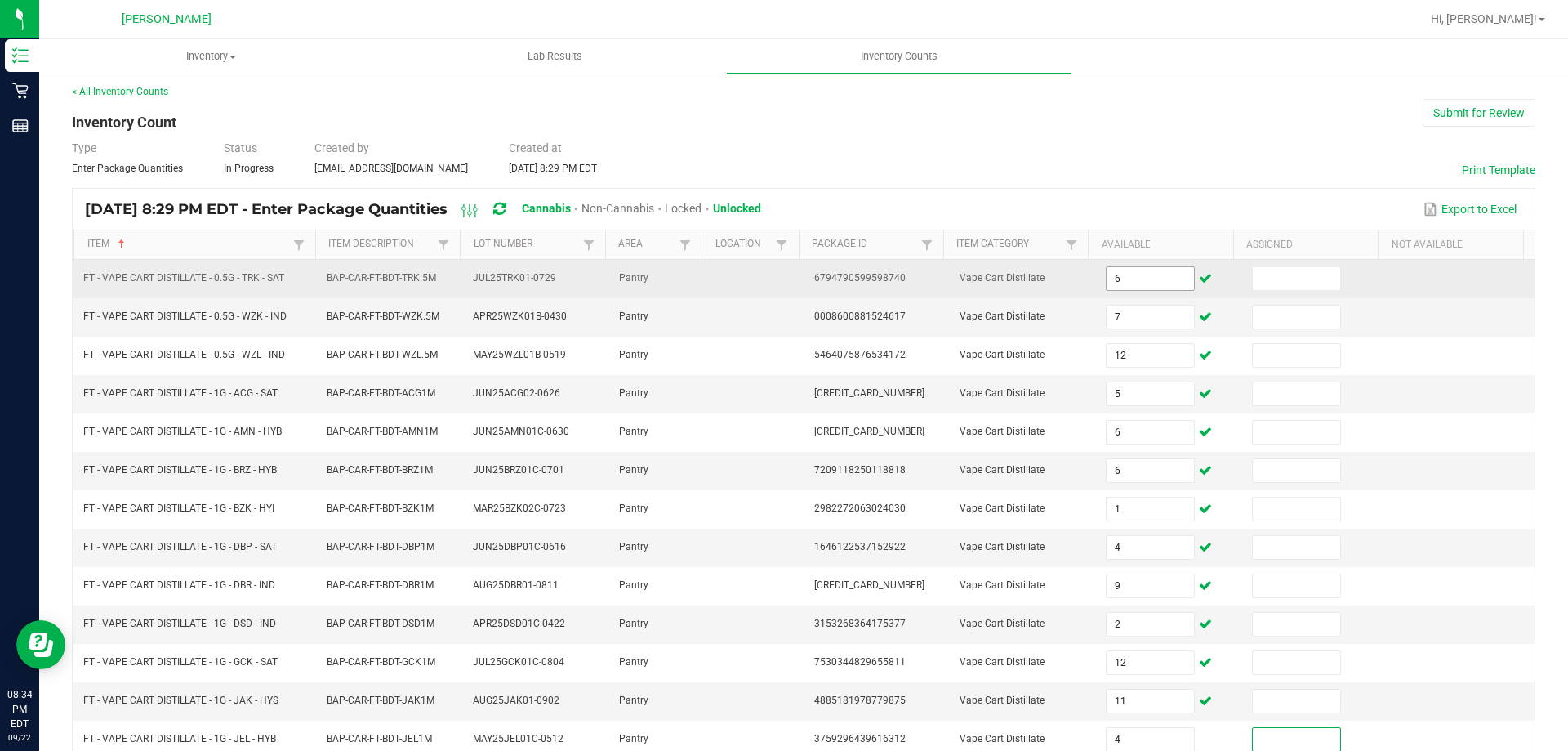
scroll to position [339, 0]
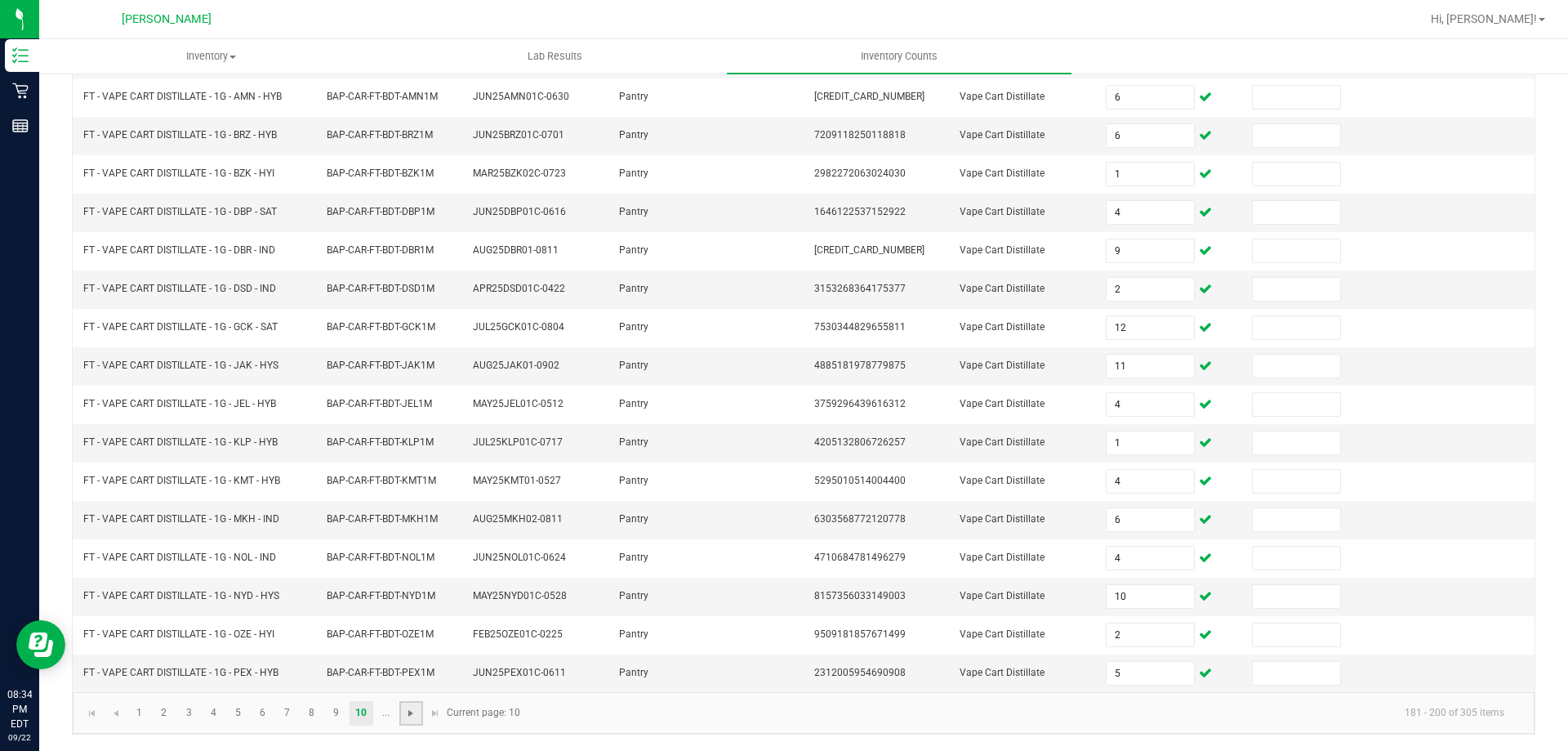
click at [411, 715] on span "Go to the next page" at bounding box center [411, 713] width 13 height 13
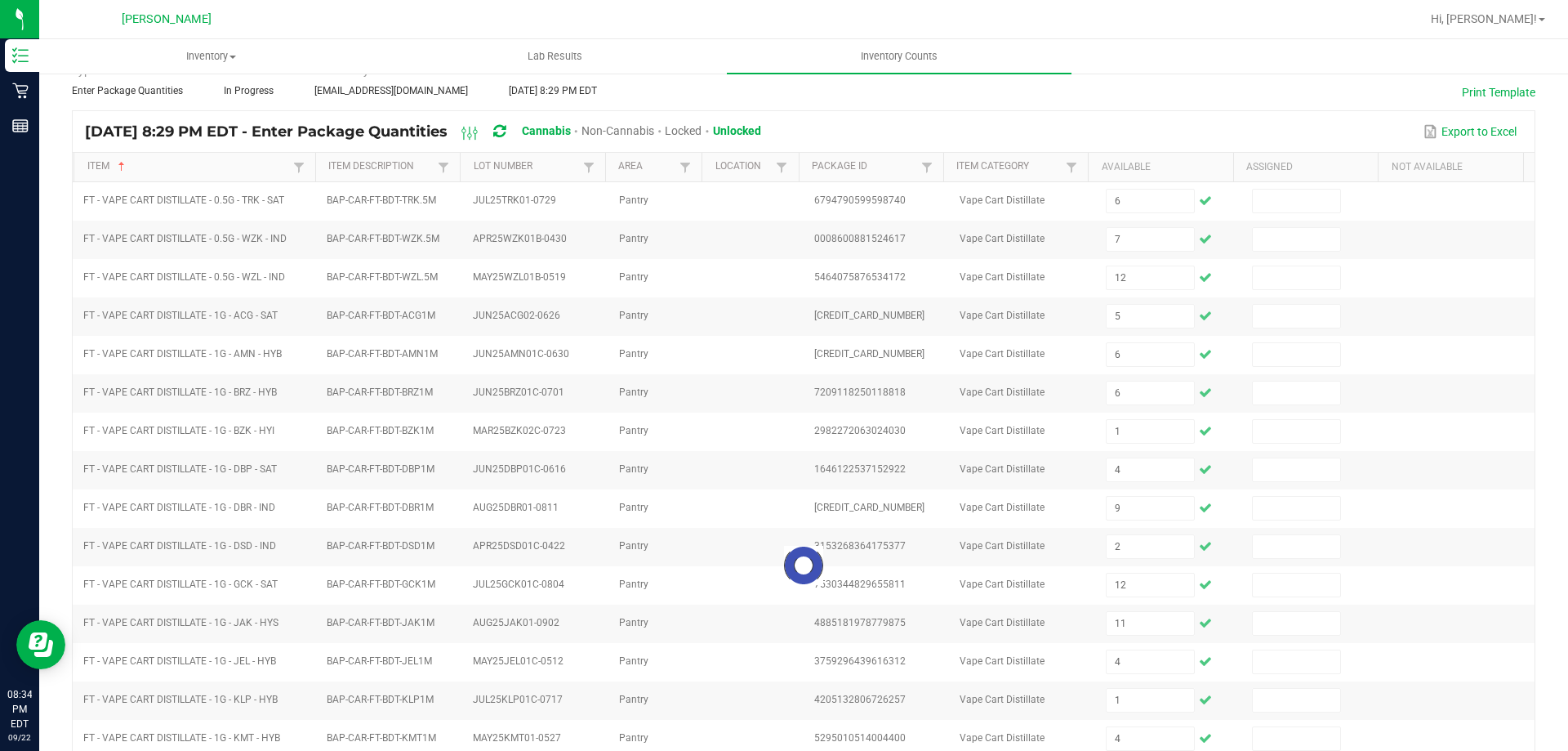
scroll to position [0, 0]
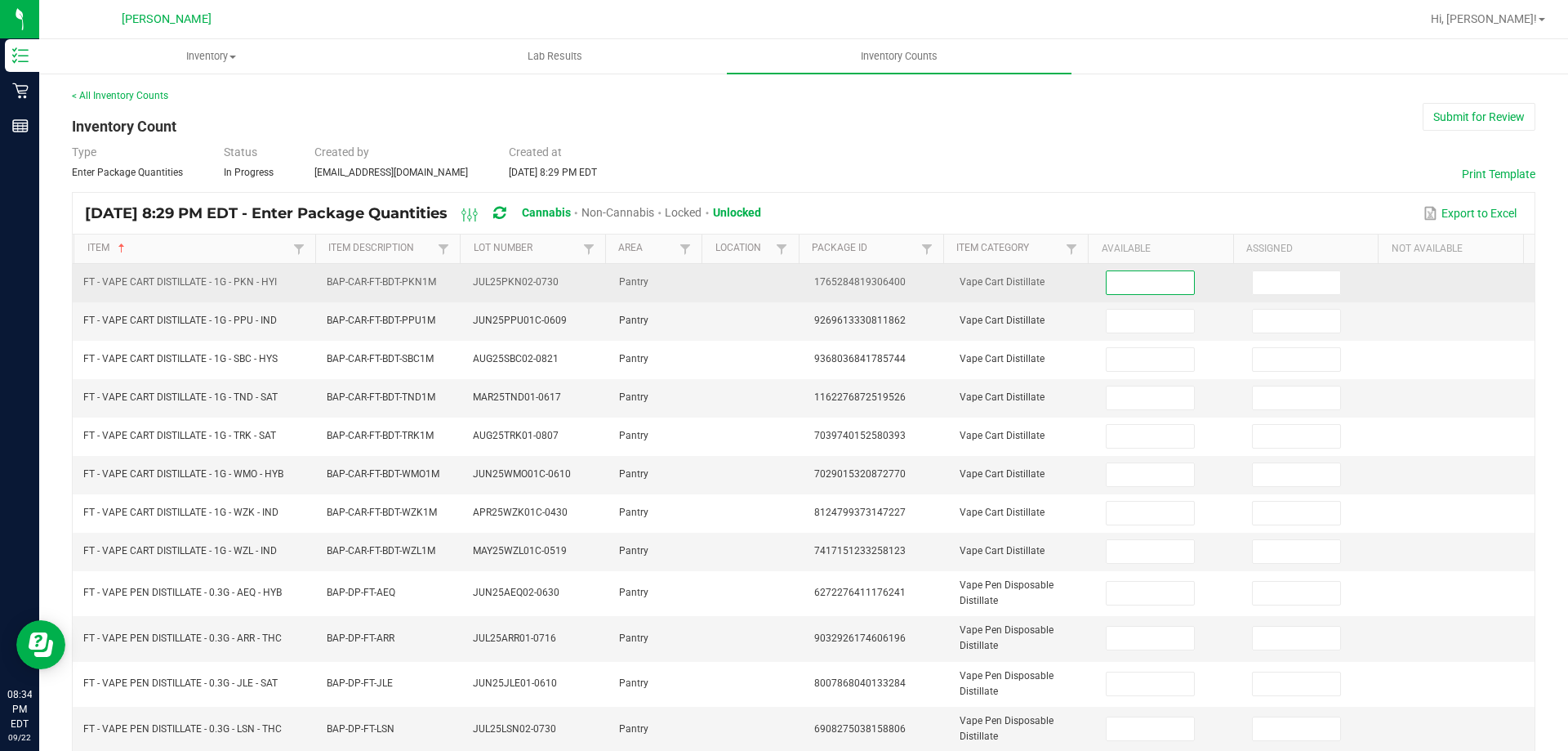
click at [1123, 283] on input at bounding box center [1149, 283] width 86 height 23
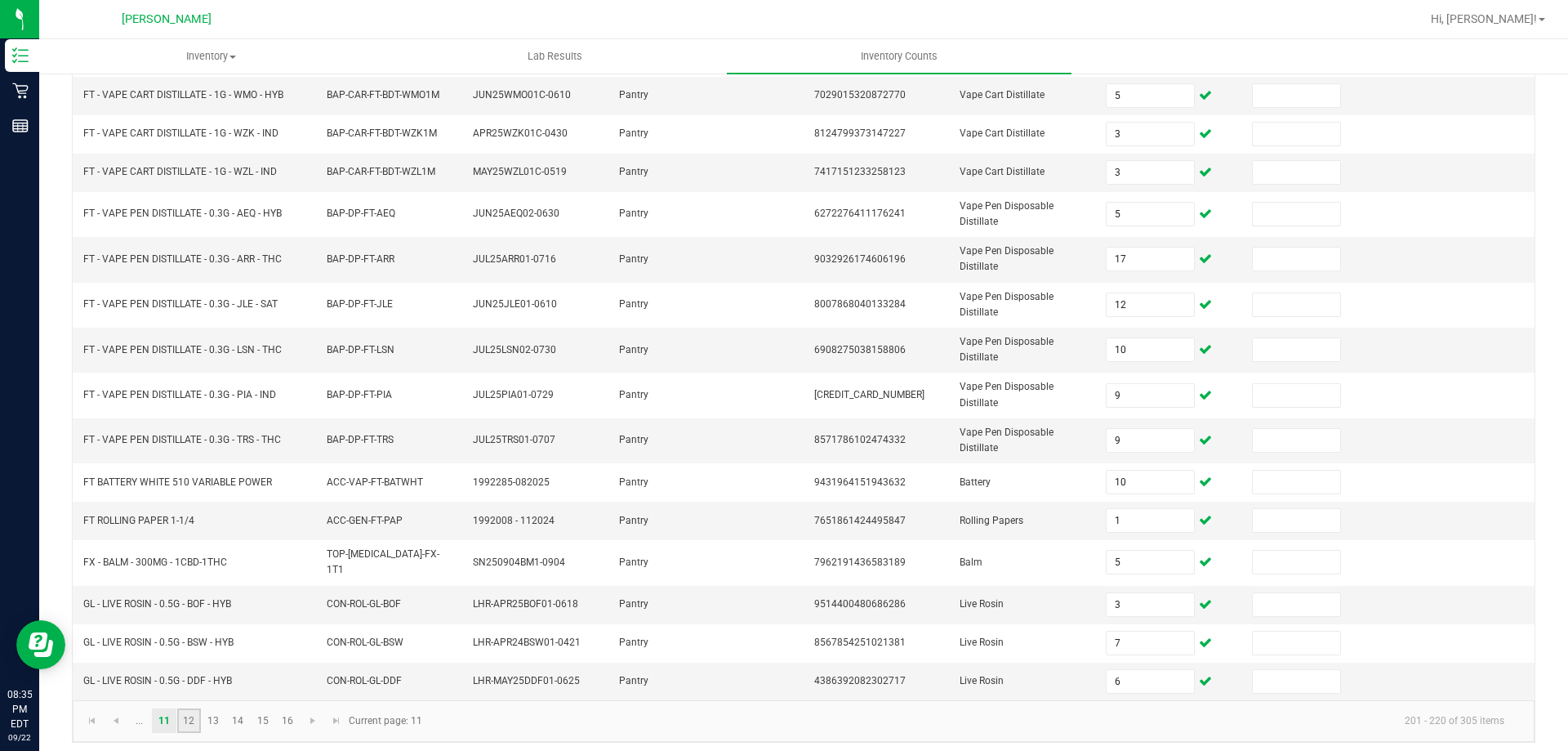
click at [193, 715] on link "12" at bounding box center [189, 720] width 24 height 25
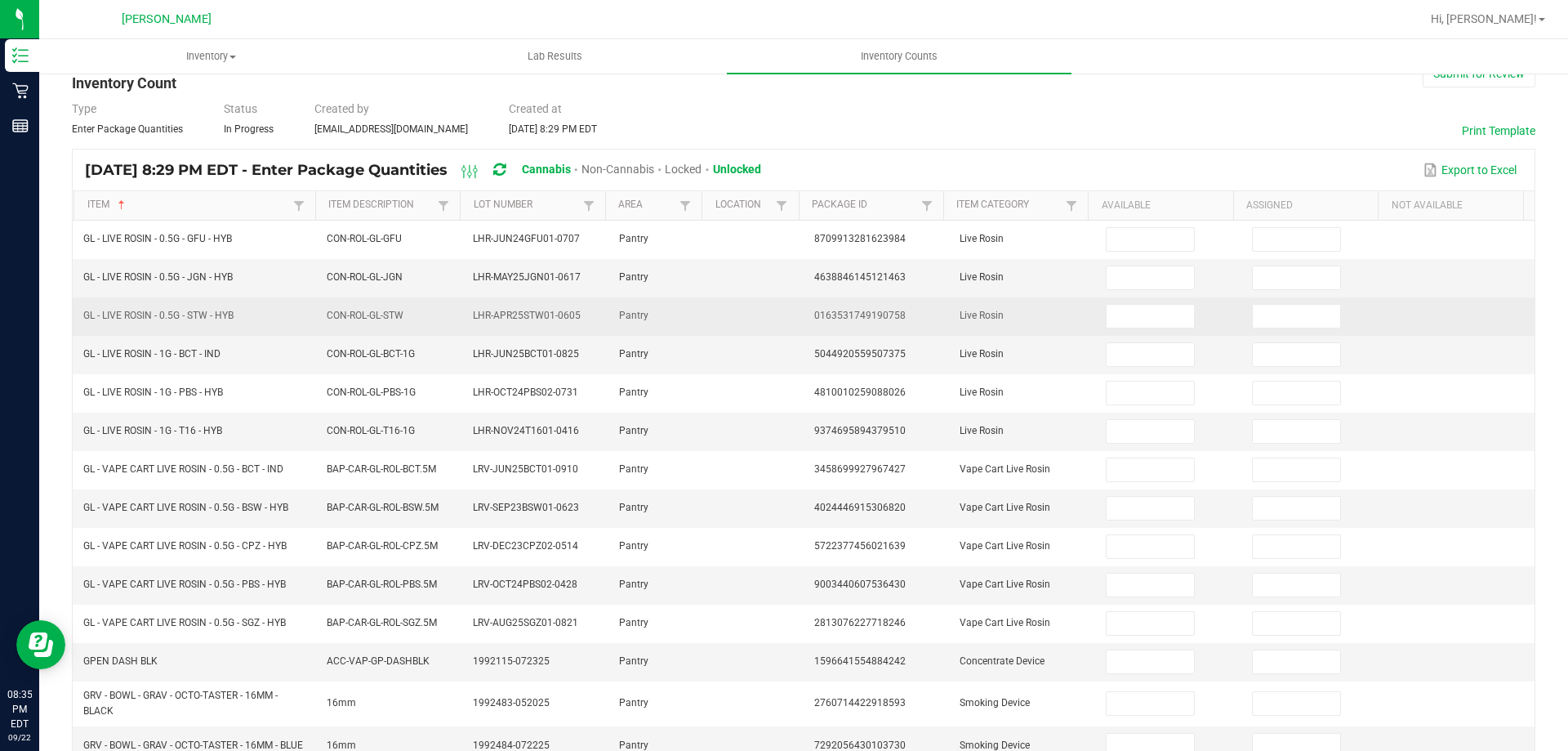
scroll to position [40, 0]
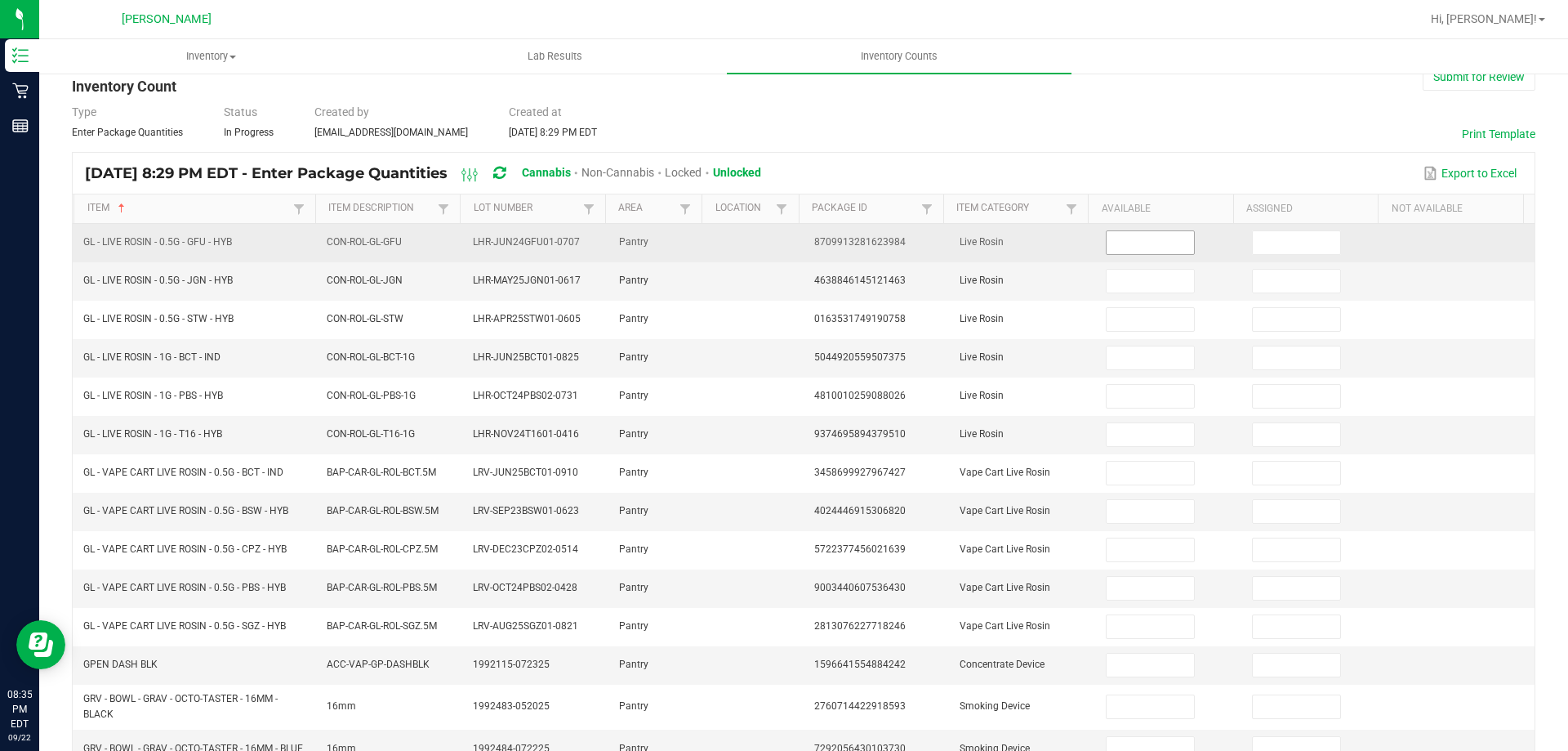
click at [1116, 245] on input at bounding box center [1149, 243] width 86 height 23
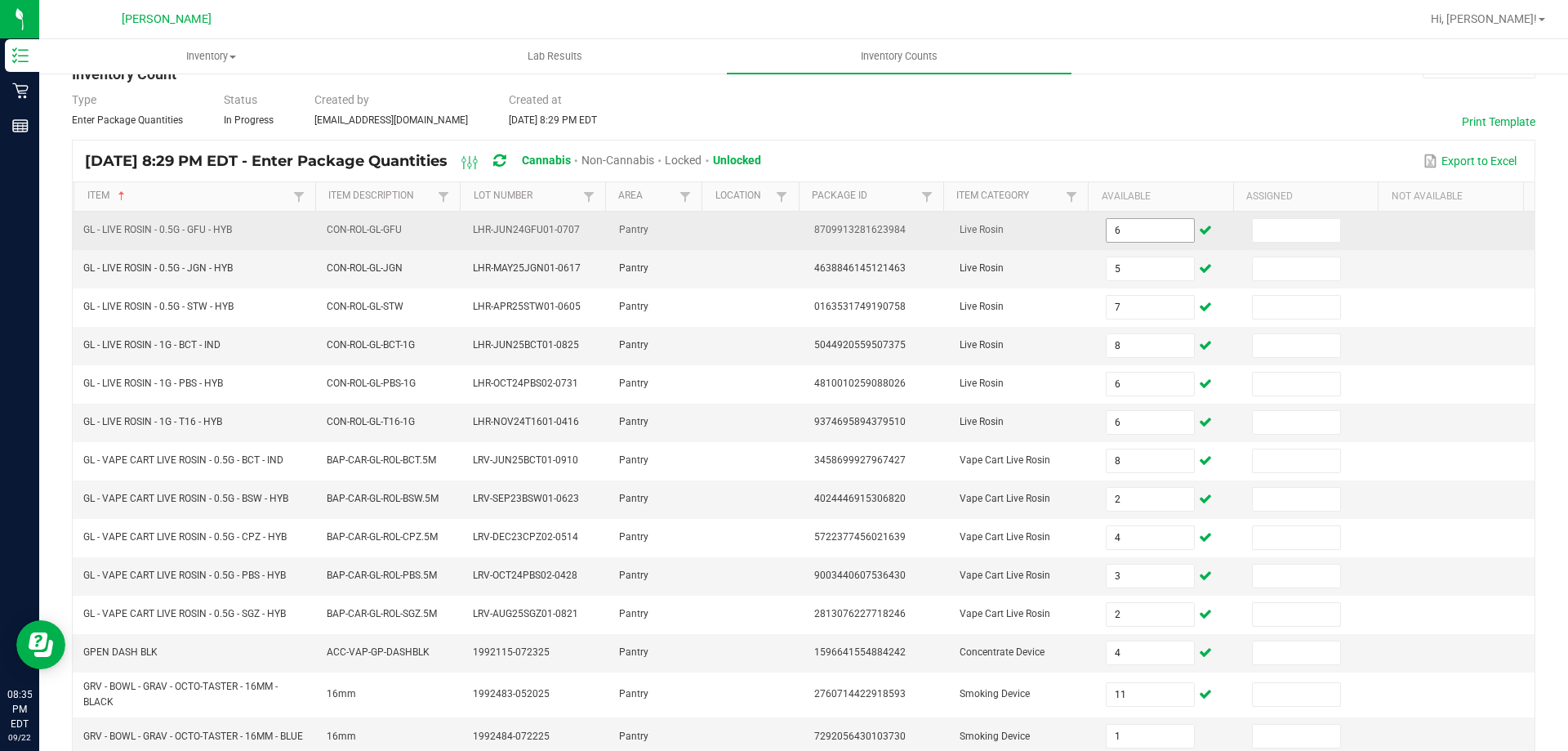
scroll to position [366, 0]
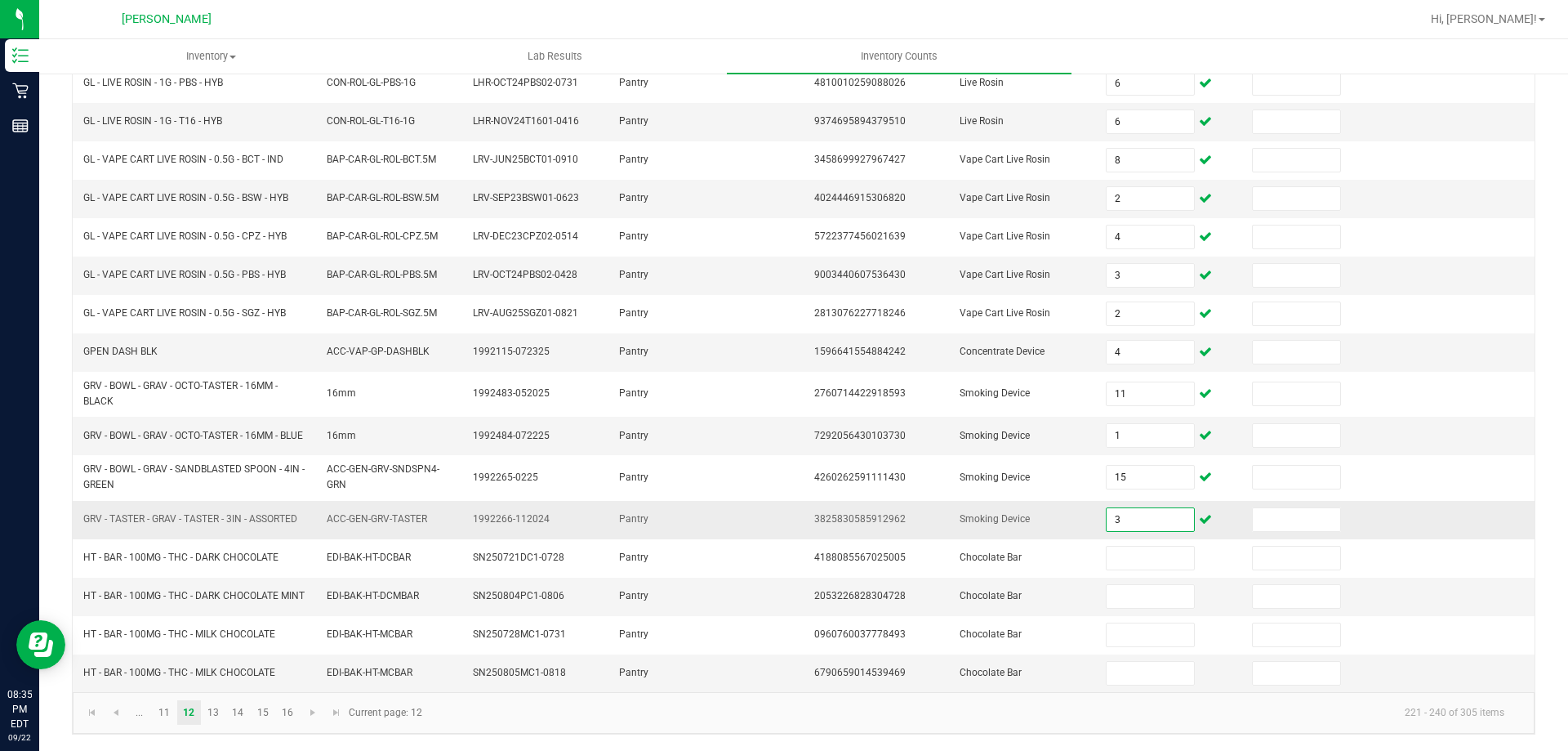
click at [1109, 513] on input "3" at bounding box center [1149, 520] width 86 height 23
click at [215, 708] on link "13" at bounding box center [213, 712] width 24 height 25
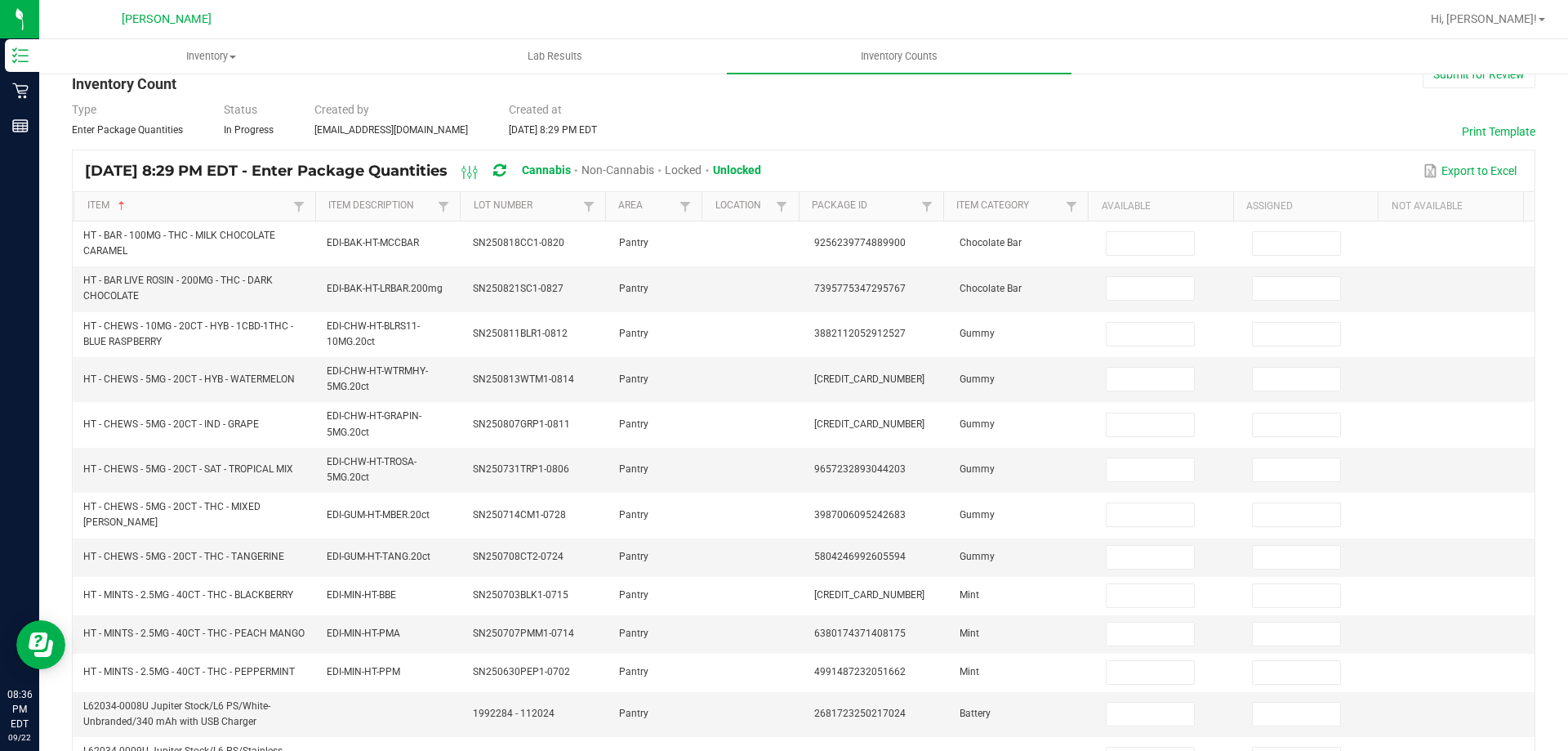
scroll to position [40, 0]
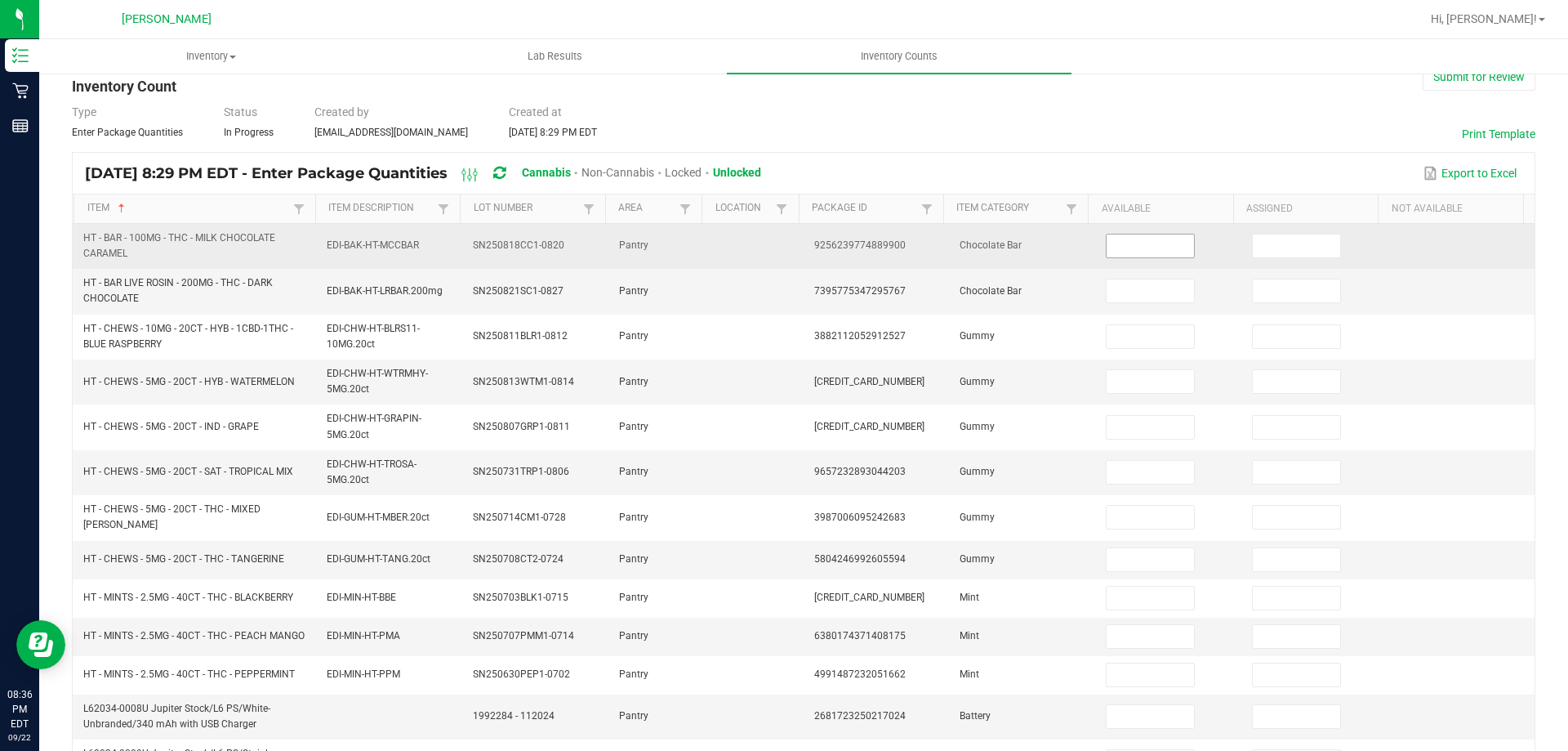
click at [1133, 247] on input at bounding box center [1149, 246] width 86 height 23
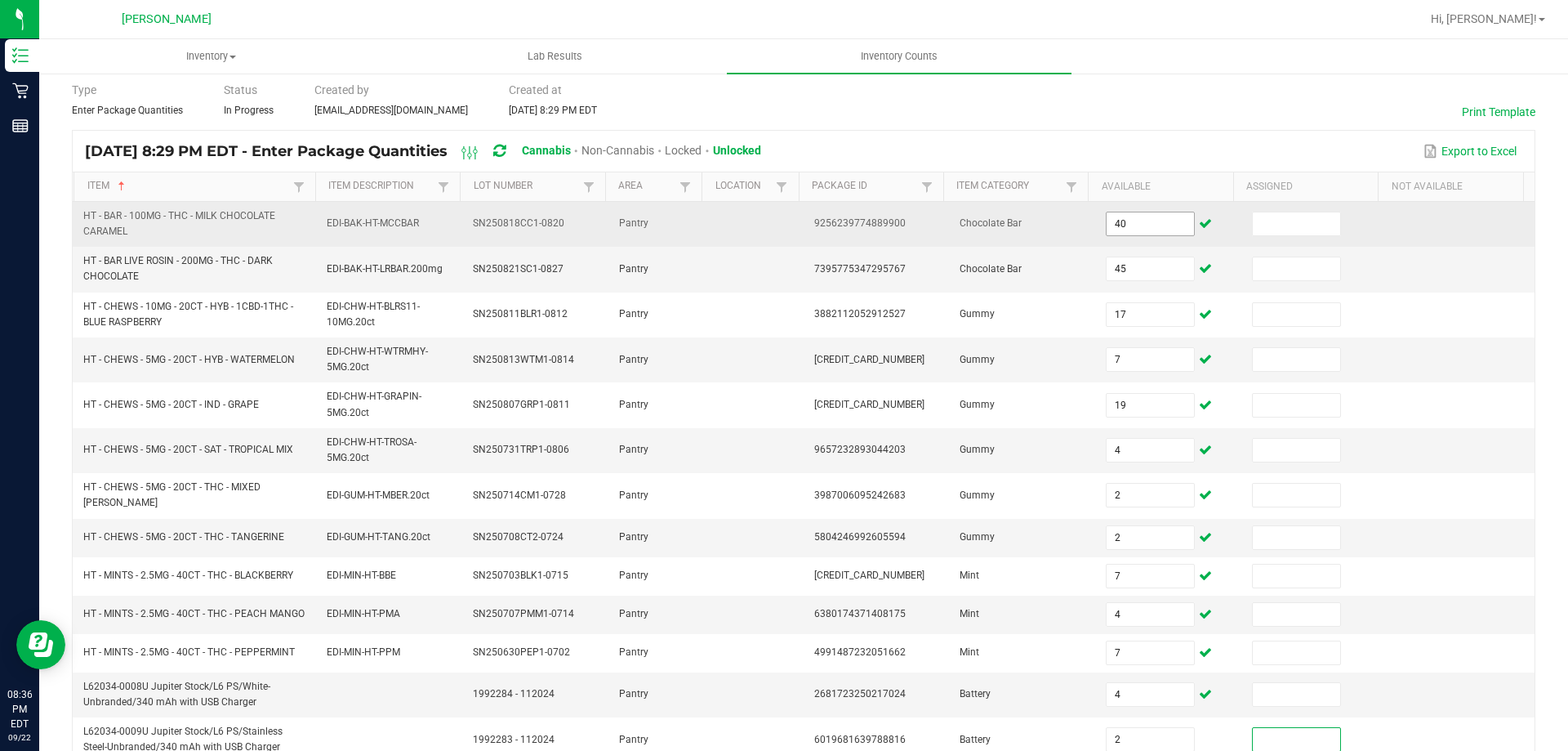
scroll to position [408, 0]
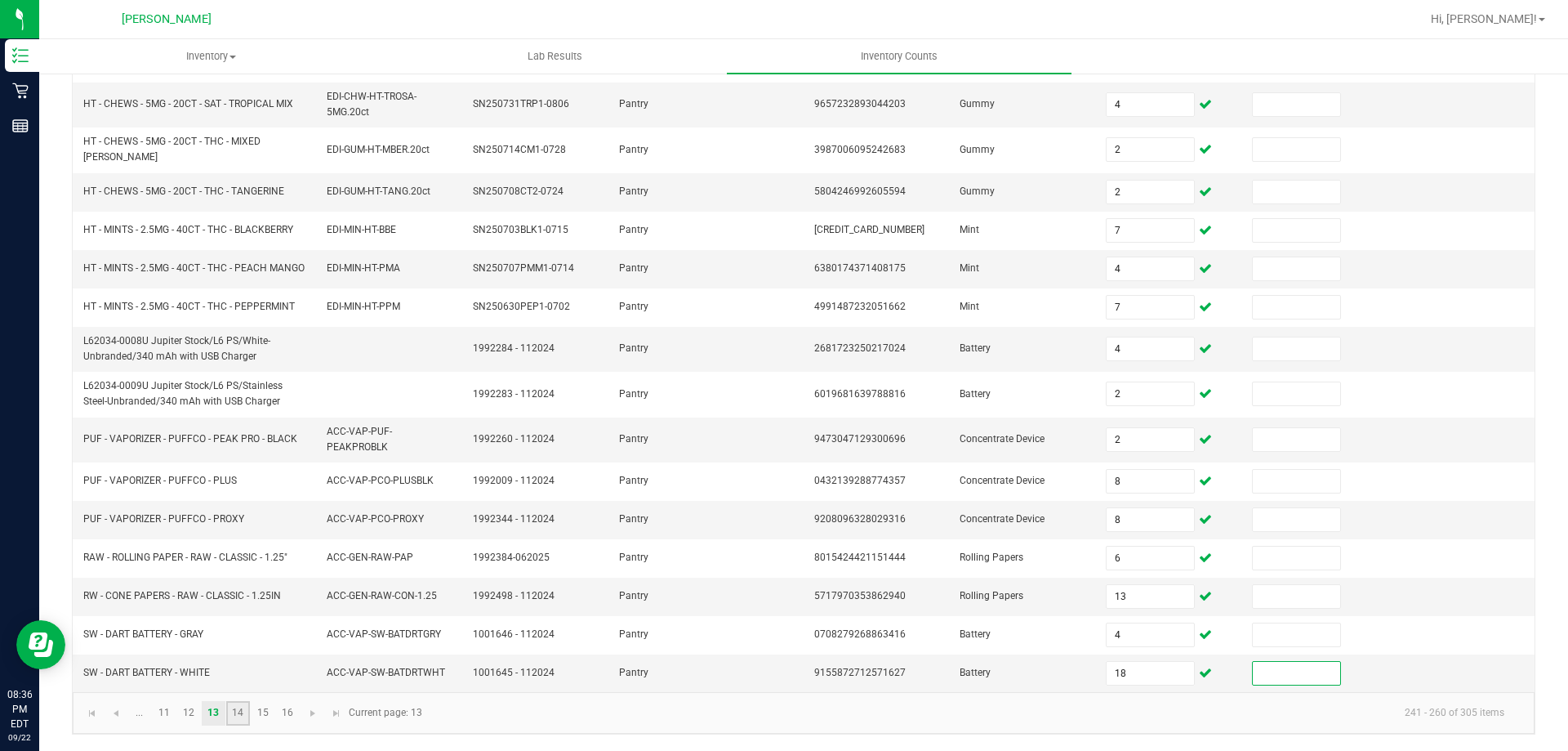
click at [242, 712] on link "14" at bounding box center [238, 713] width 24 height 25
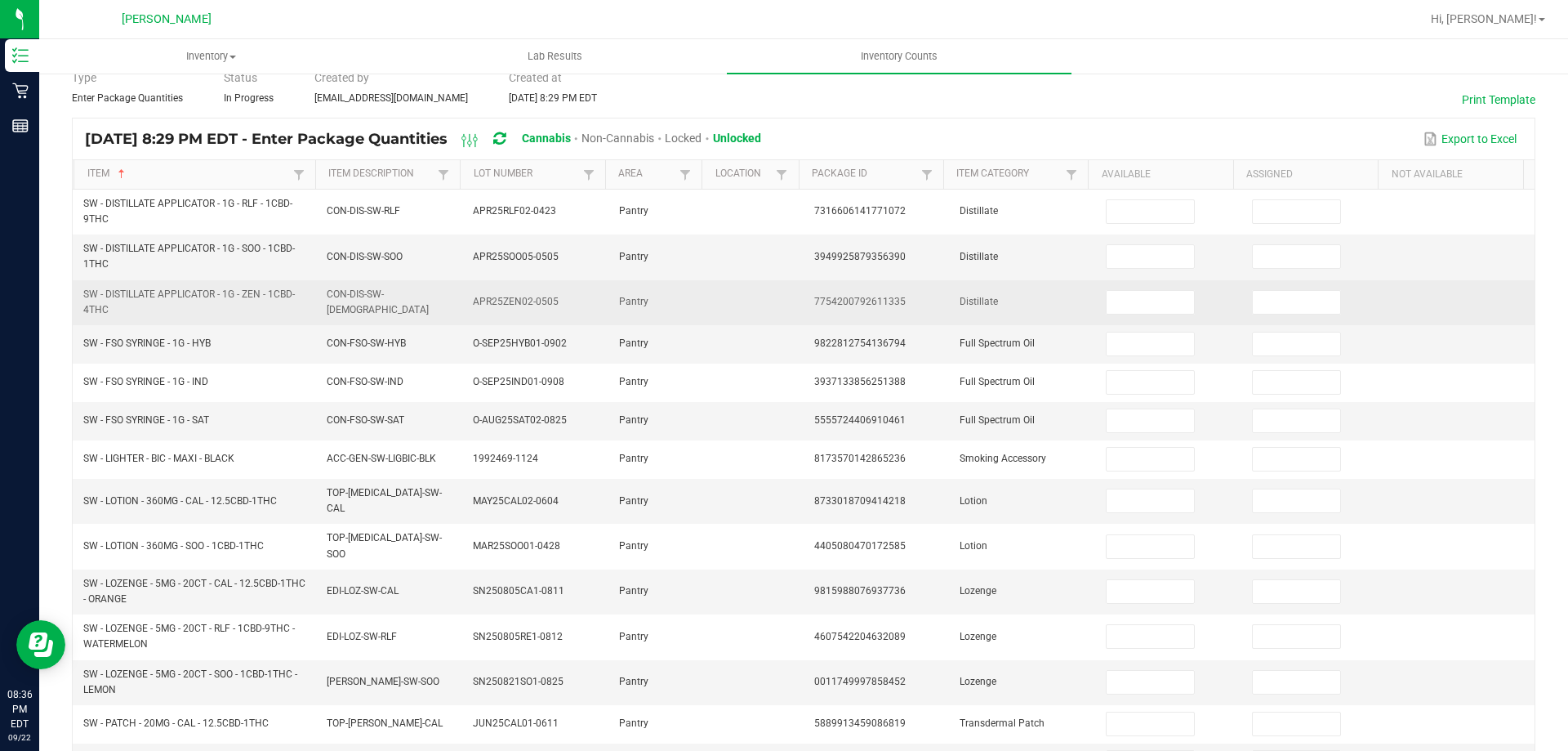
scroll to position [0, 0]
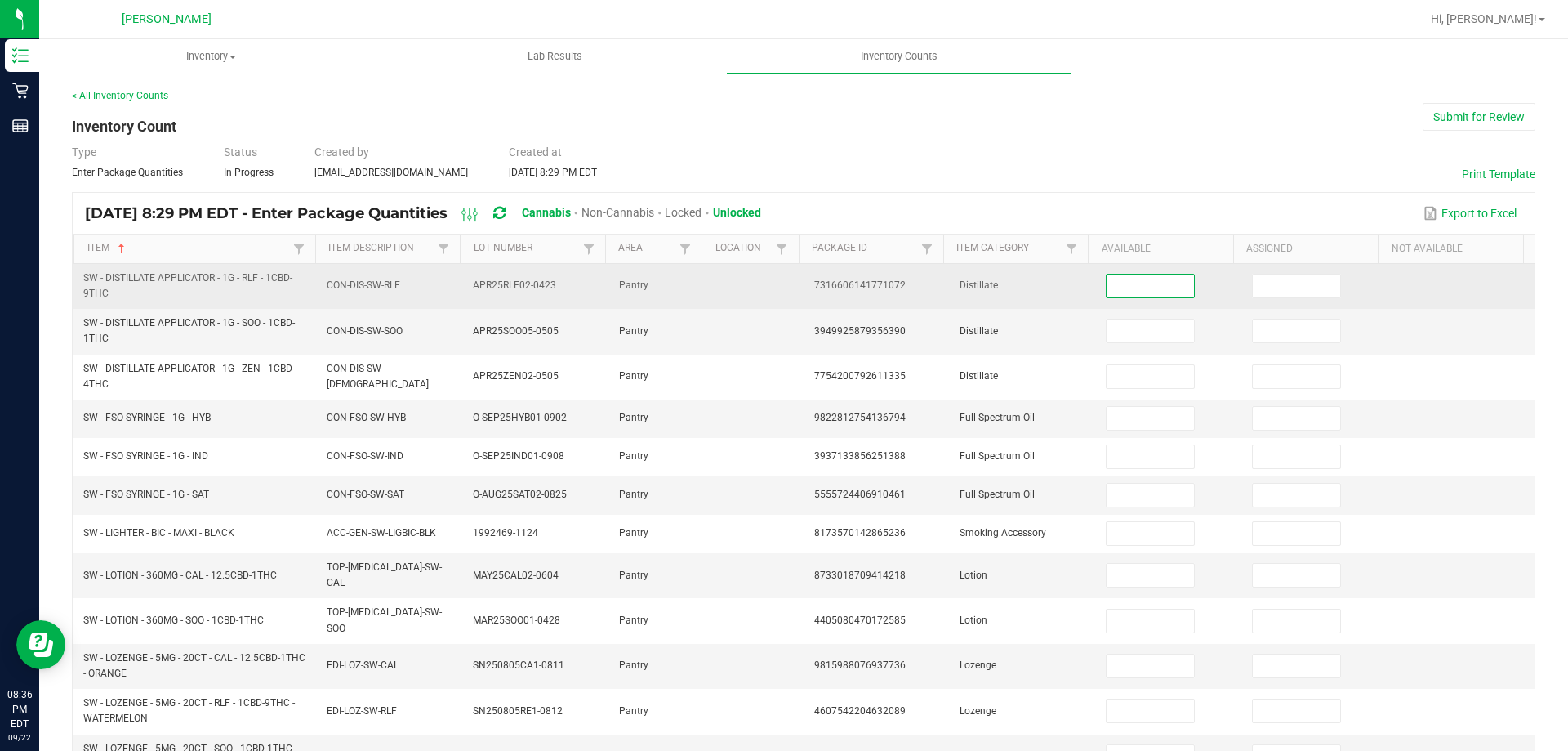
click at [1106, 288] on input at bounding box center [1149, 286] width 86 height 23
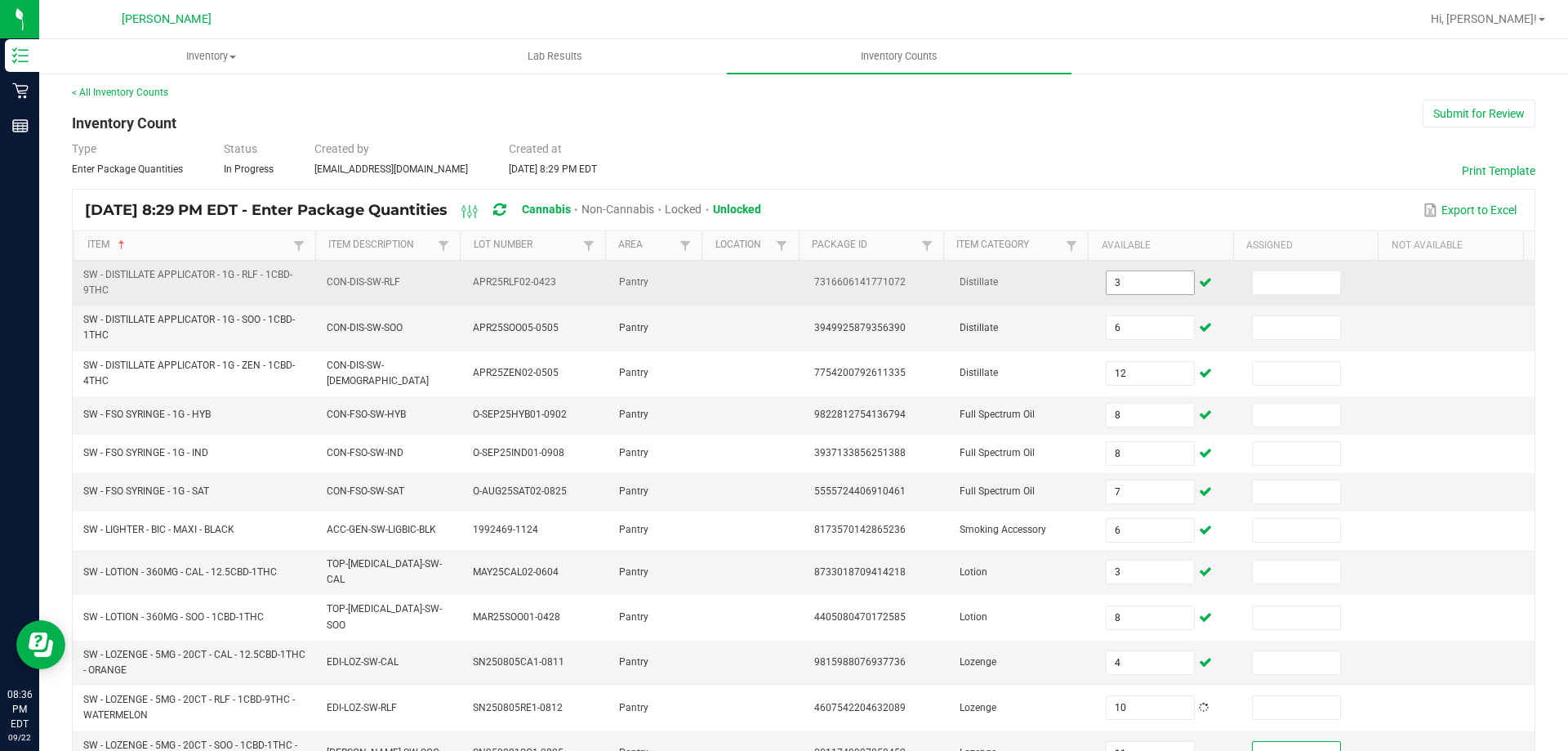
scroll to position [390, 0]
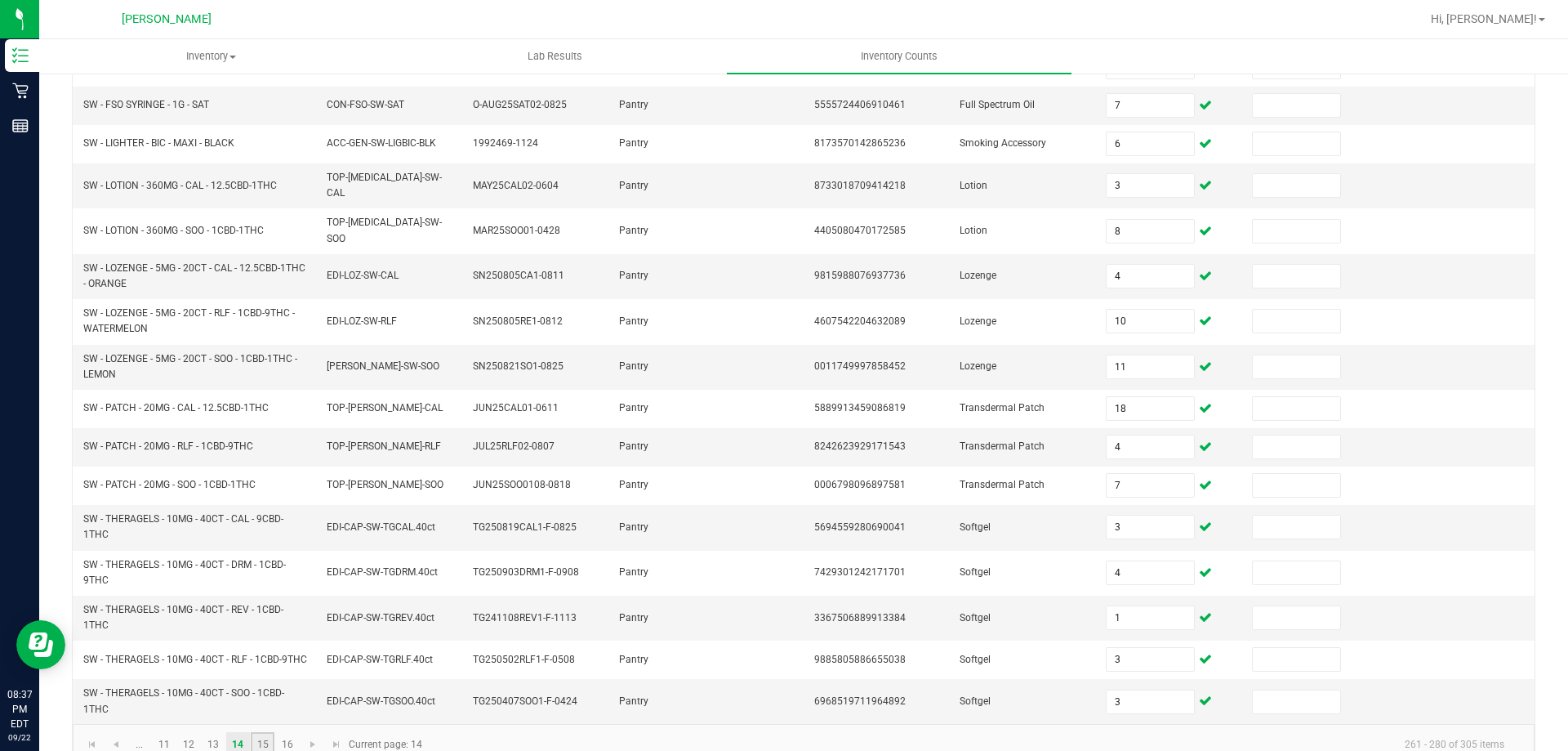
click at [262, 734] on link "15" at bounding box center [263, 744] width 24 height 25
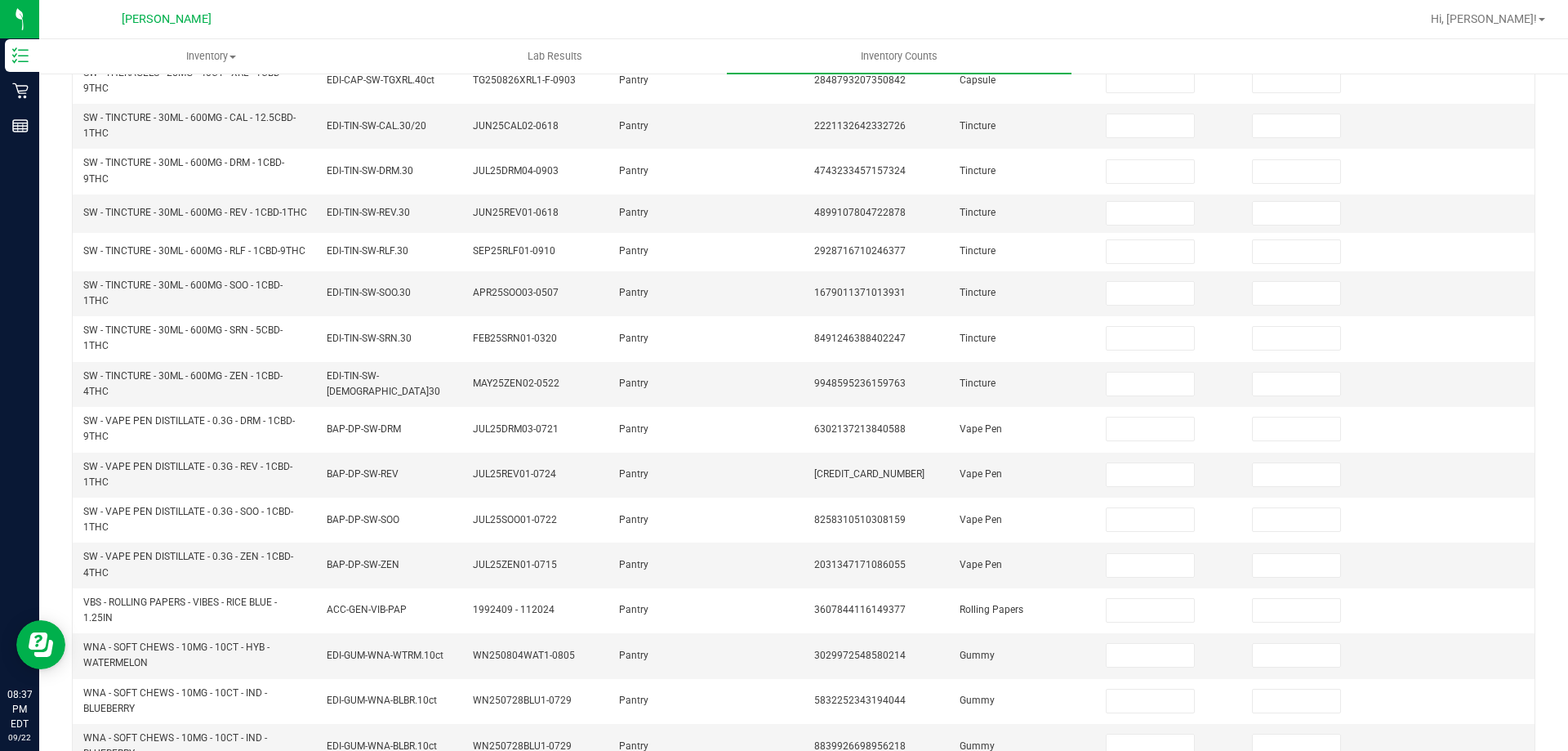
scroll to position [63, 0]
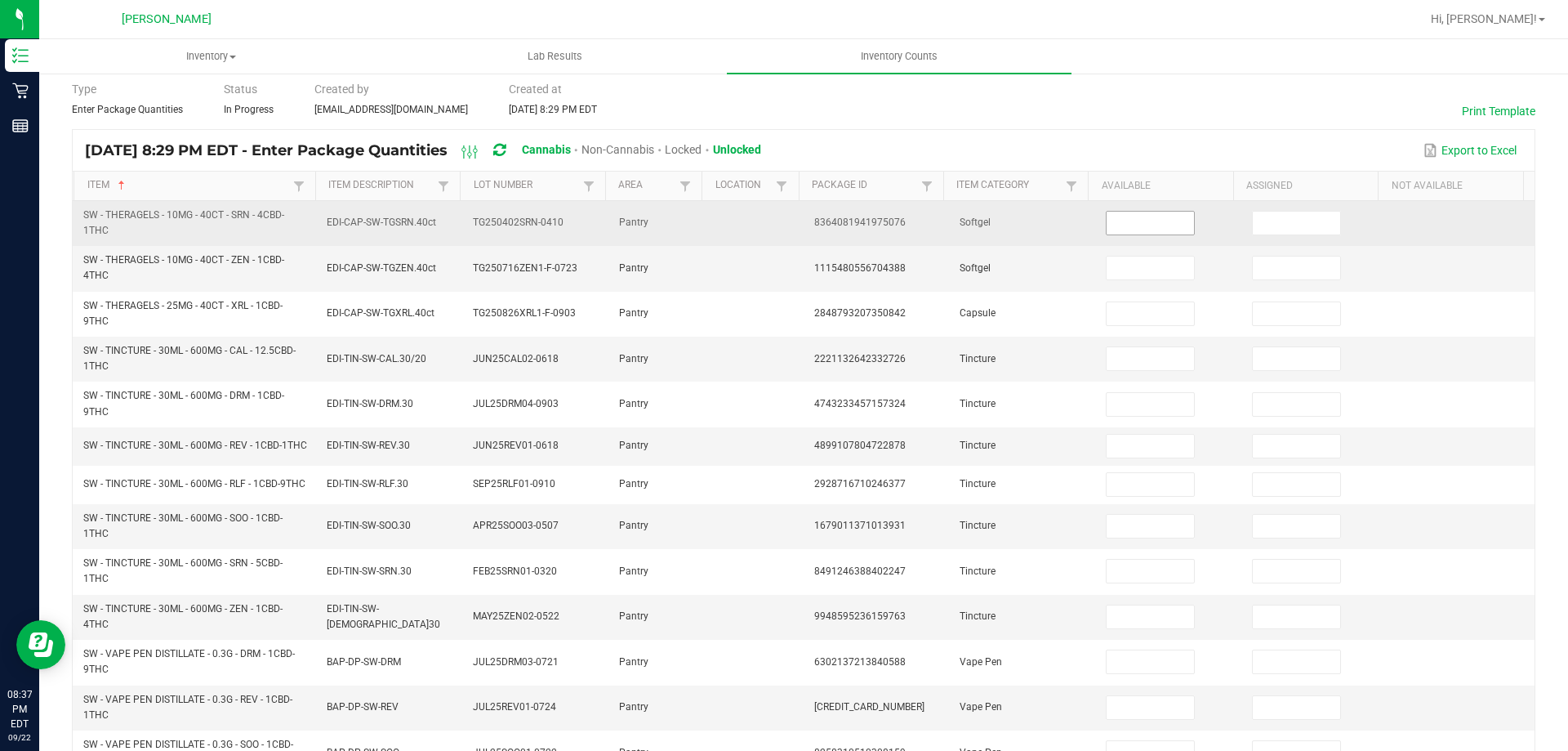
click at [1116, 224] on input at bounding box center [1149, 223] width 86 height 23
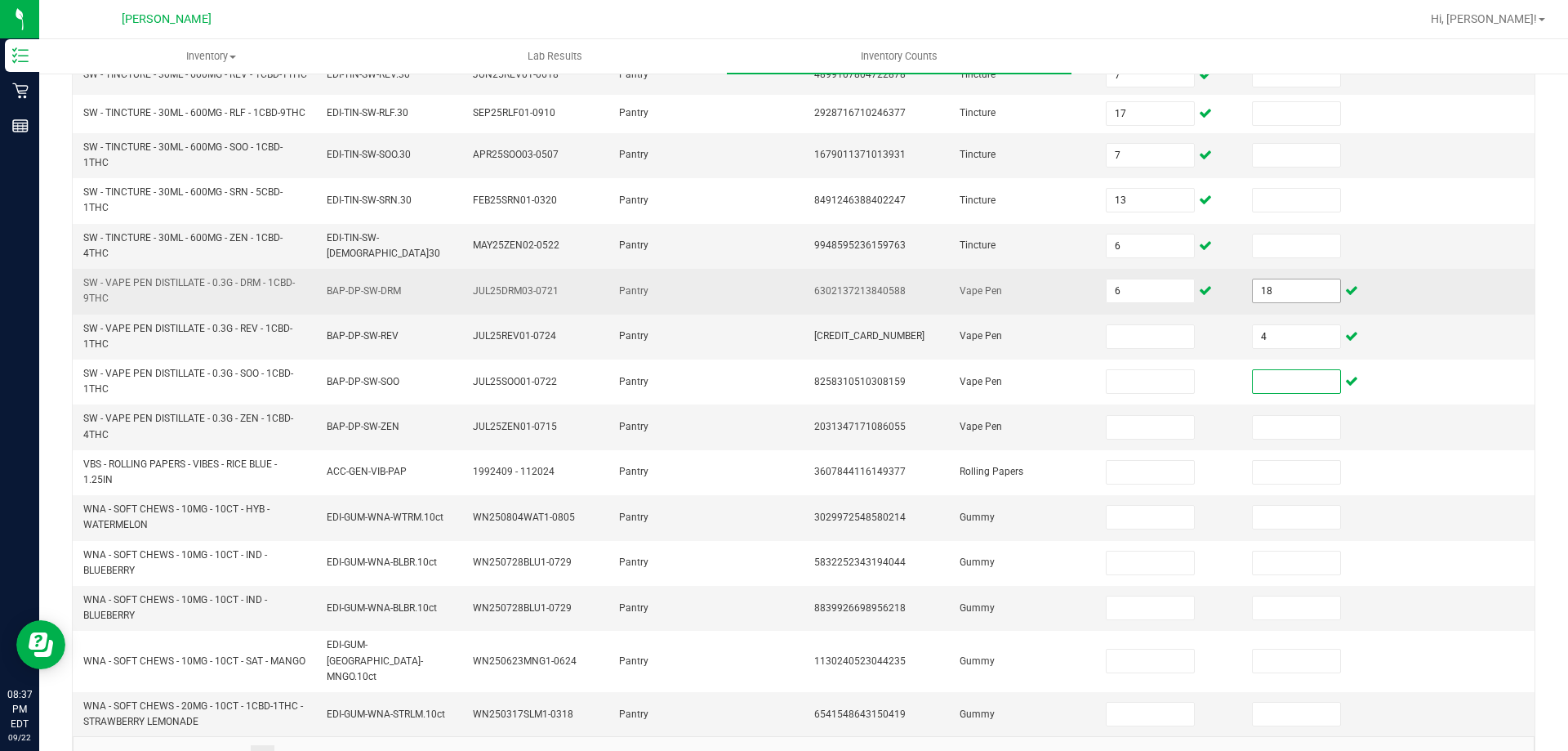
click at [1253, 299] on input "18" at bounding box center [1296, 291] width 86 height 23
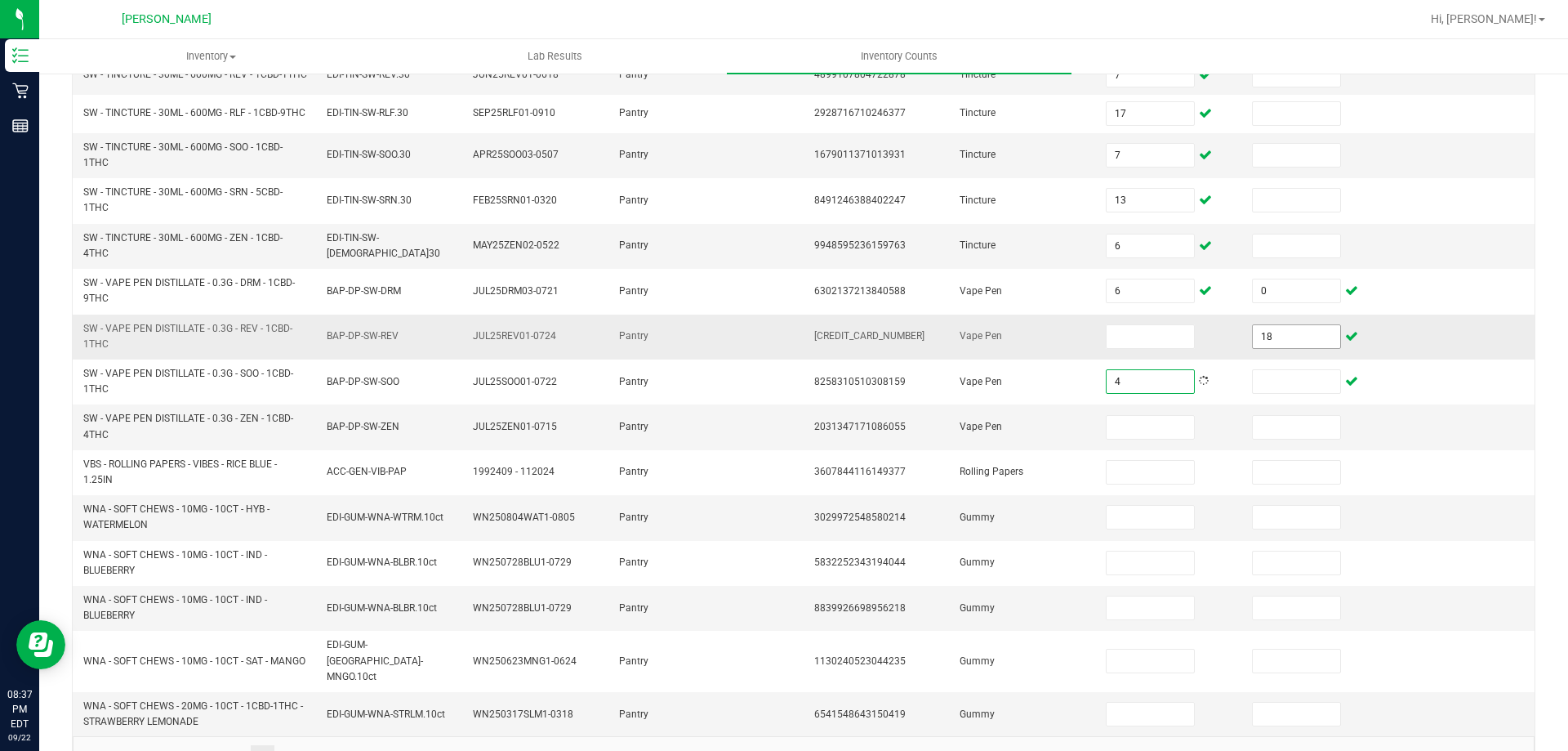
click at [1290, 348] on input "18" at bounding box center [1296, 337] width 86 height 23
click at [1116, 345] on input at bounding box center [1149, 337] width 86 height 23
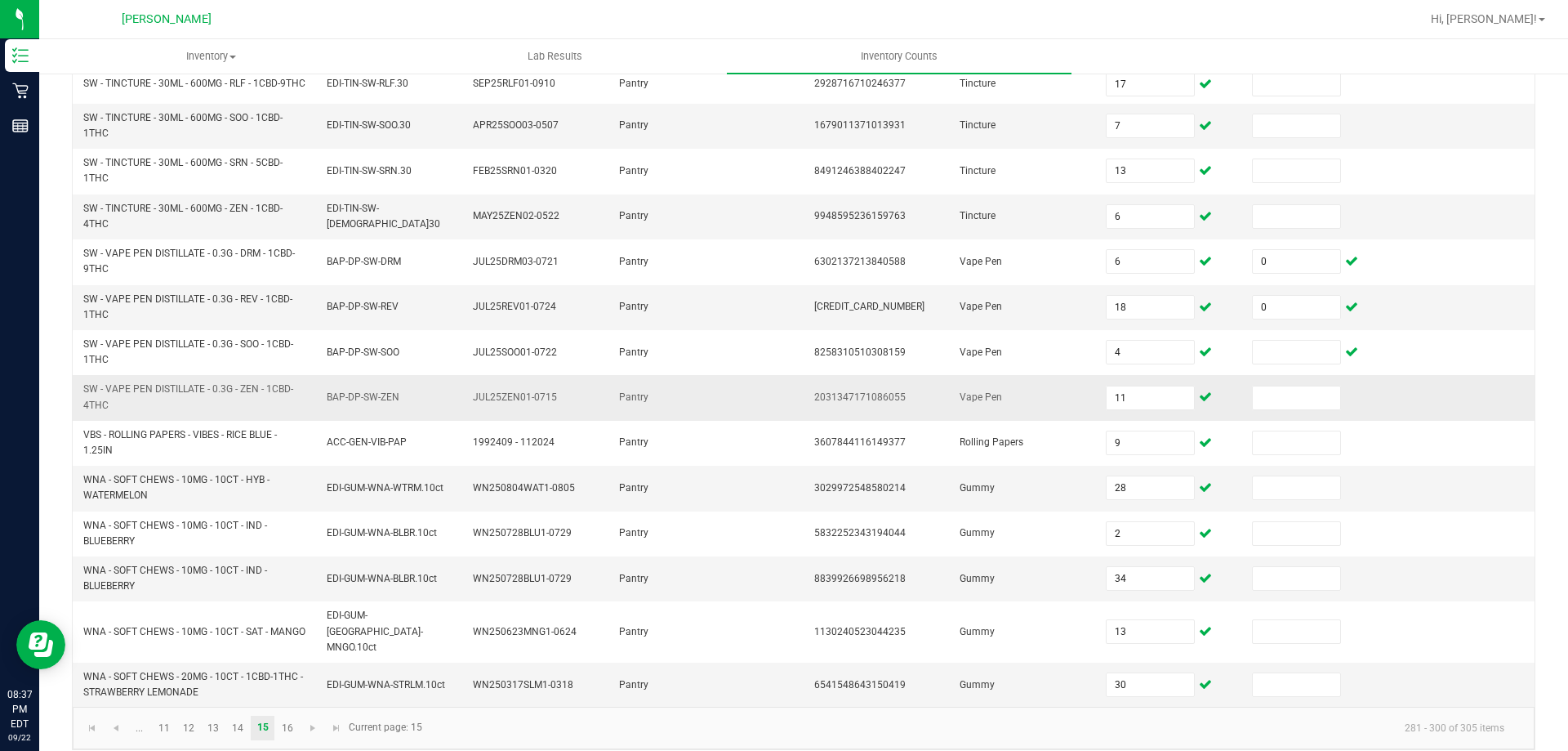
scroll to position [476, 0]
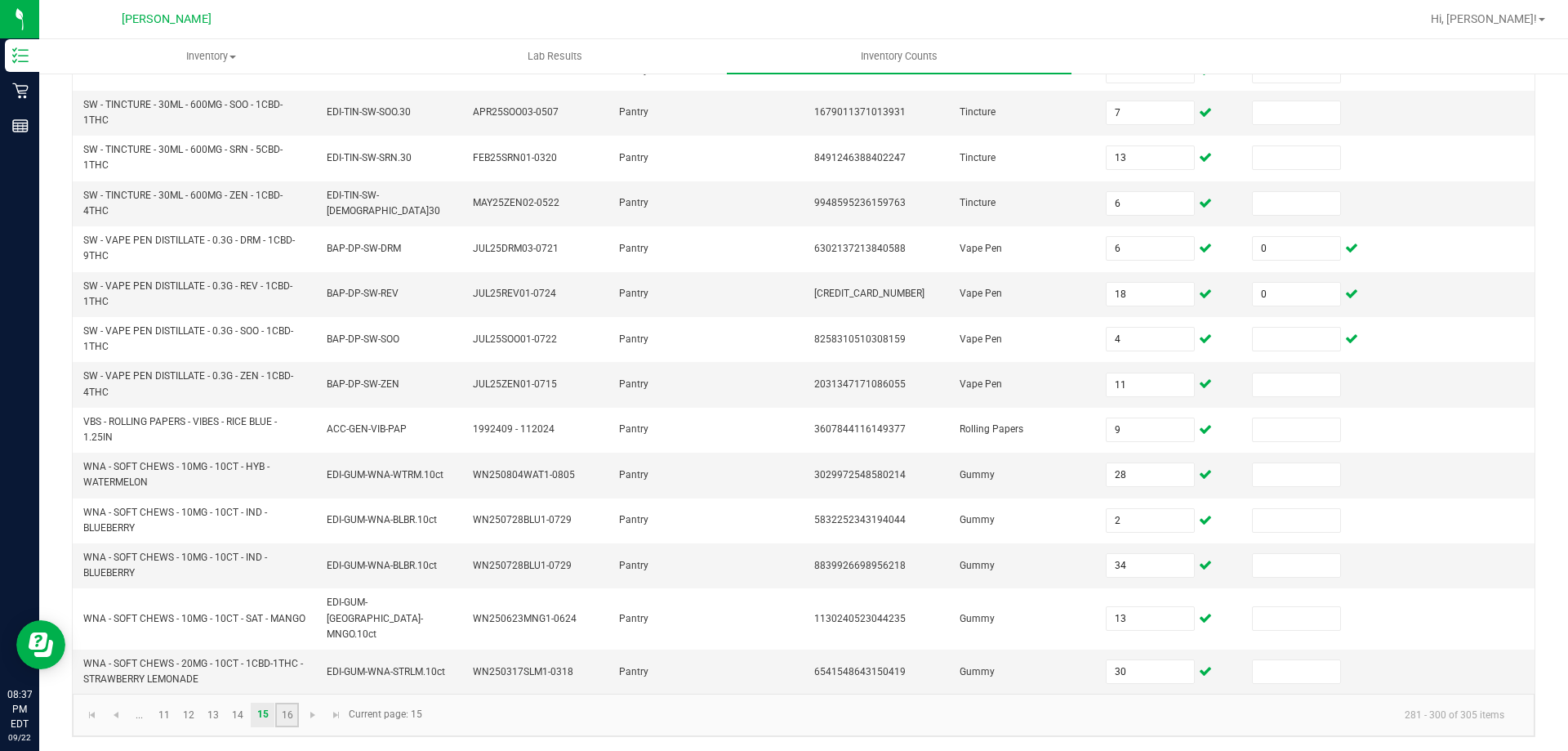
click at [288, 711] on link "16" at bounding box center [287, 715] width 24 height 25
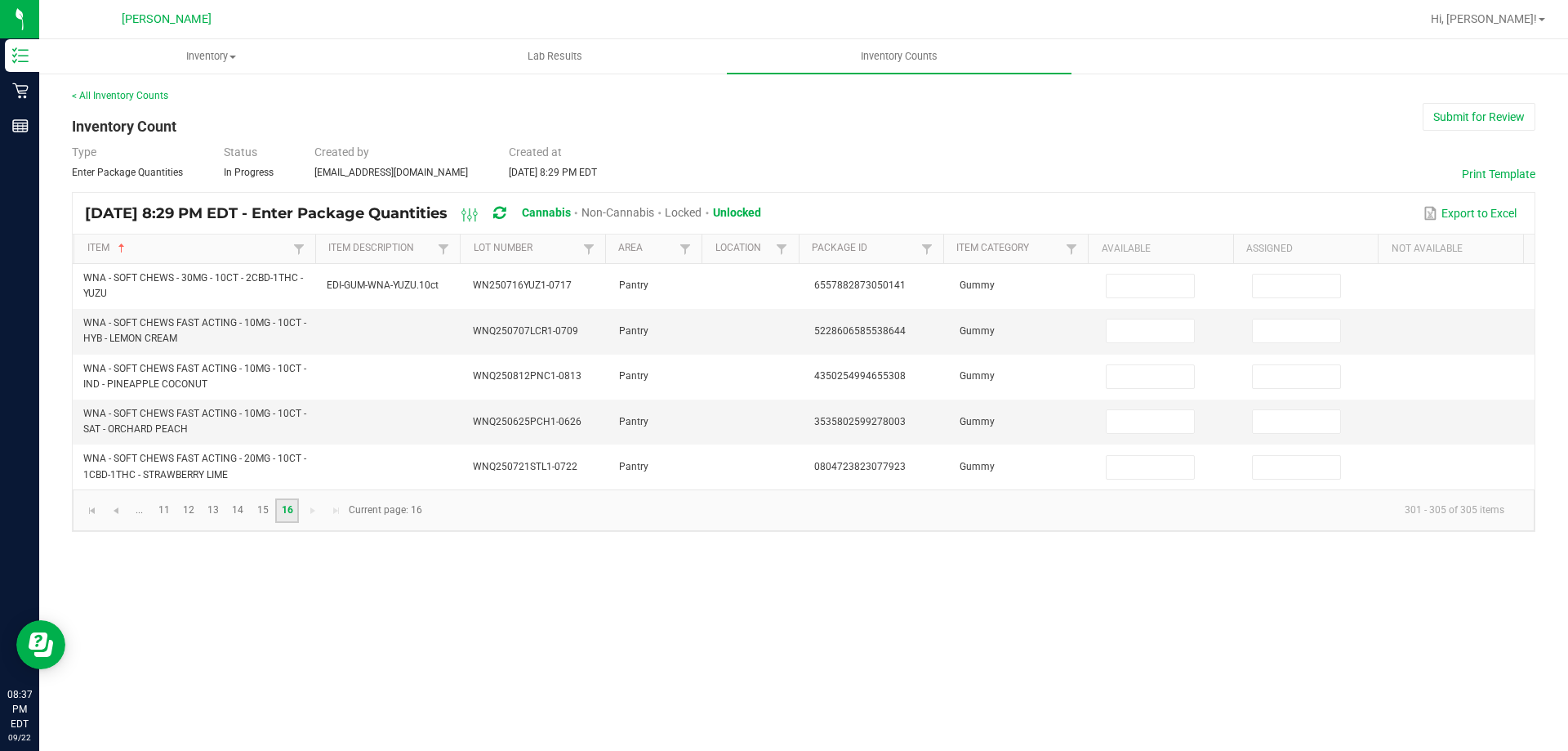
scroll to position [0, 0]
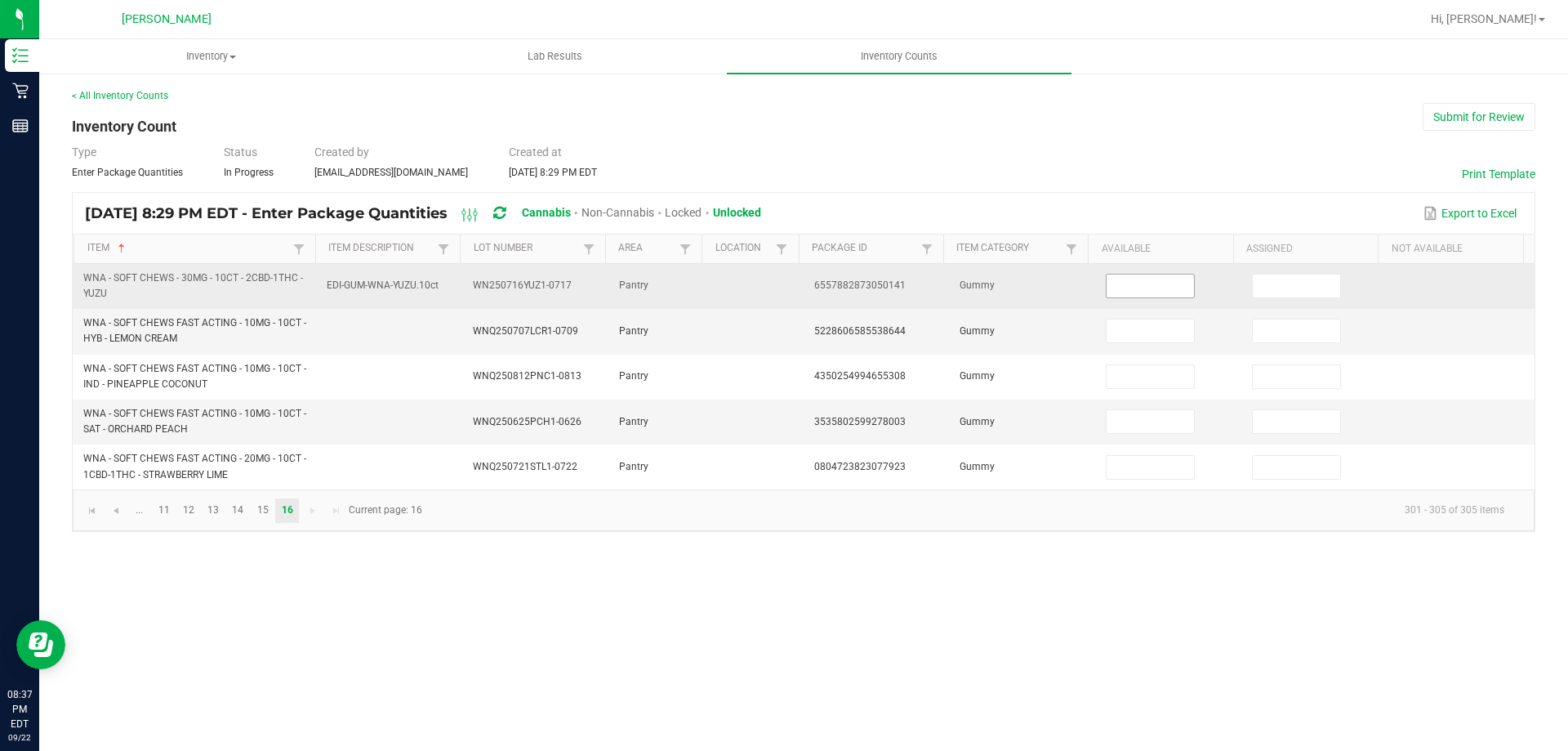
click at [1117, 289] on input at bounding box center [1149, 286] width 86 height 23
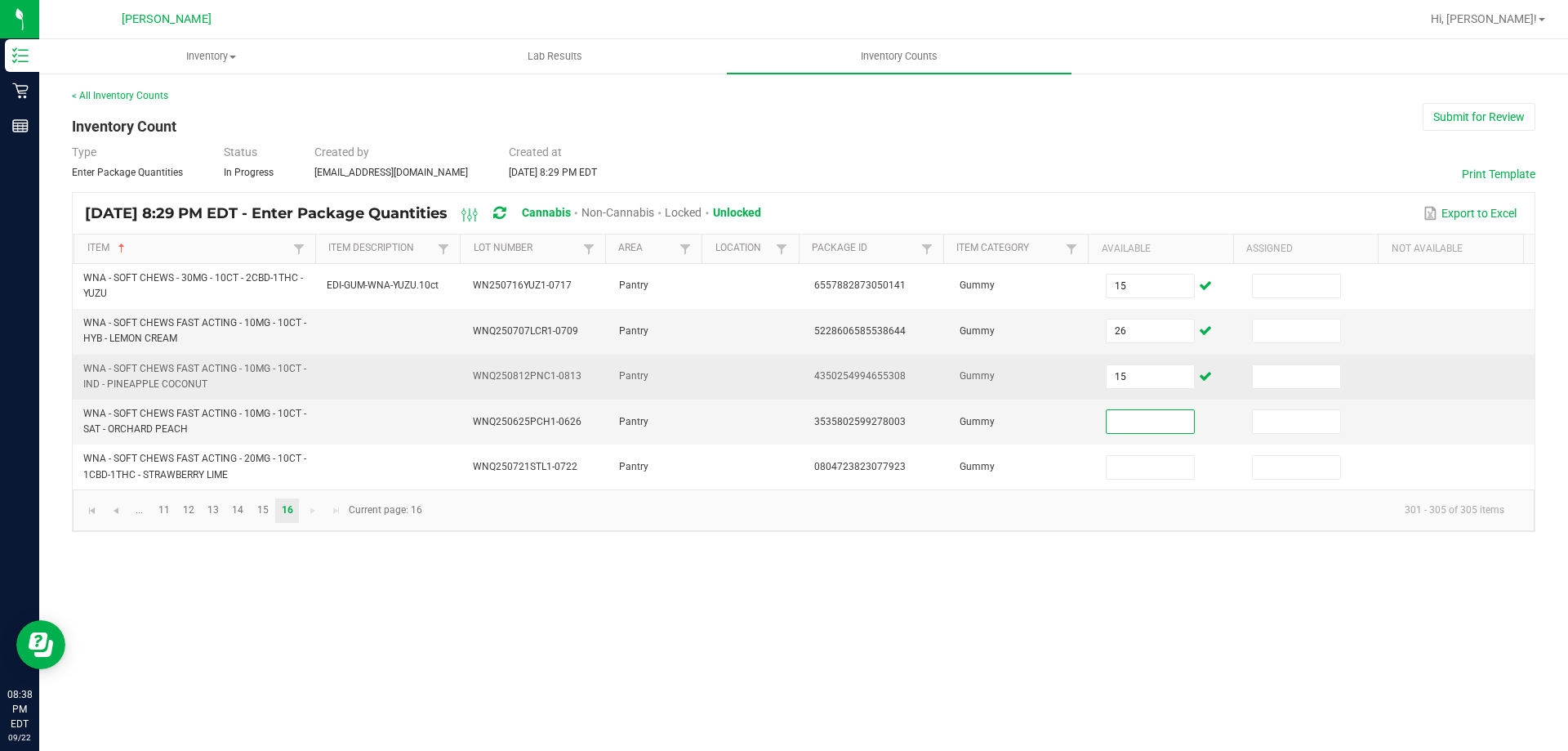
click at [1136, 359] on td "15" at bounding box center [1169, 377] width 146 height 45
click at [1137, 371] on input "15" at bounding box center [1149, 376] width 86 height 23
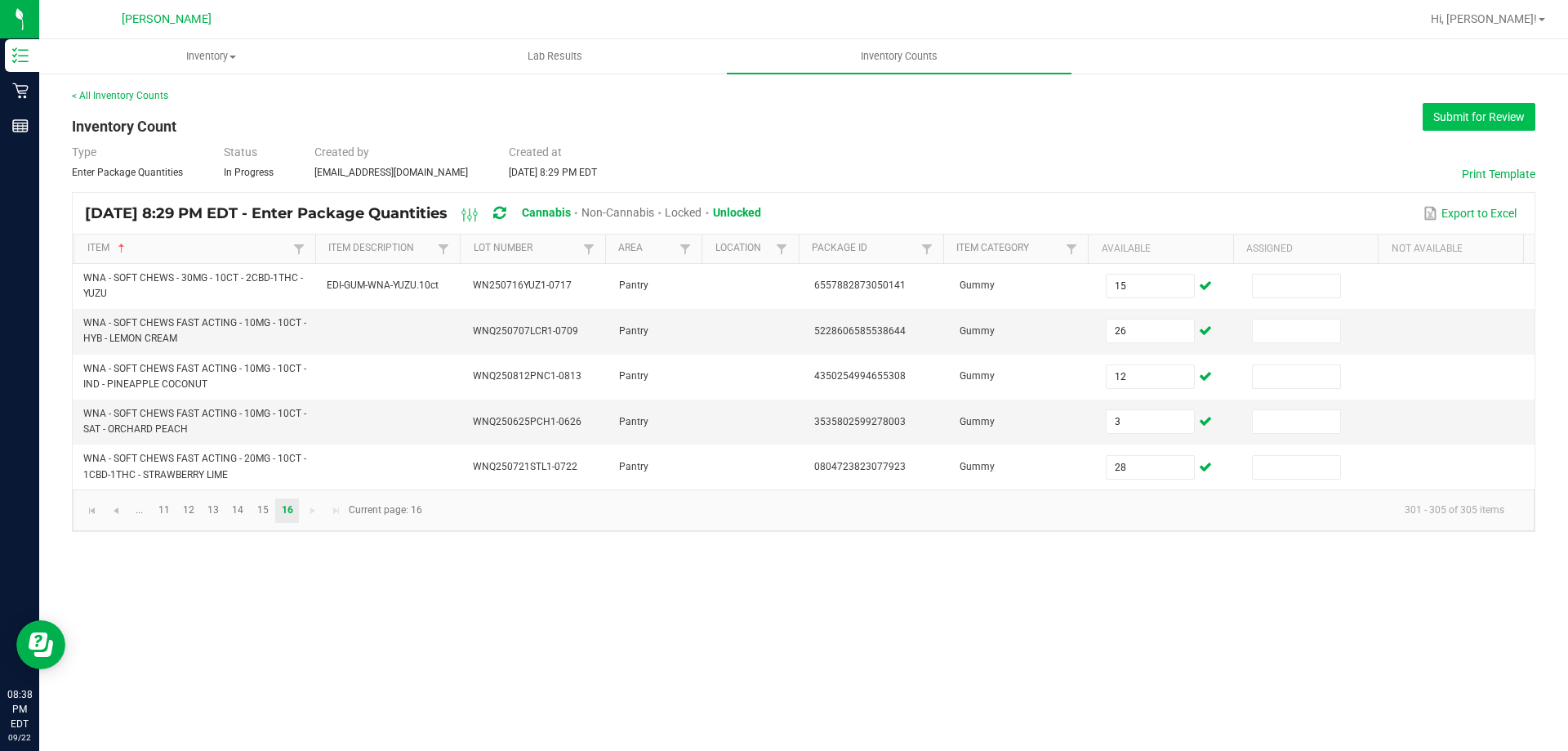
click at [1460, 123] on button "Submit for Review" at bounding box center [1478, 117] width 113 height 28
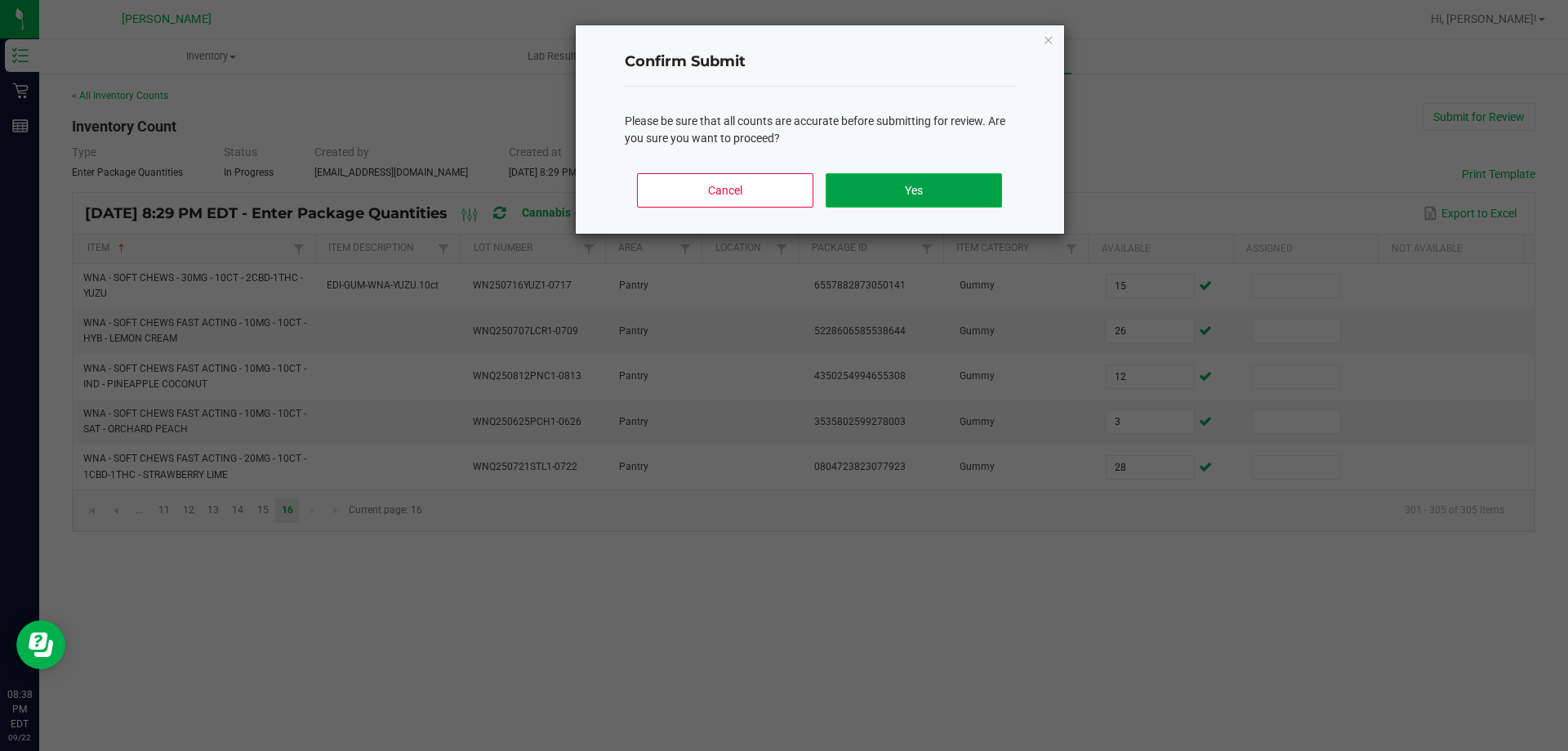
drag, startPoint x: 861, startPoint y: 187, endPoint x: 850, endPoint y: 173, distance: 17.8
click at [861, 188] on button "Yes" at bounding box center [913, 190] width 176 height 34
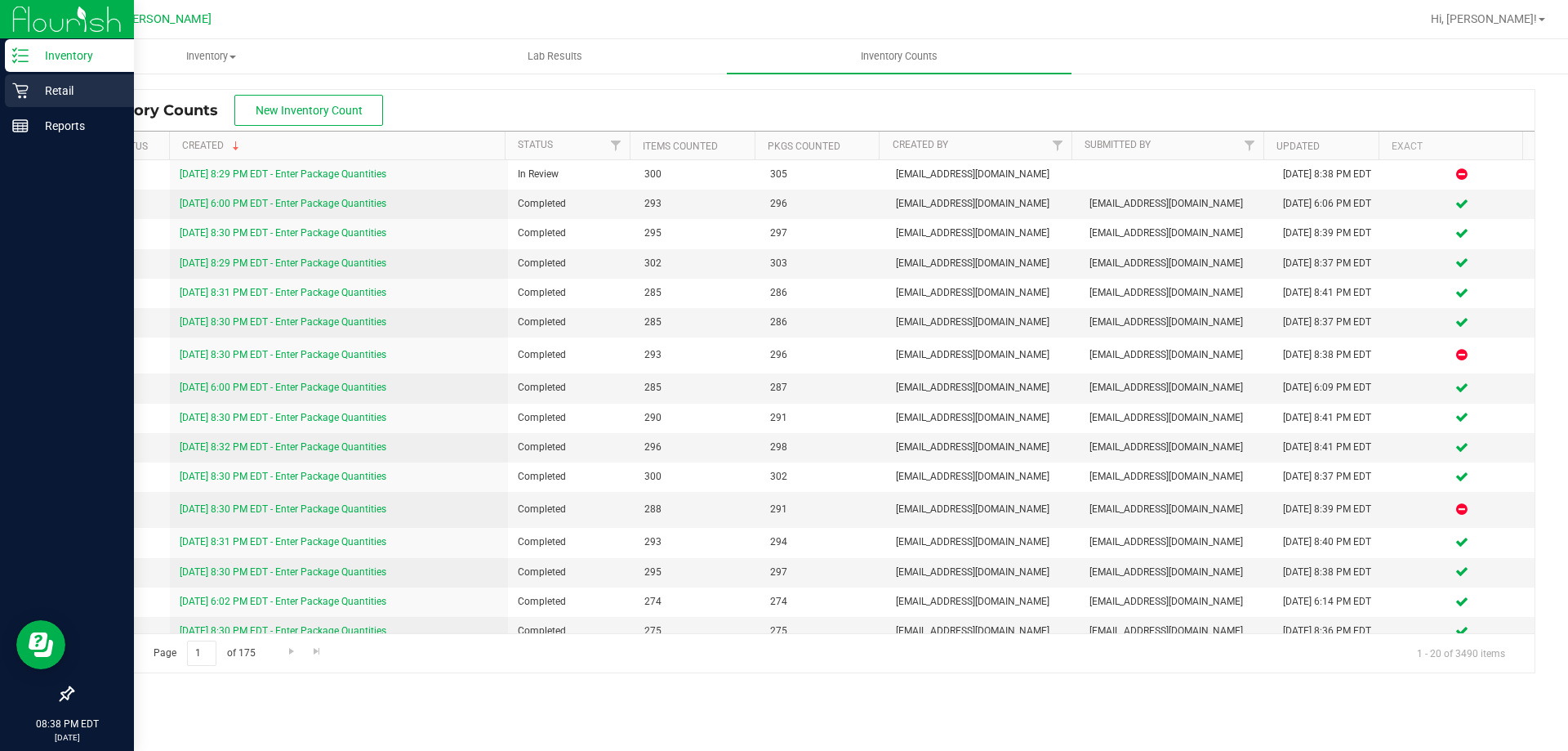
click at [58, 89] on p "Retail" at bounding box center [77, 91] width 98 height 20
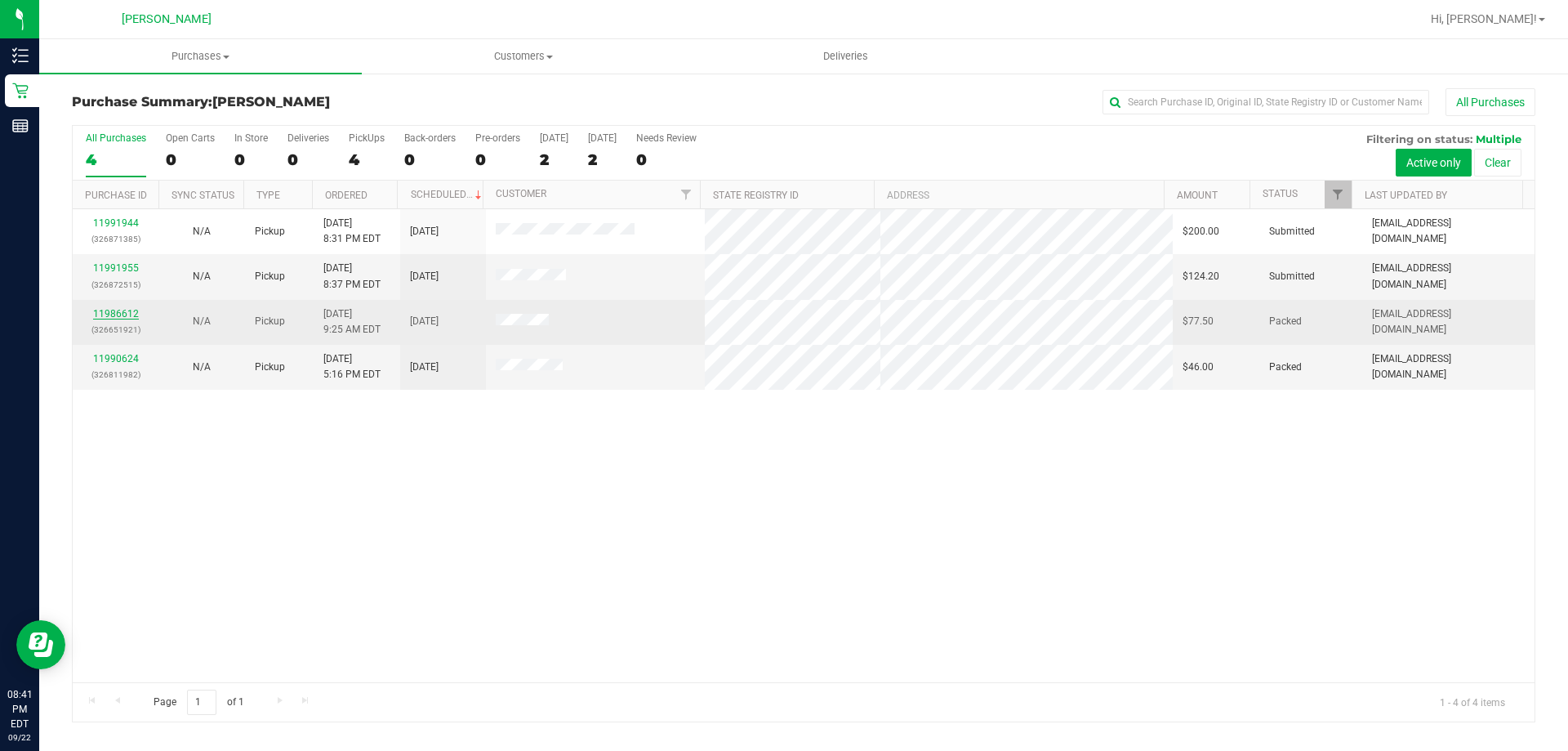
click at [123, 313] on link "11986612" at bounding box center [115, 313] width 46 height 12
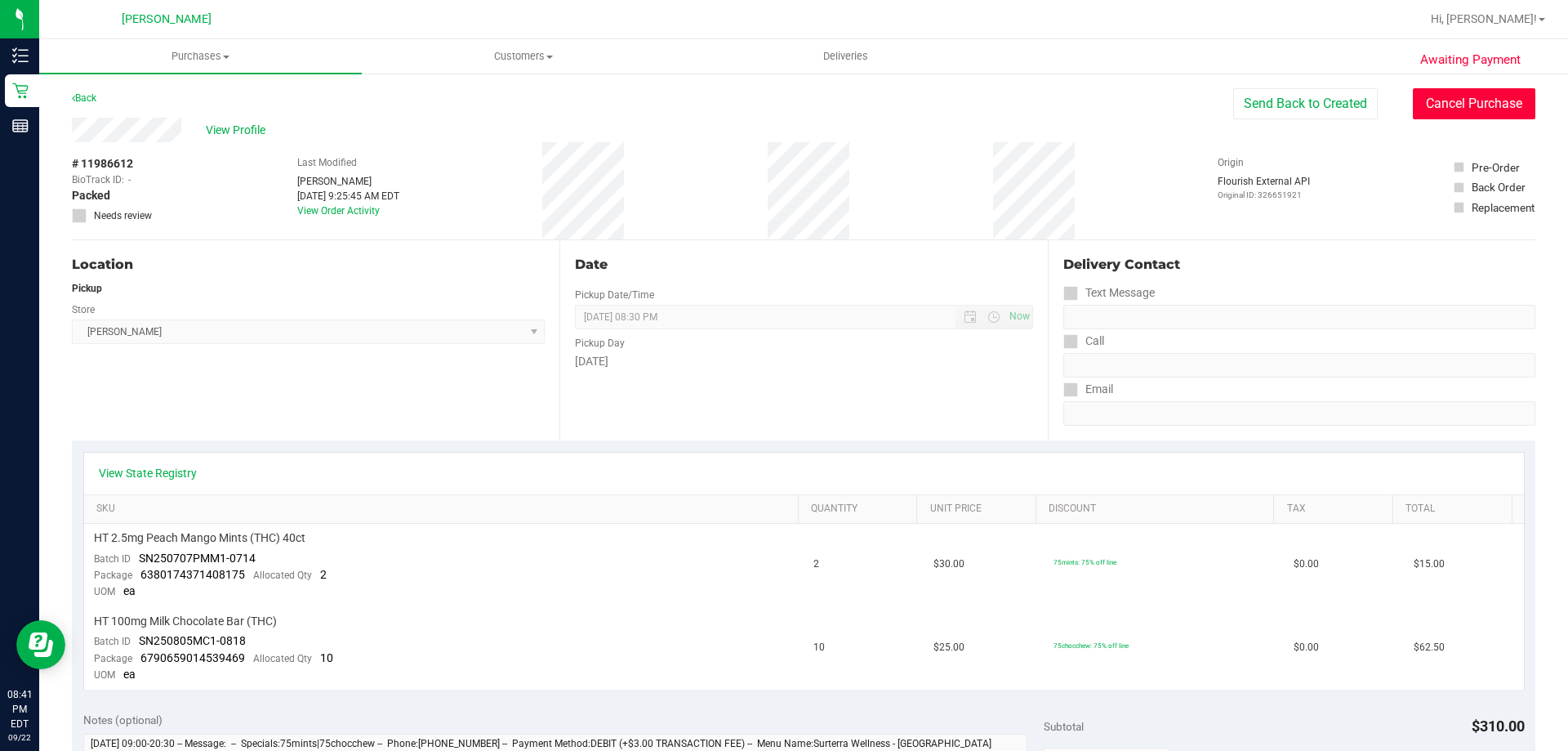
click at [1467, 101] on button "Cancel Purchase" at bounding box center [1474, 103] width 123 height 31
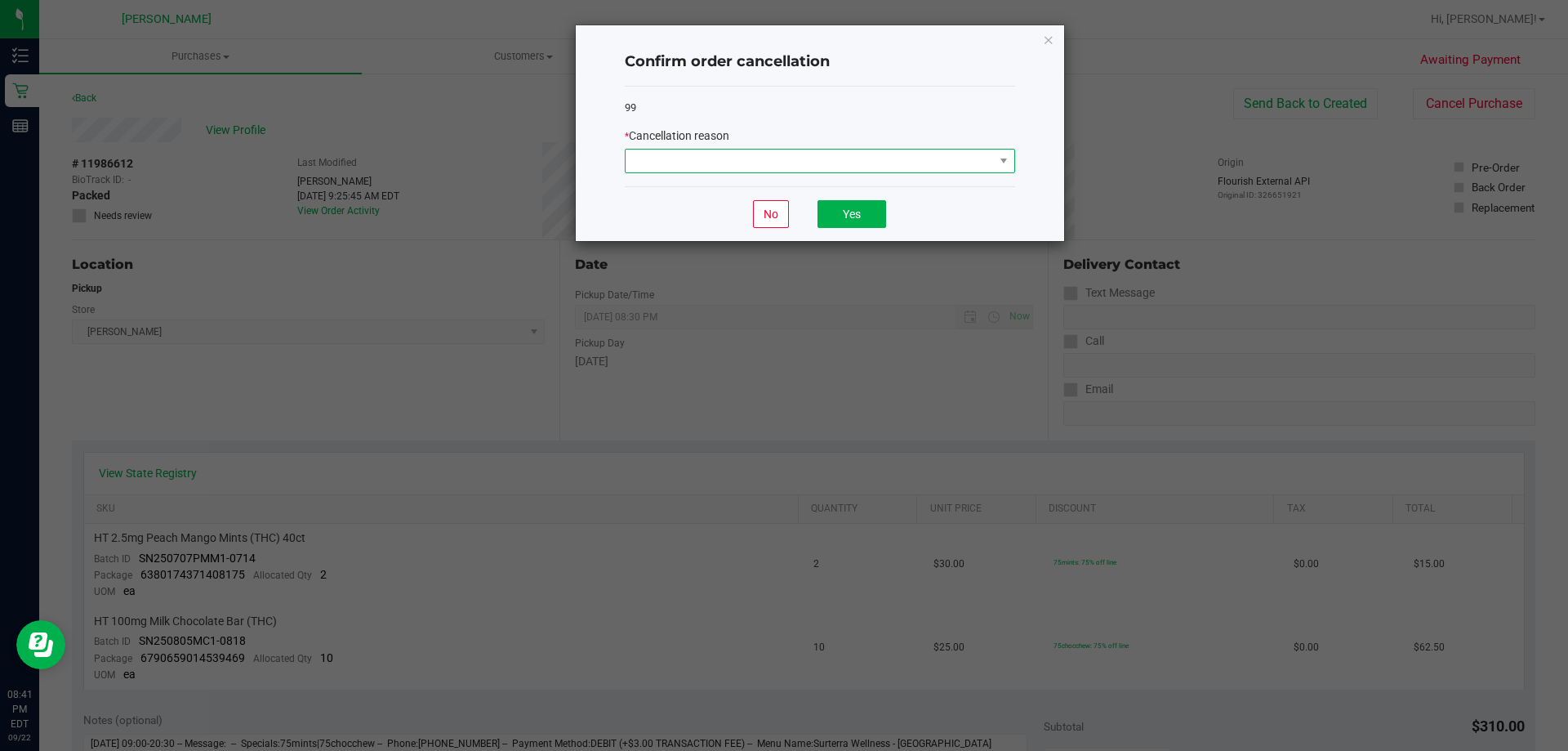
click at [909, 167] on span at bounding box center [810, 161] width 368 height 23
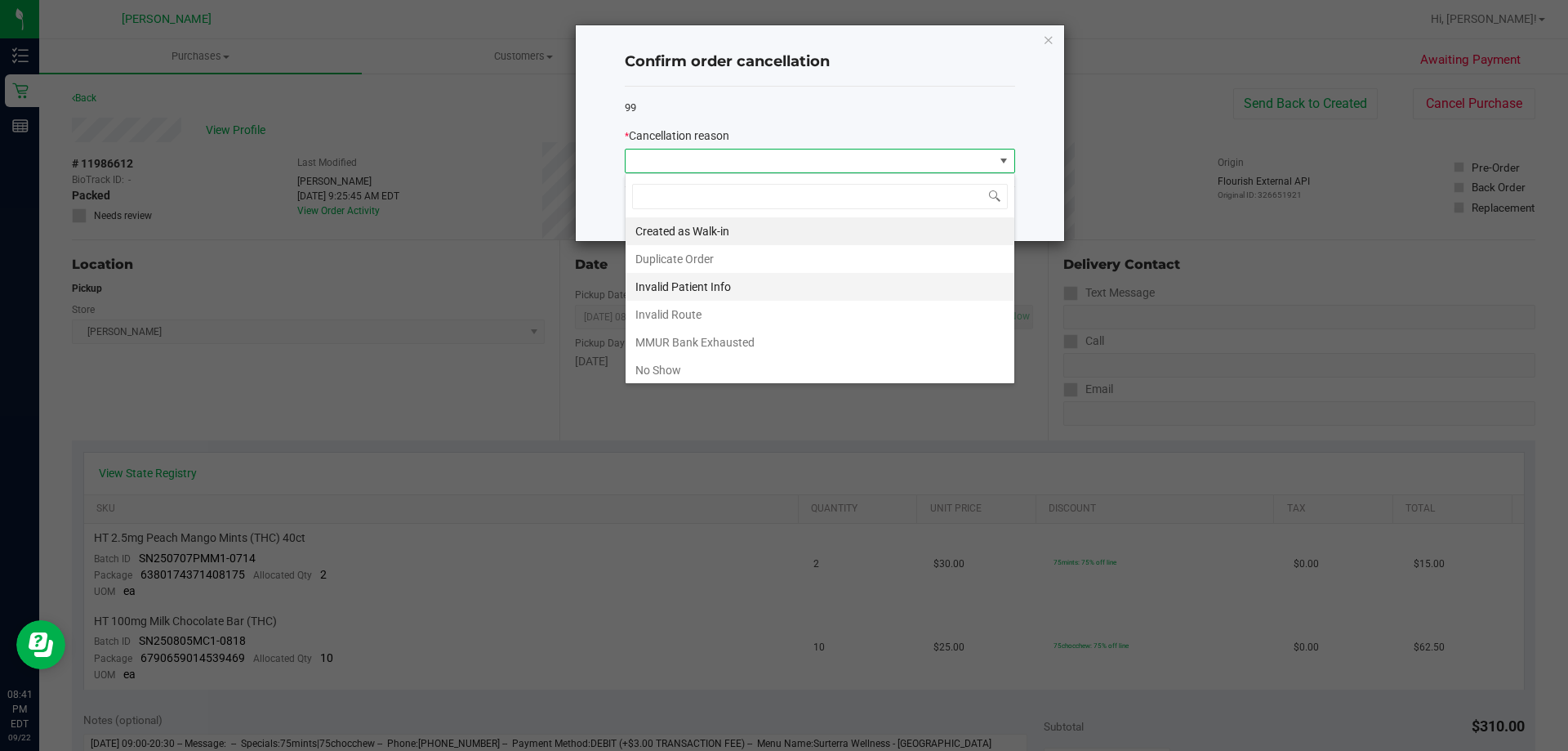
scroll to position [25, 390]
click at [674, 369] on li "No Show" at bounding box center [820, 371] width 389 height 28
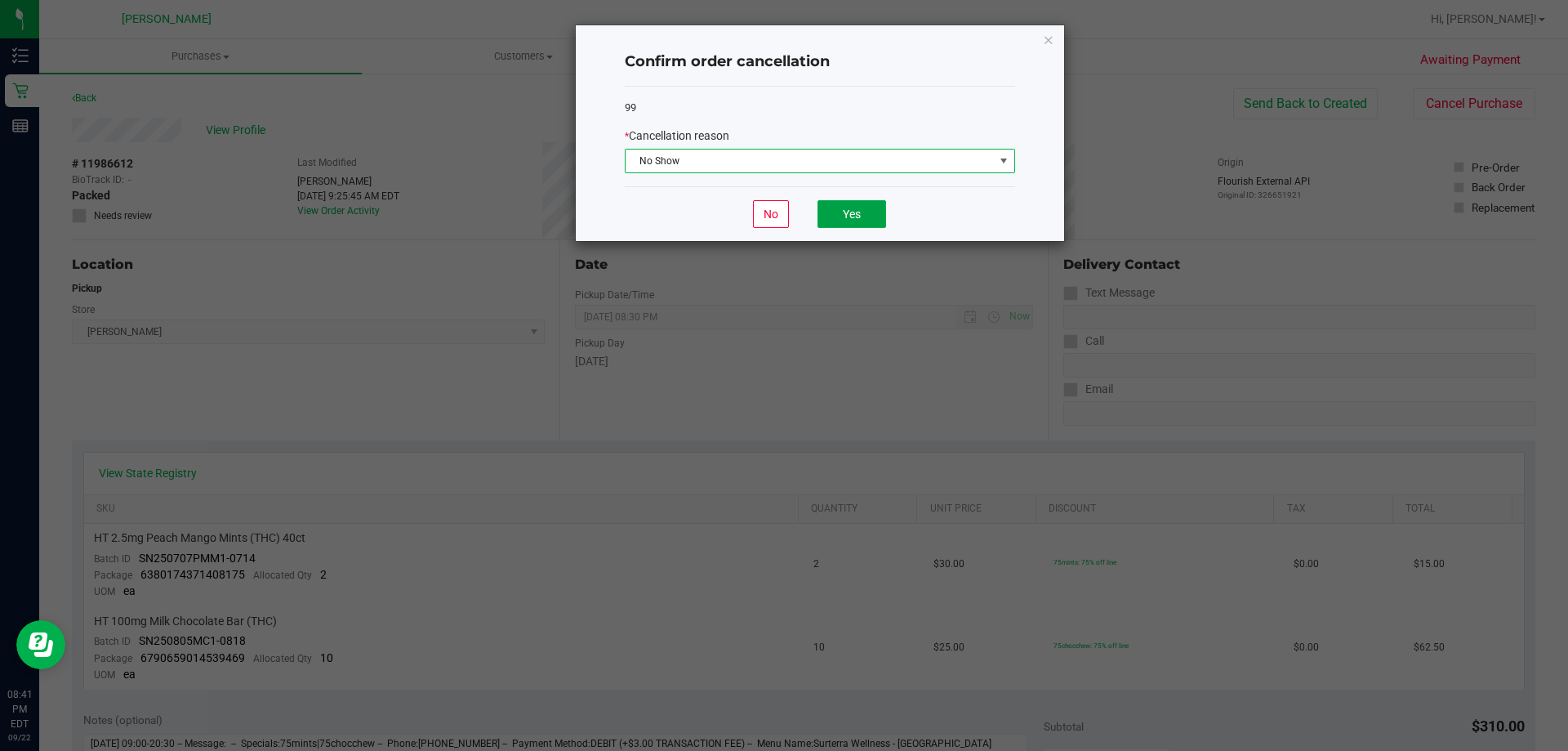
click at [866, 211] on button "Yes" at bounding box center [851, 214] width 69 height 28
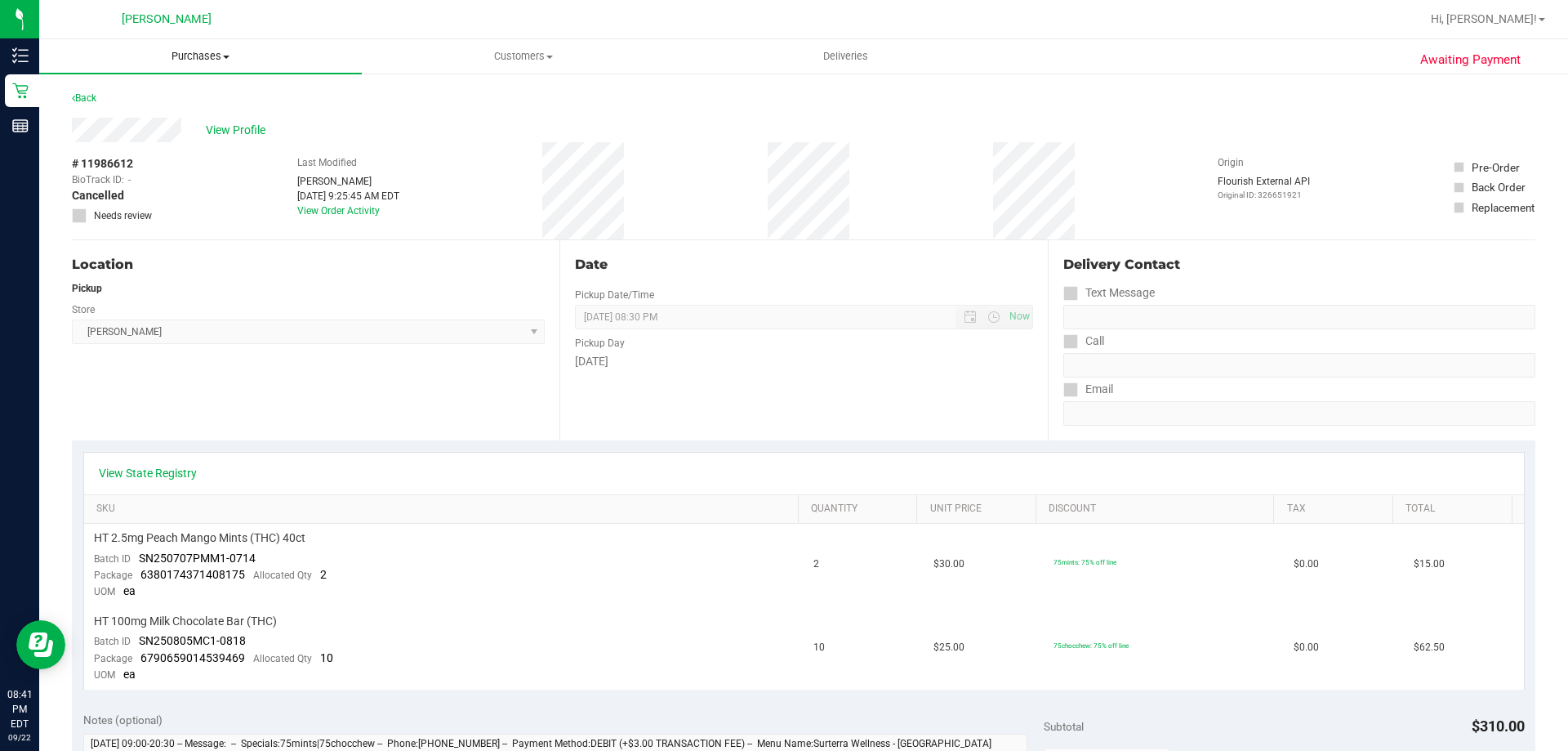
click at [197, 54] on span "Purchases" at bounding box center [200, 56] width 322 height 15
click at [99, 120] on span "Fulfillment" at bounding box center [90, 118] width 101 height 14
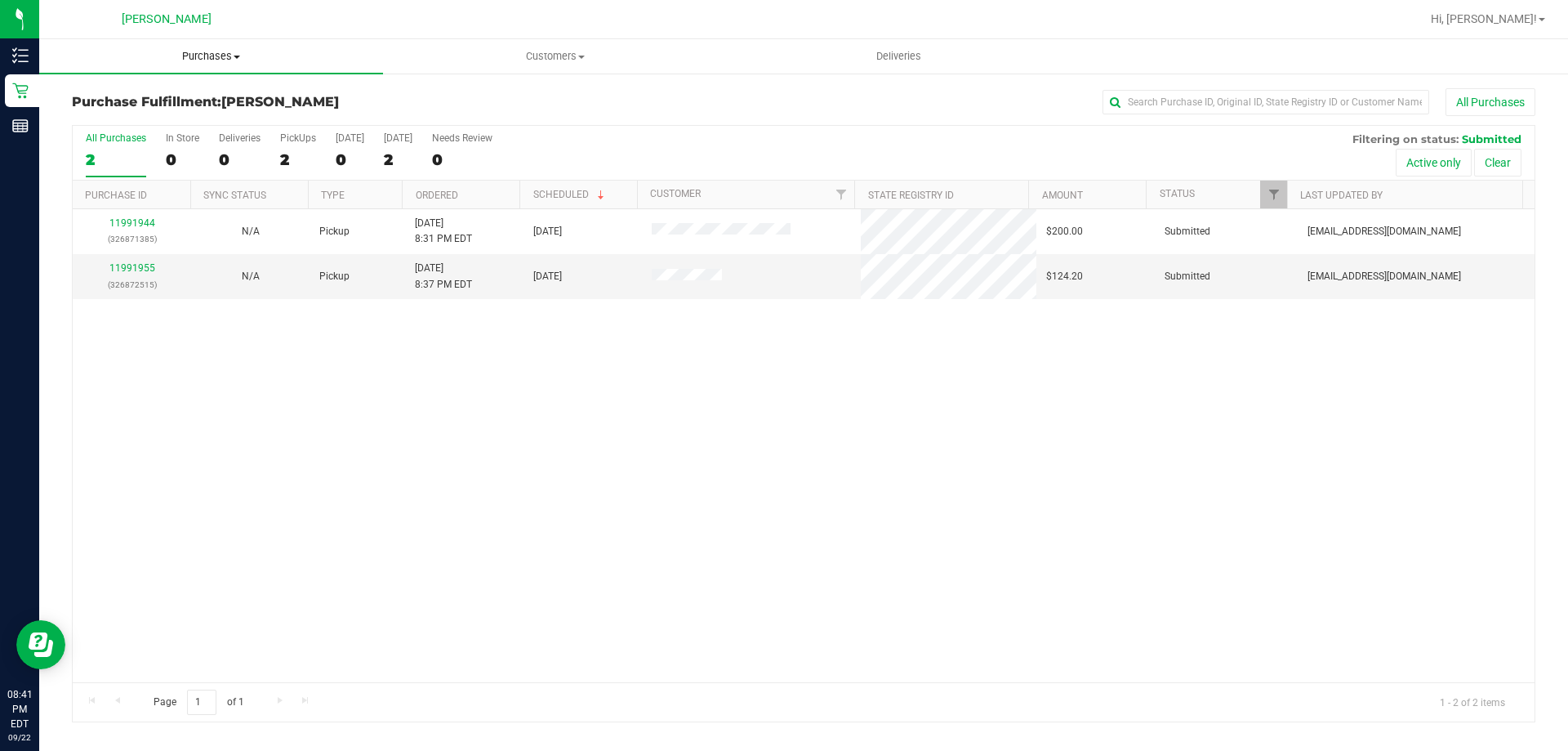
click at [226, 51] on span "Purchases" at bounding box center [211, 56] width 344 height 15
click at [181, 98] on span "Summary of purchases" at bounding box center [123, 98] width 167 height 14
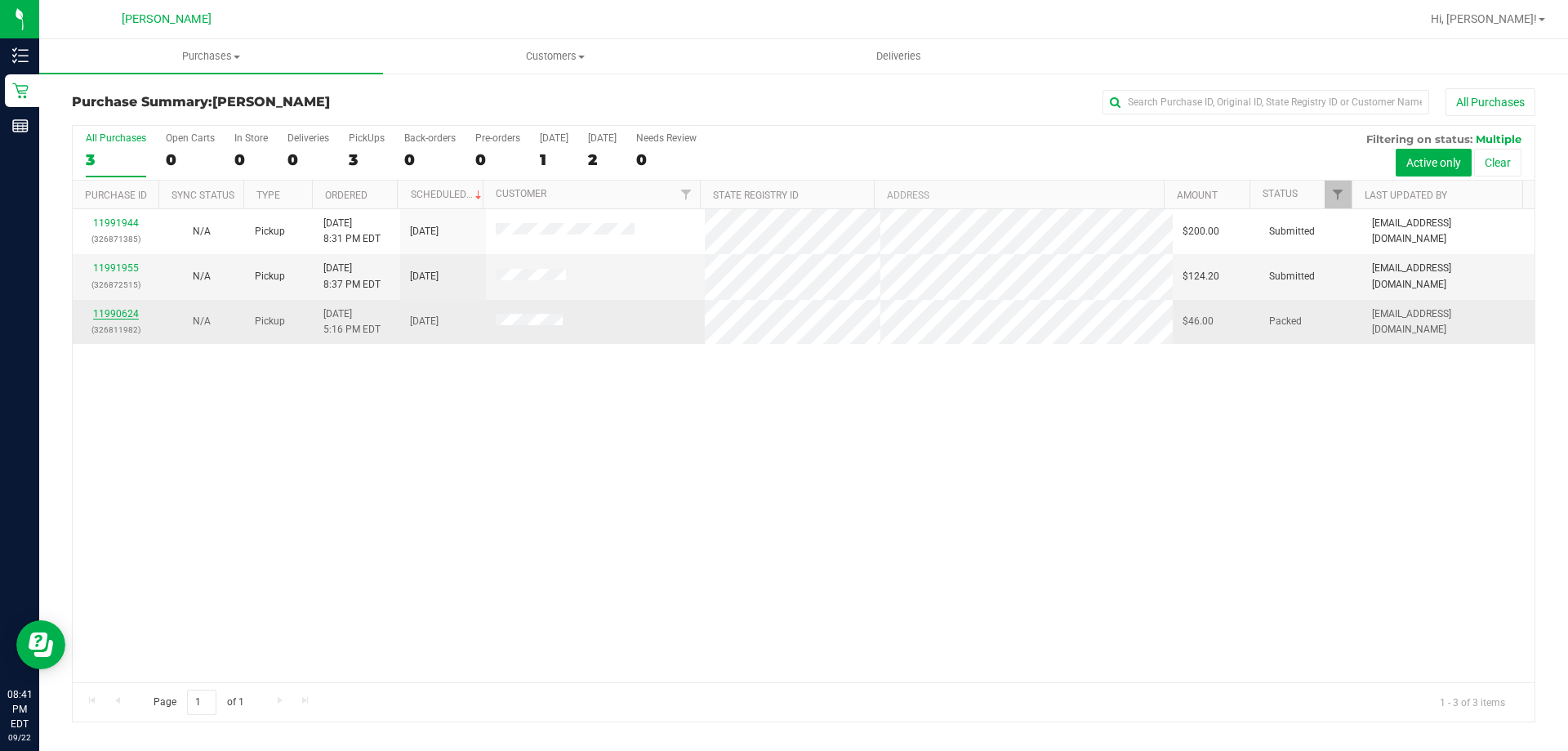
click at [116, 308] on link "11990624" at bounding box center [115, 313] width 46 height 12
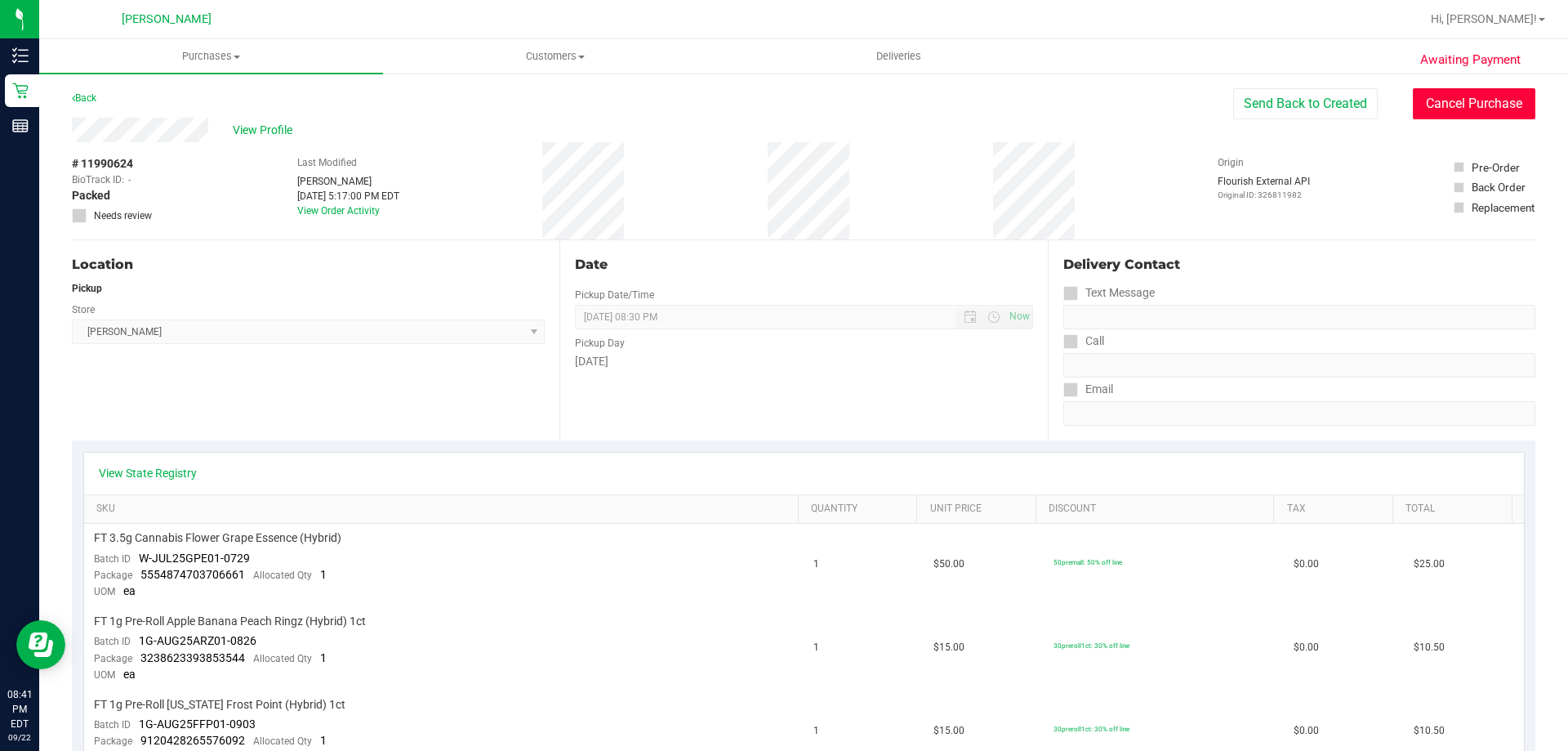
click at [1442, 99] on button "Cancel Purchase" at bounding box center [1474, 103] width 123 height 31
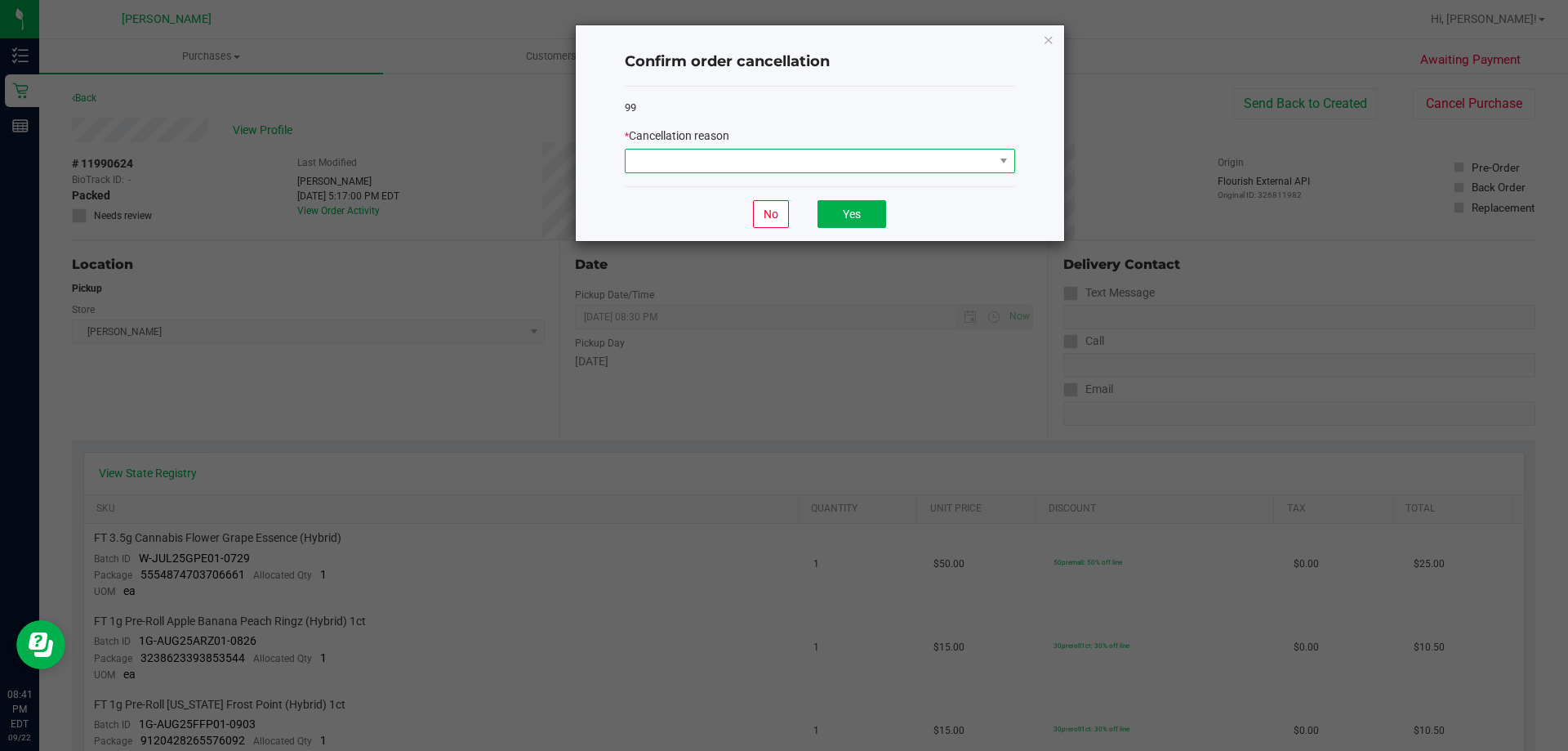
click at [918, 166] on span at bounding box center [810, 161] width 368 height 23
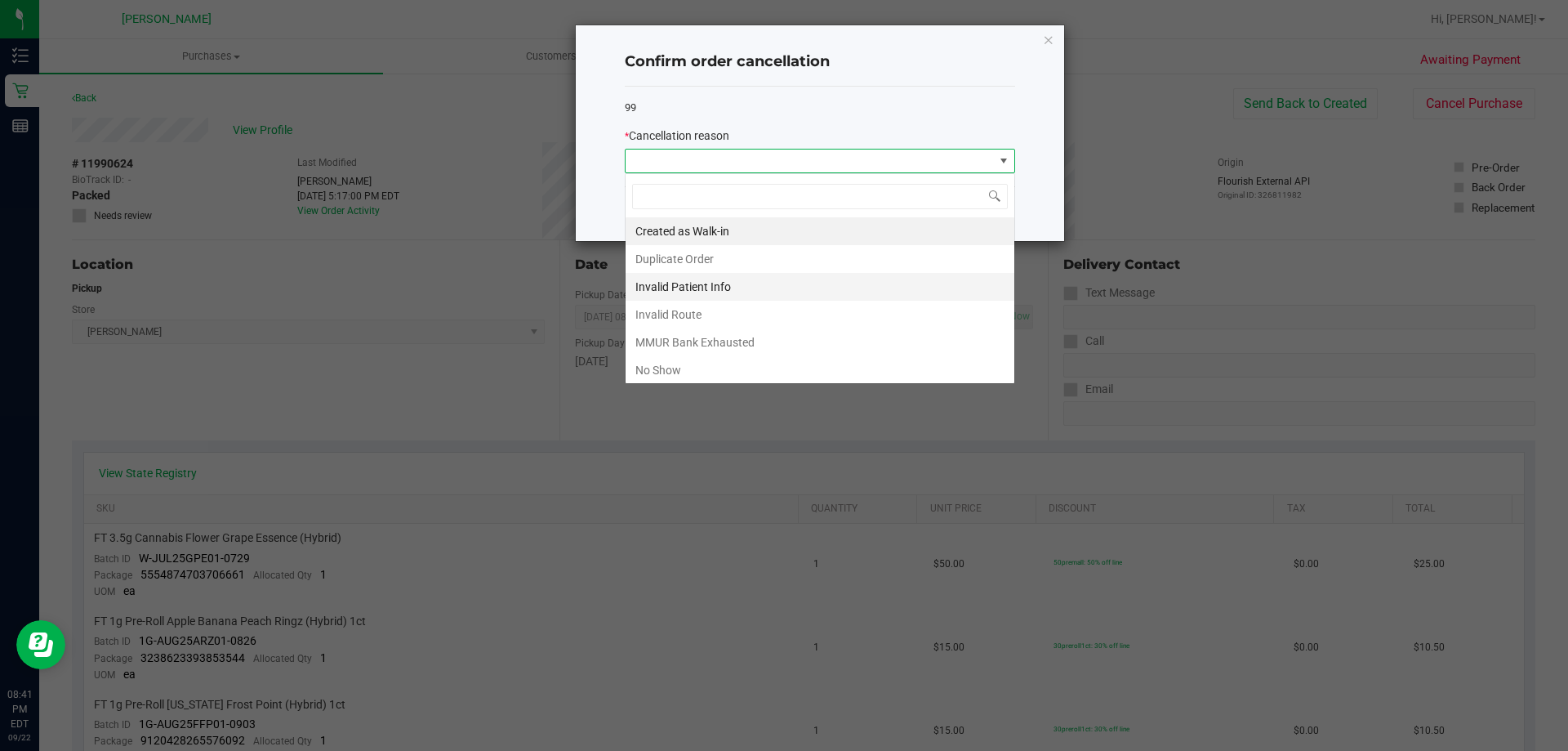
scroll to position [25, 390]
click at [806, 376] on li "No Show" at bounding box center [820, 371] width 389 height 28
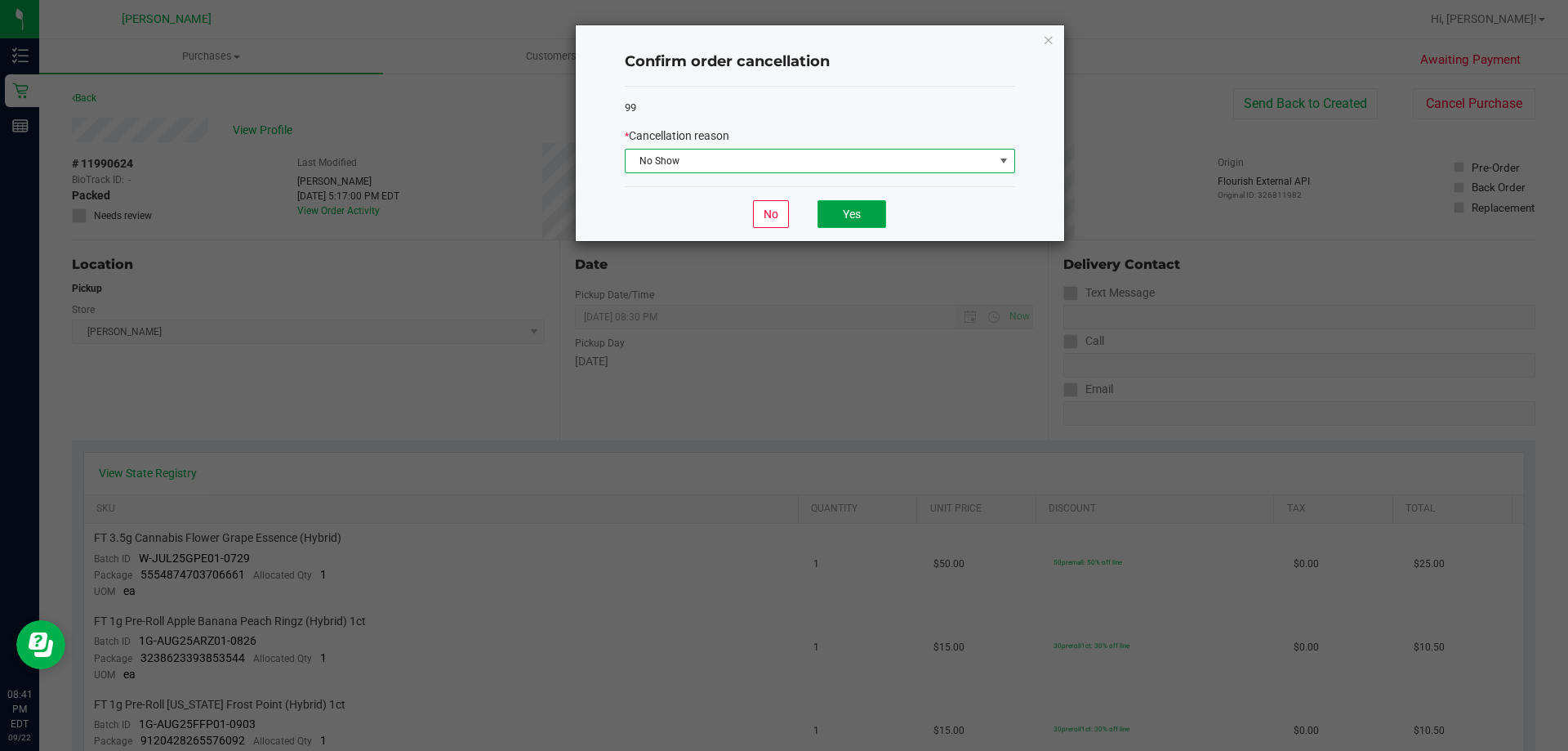
click at [866, 213] on button "Yes" at bounding box center [851, 214] width 69 height 28
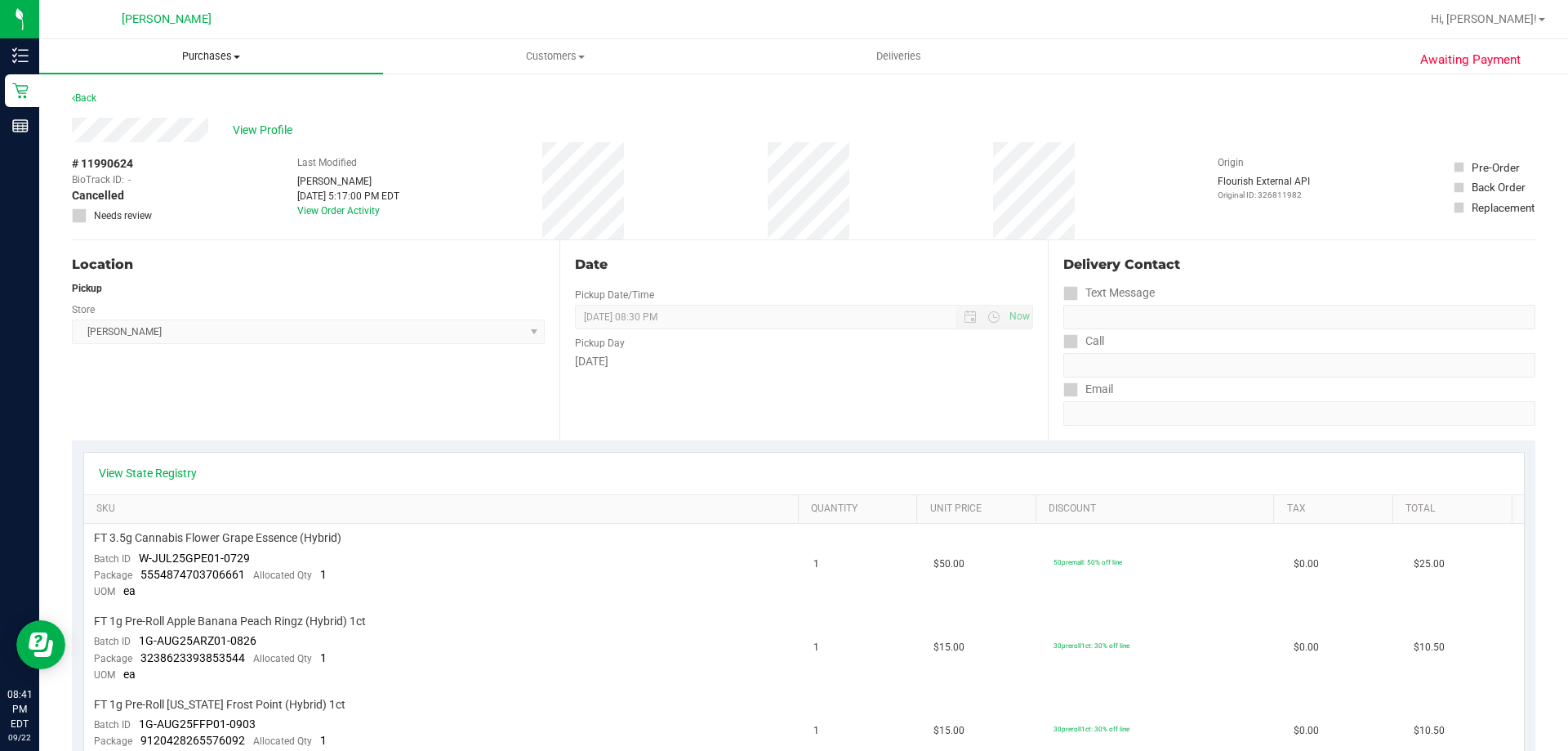
click at [195, 58] on span "Purchases" at bounding box center [211, 56] width 344 height 15
click at [177, 117] on li "Fulfillment" at bounding box center [211, 119] width 344 height 20
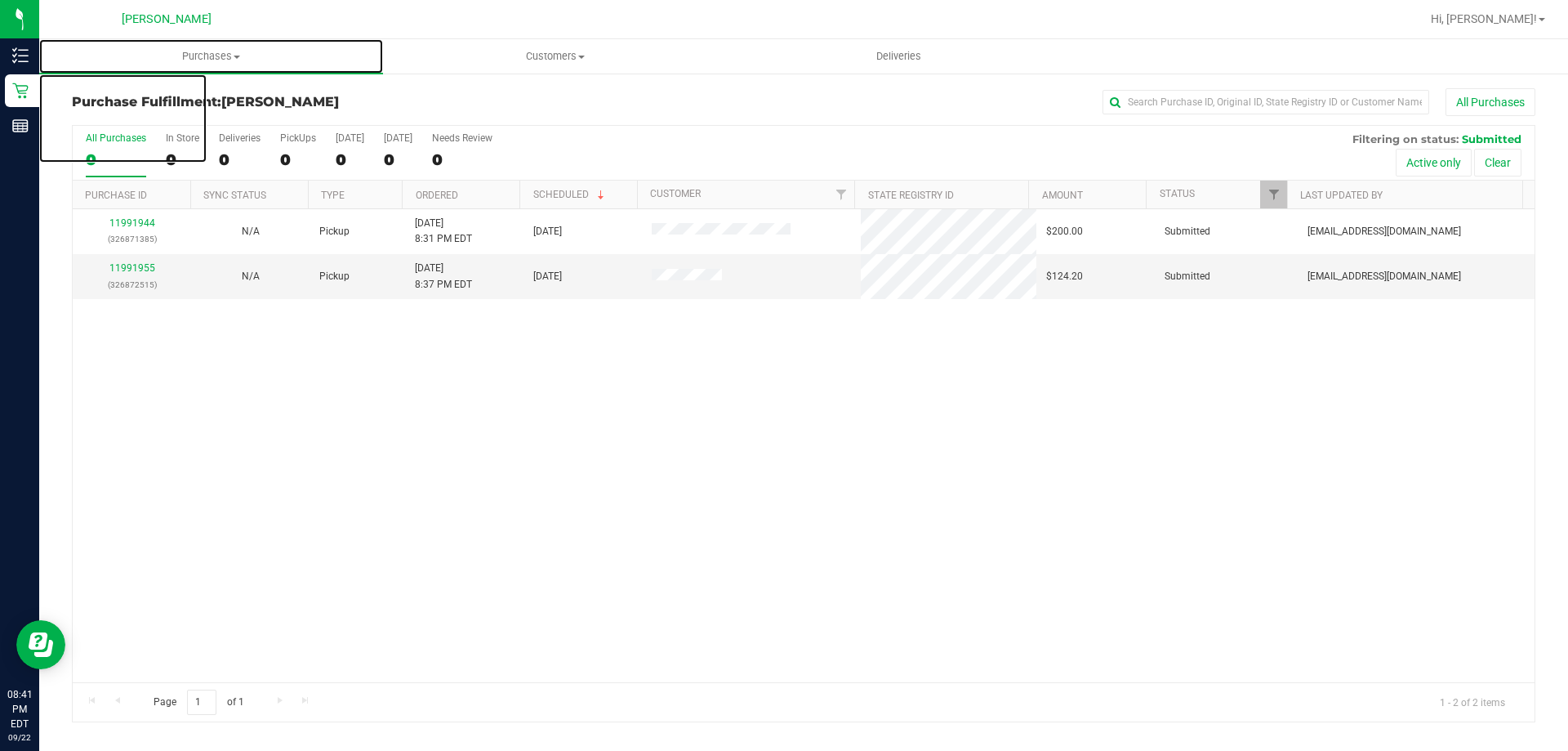
click at [221, 58] on span "Purchases" at bounding box center [211, 56] width 344 height 15
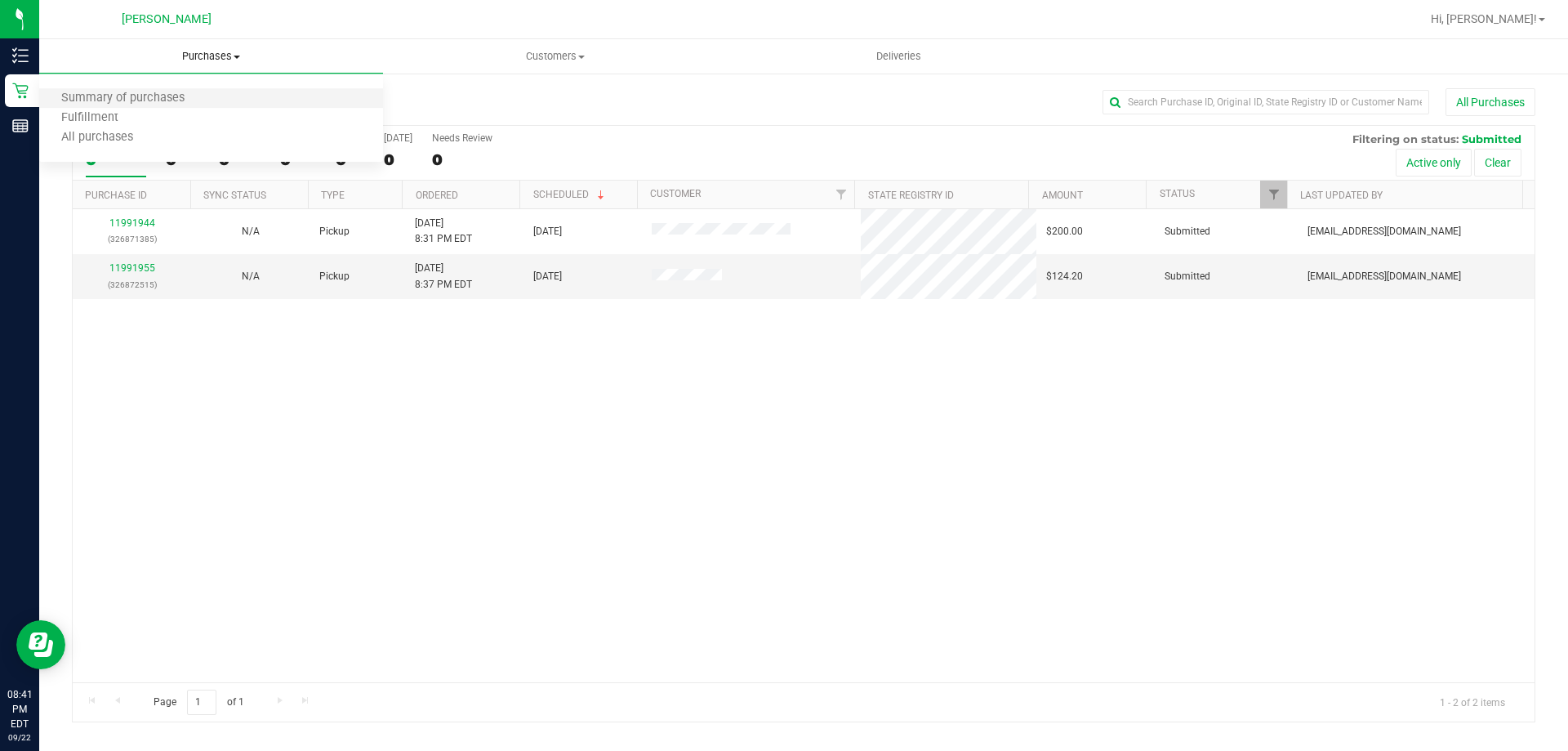
click at [211, 99] on li "Summary of purchases" at bounding box center [211, 99] width 344 height 20
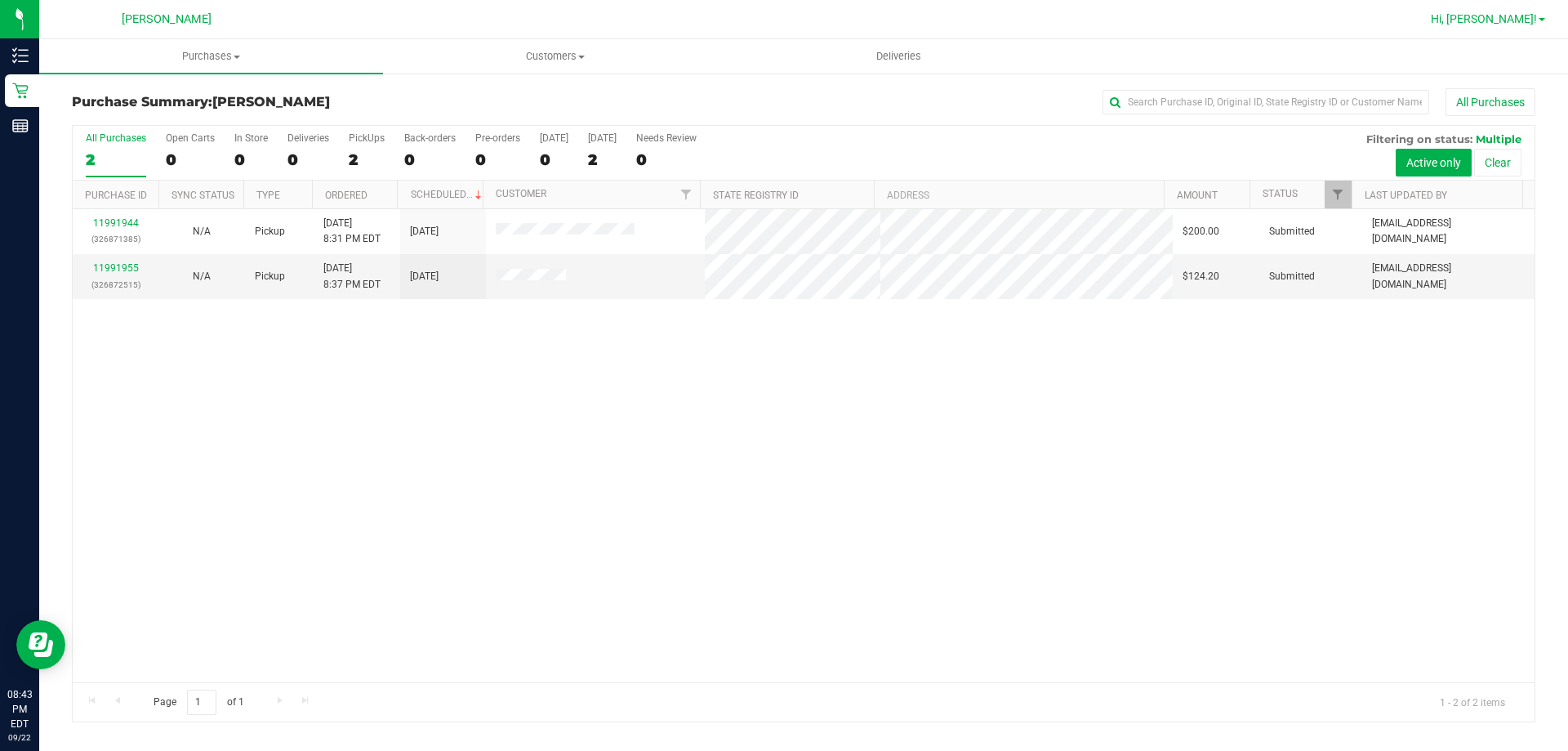
click at [1522, 24] on span "Hi, [PERSON_NAME]!" at bounding box center [1483, 19] width 106 height 13
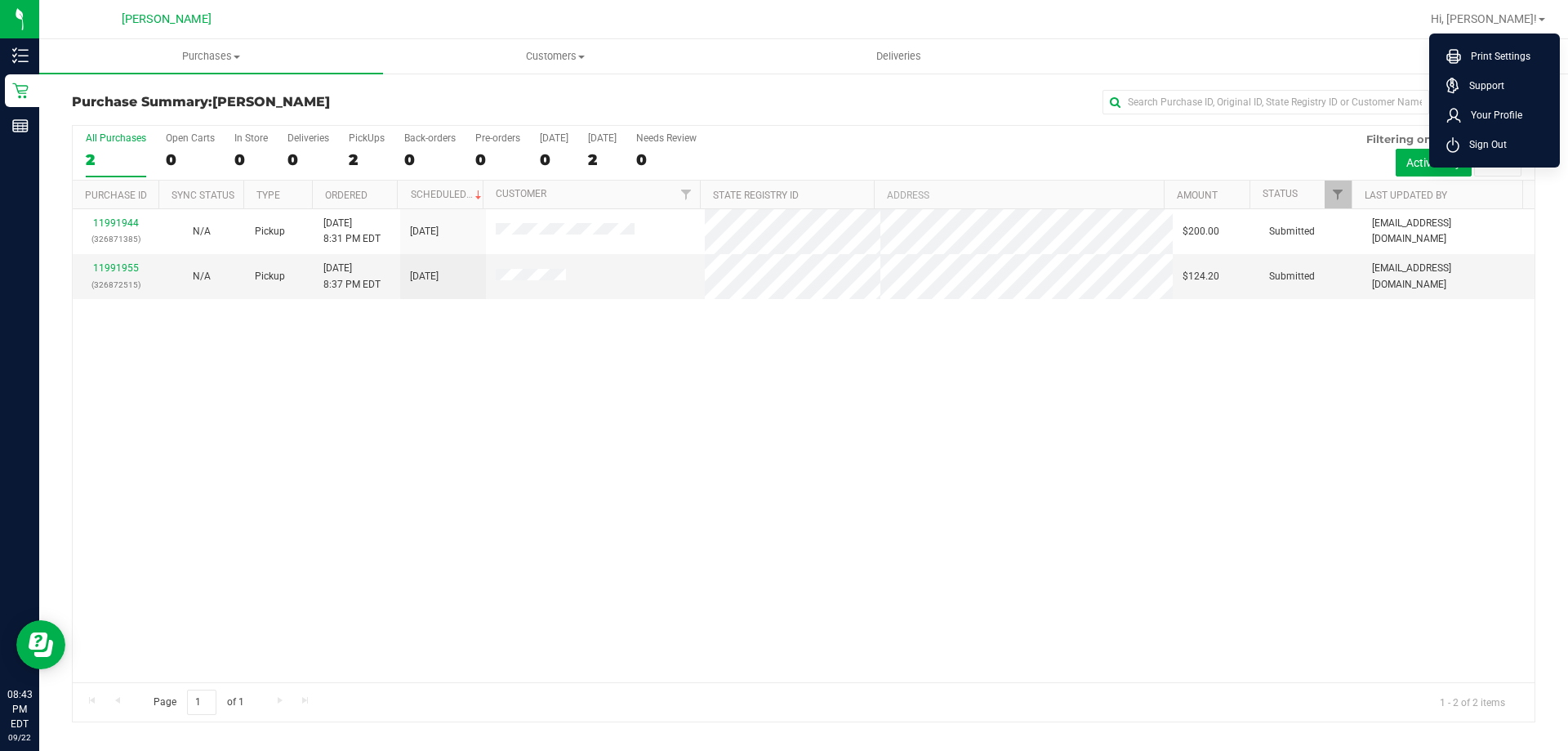
click at [1505, 140] on span "Sign Out" at bounding box center [1483, 145] width 47 height 17
